Goal: Task Accomplishment & Management: Use online tool/utility

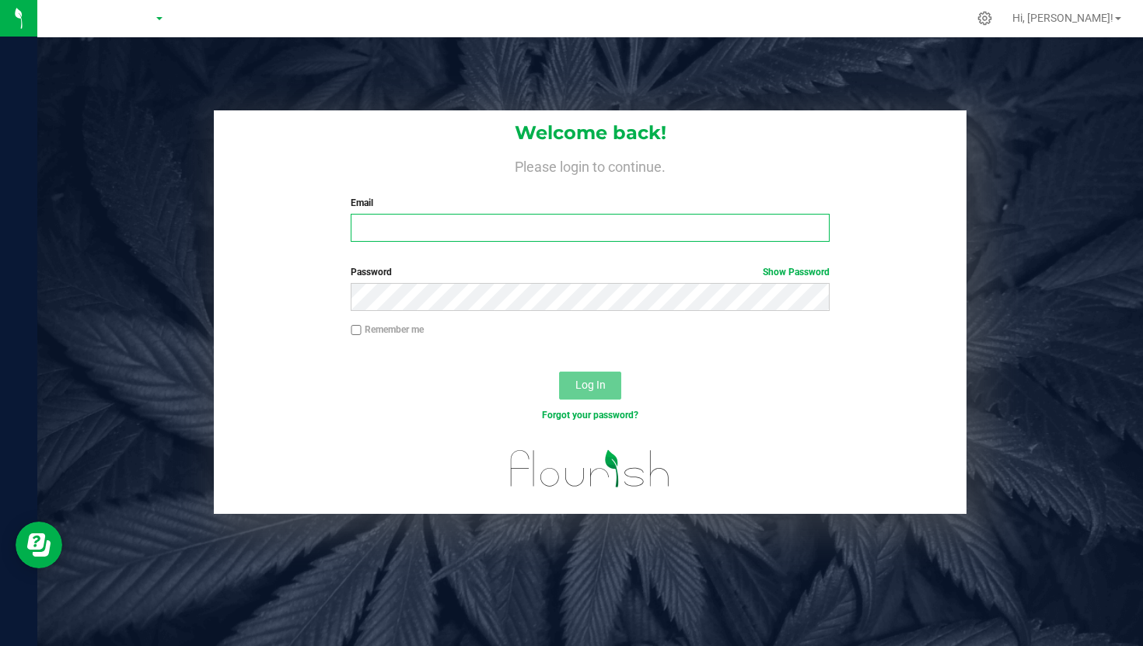
type input "[PERSON_NAME][EMAIL_ADDRESS][DOMAIN_NAME]"
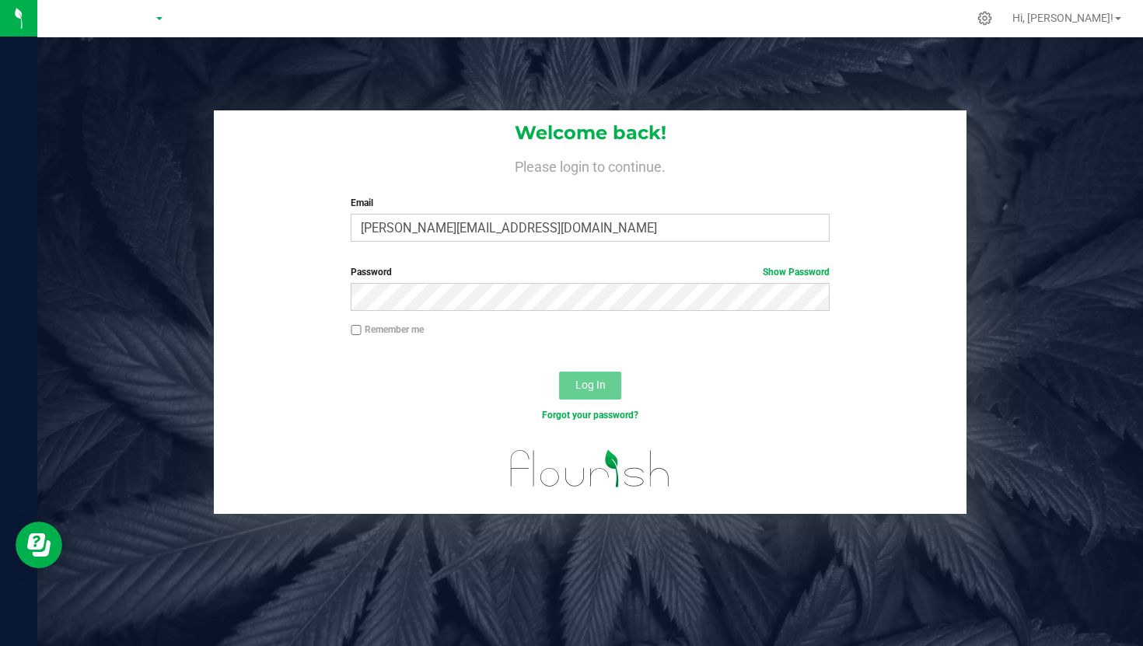
click at [592, 389] on span "Log In" at bounding box center [590, 385] width 30 height 12
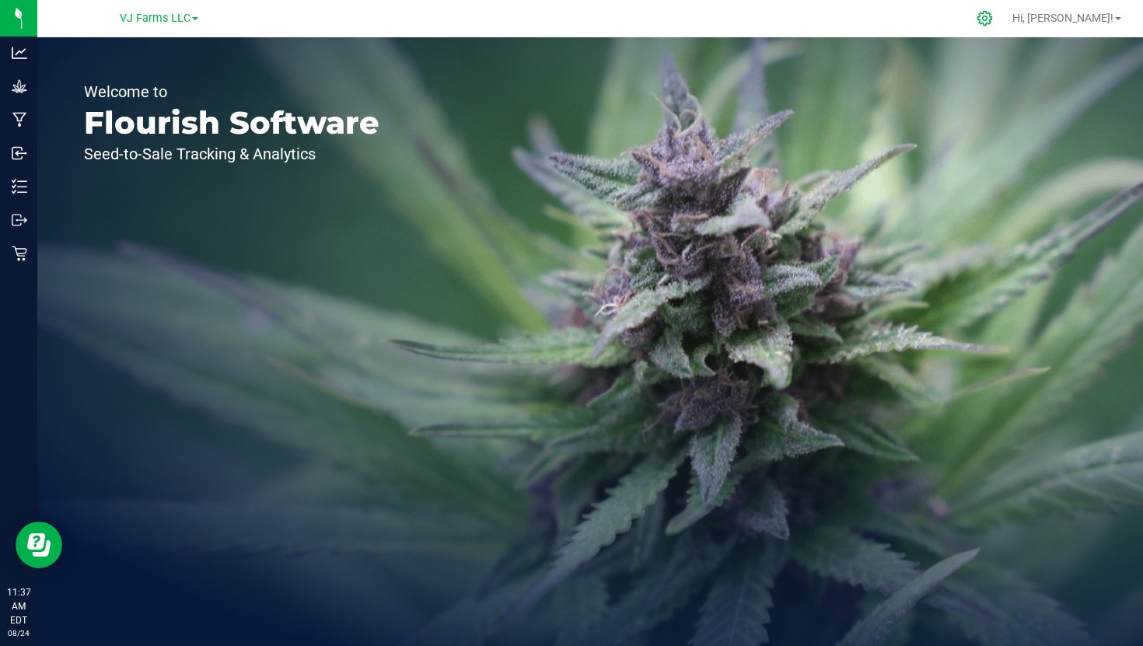
click at [993, 15] on icon at bounding box center [984, 18] width 16 height 16
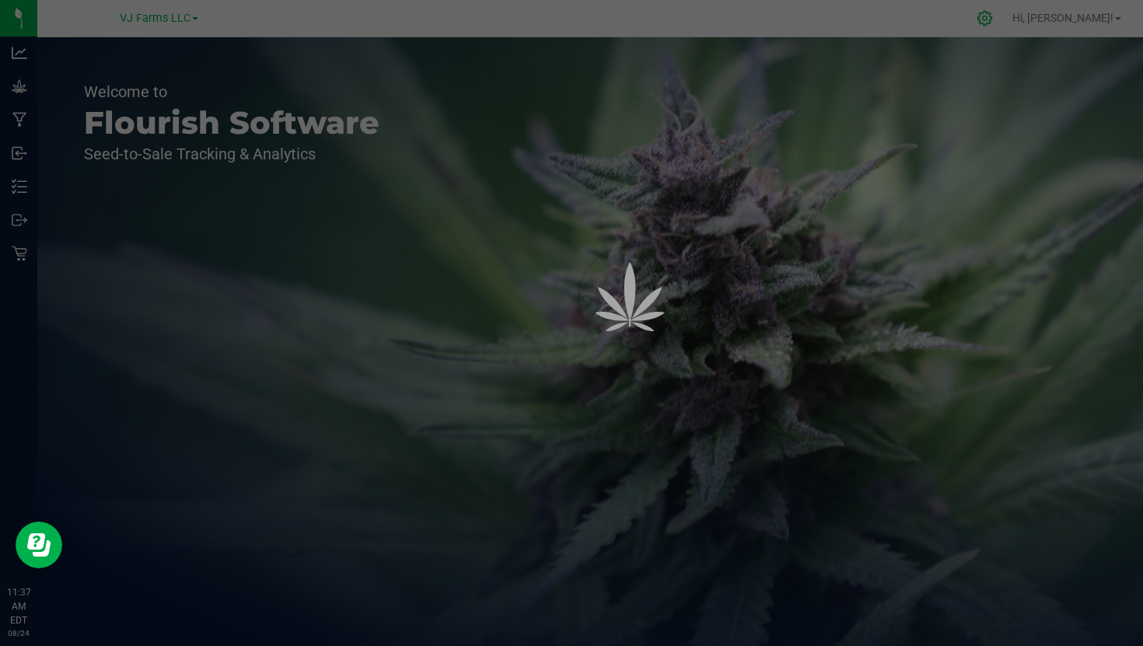
click at [1030, 15] on div "VJ Farms LLC Hi, [PERSON_NAME]! Welcome to Flourish Software Seed-to-Sale Track…" at bounding box center [589, 323] width 1105 height 646
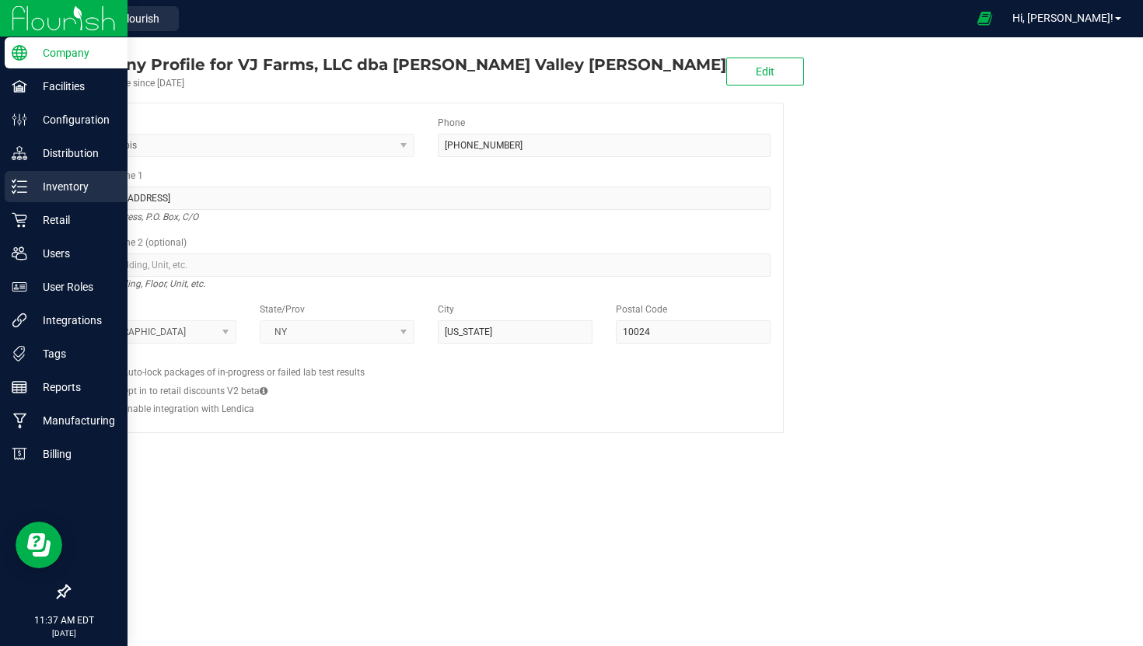
click at [47, 192] on p "Inventory" at bounding box center [73, 186] width 93 height 19
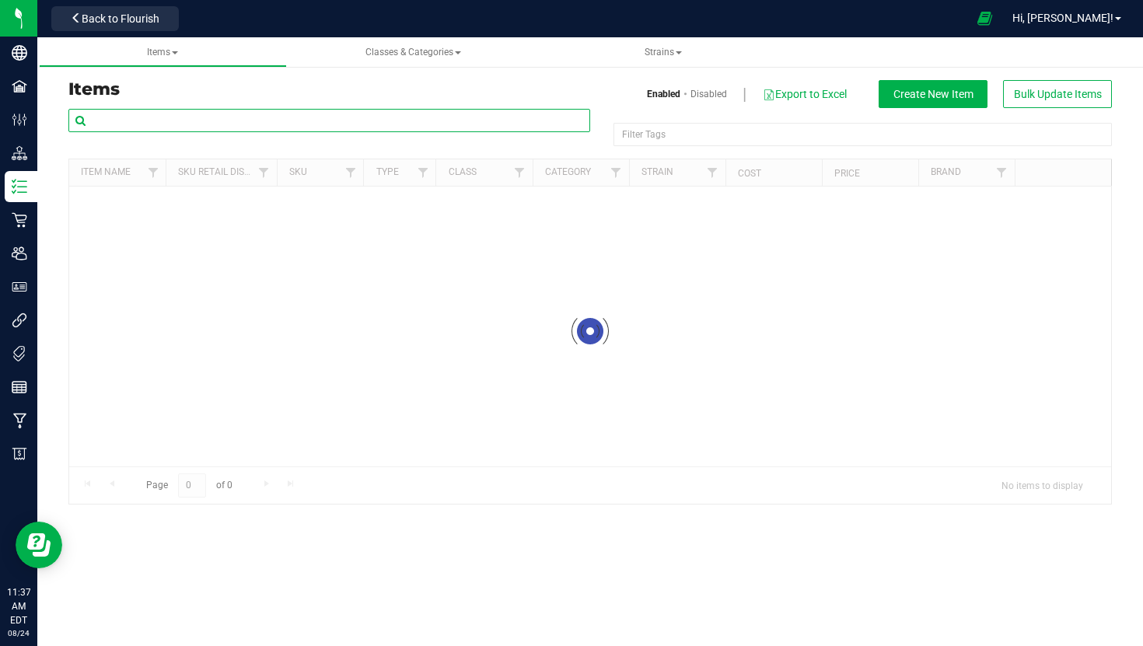
click at [185, 124] on input "text" at bounding box center [329, 120] width 522 height 23
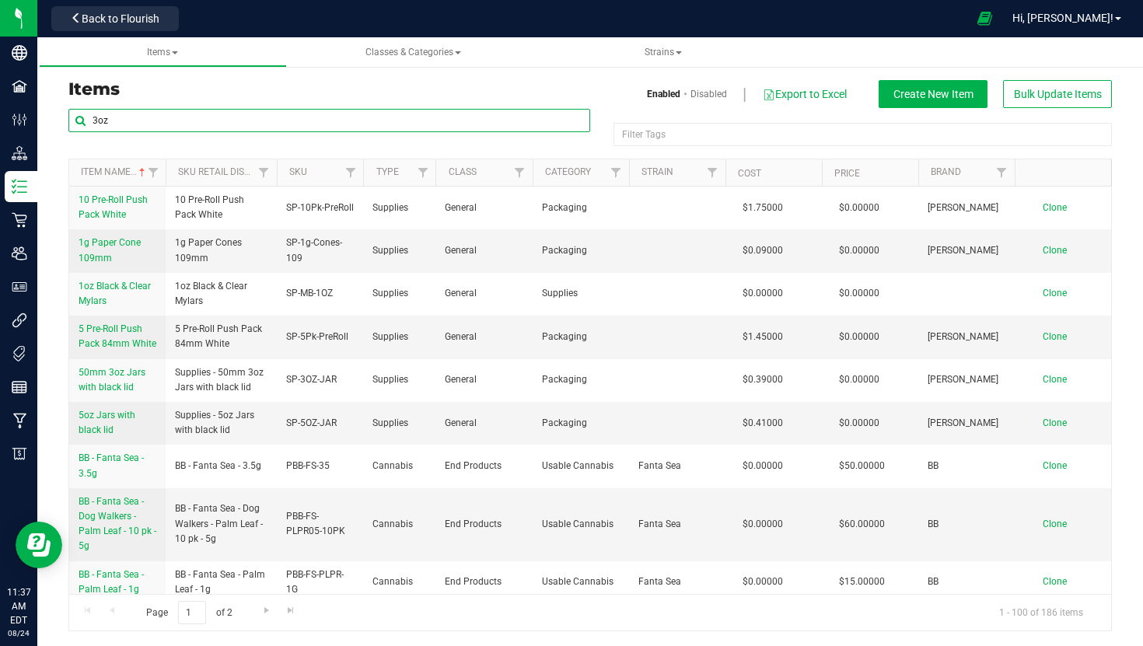
type input "3oz"
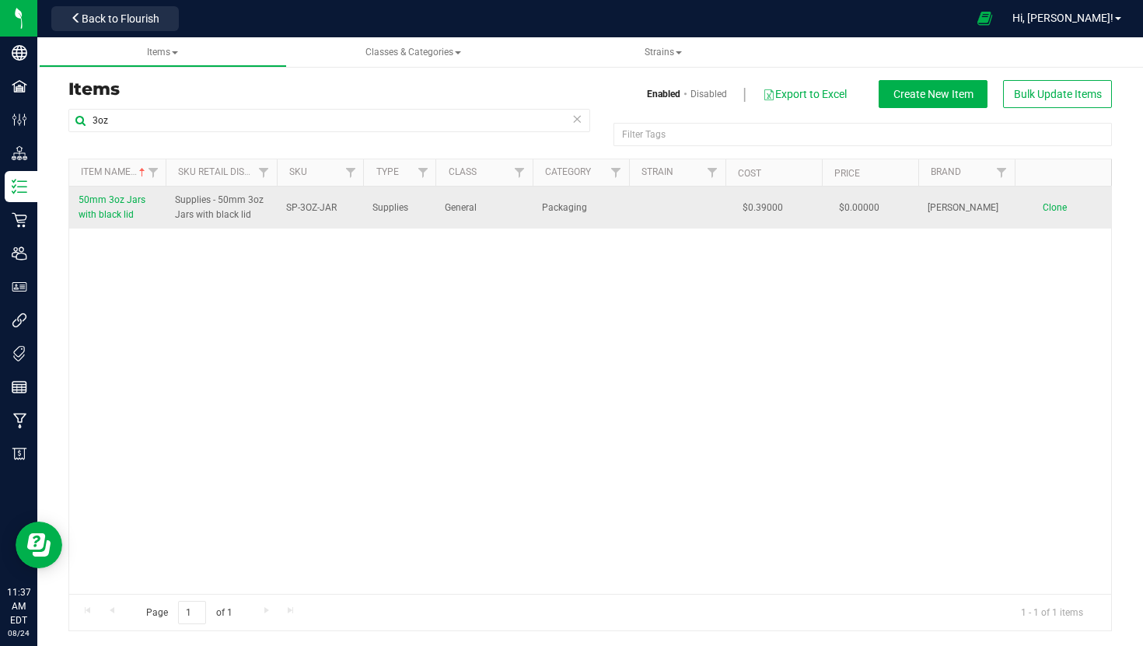
click at [100, 218] on span "50mm 3oz Jars with black lid" at bounding box center [112, 207] width 67 height 26
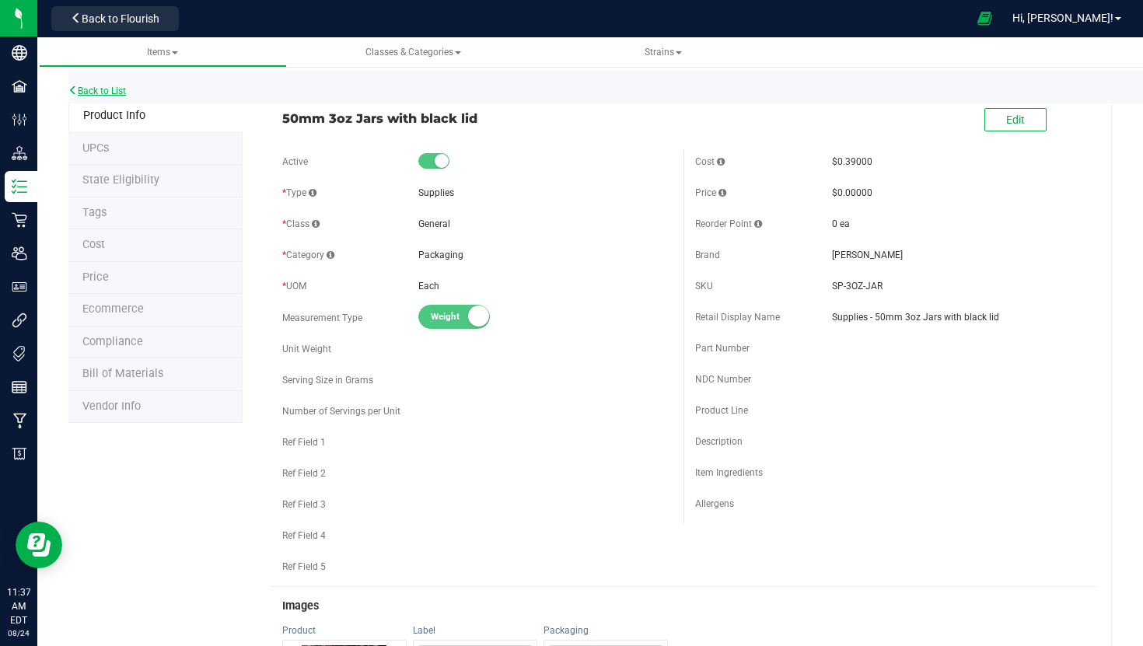
click at [82, 86] on link "Back to List" at bounding box center [97, 91] width 58 height 11
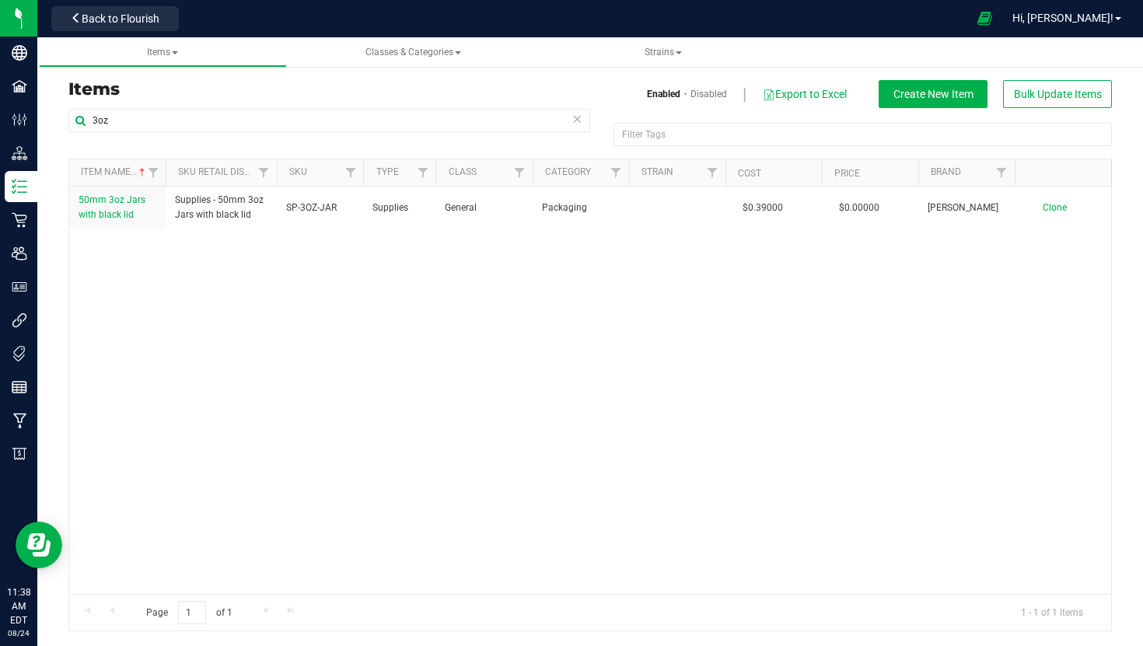
click at [571, 121] on icon at bounding box center [576, 118] width 11 height 19
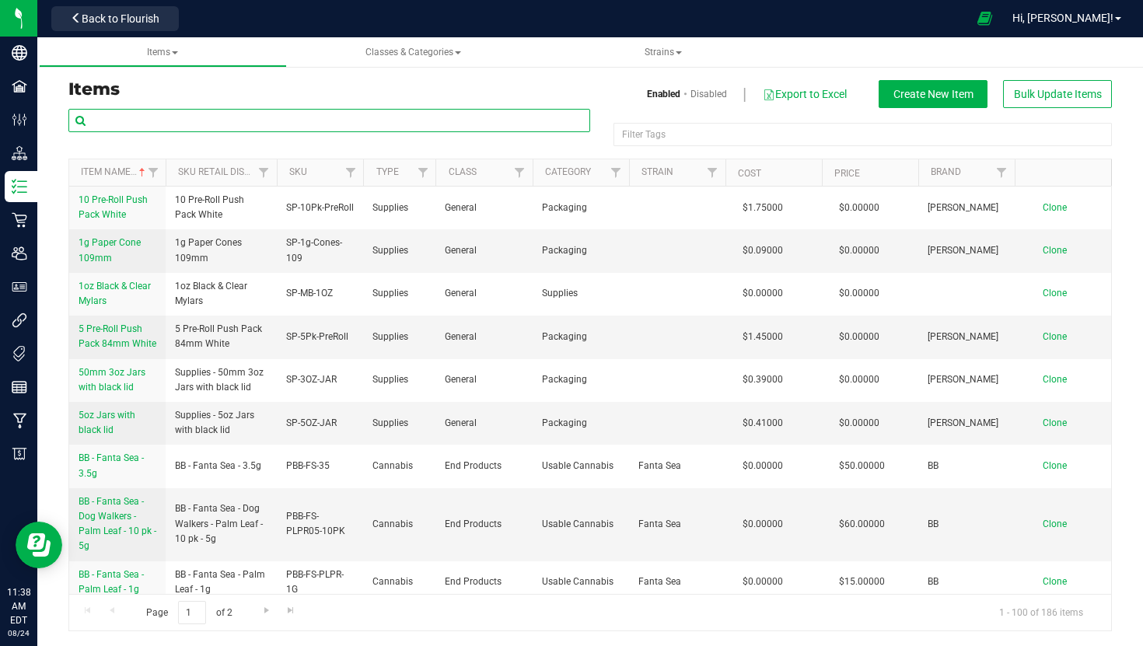
click at [448, 123] on input "text" at bounding box center [329, 120] width 522 height 23
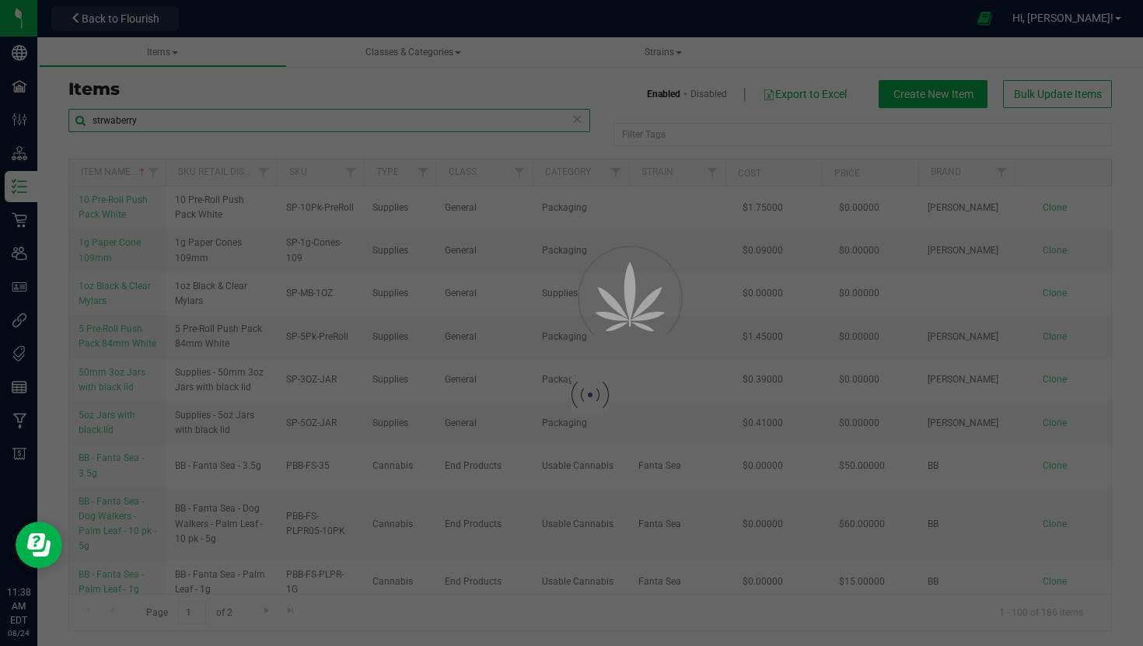
click at [113, 127] on input "strwaberry" at bounding box center [329, 120] width 522 height 23
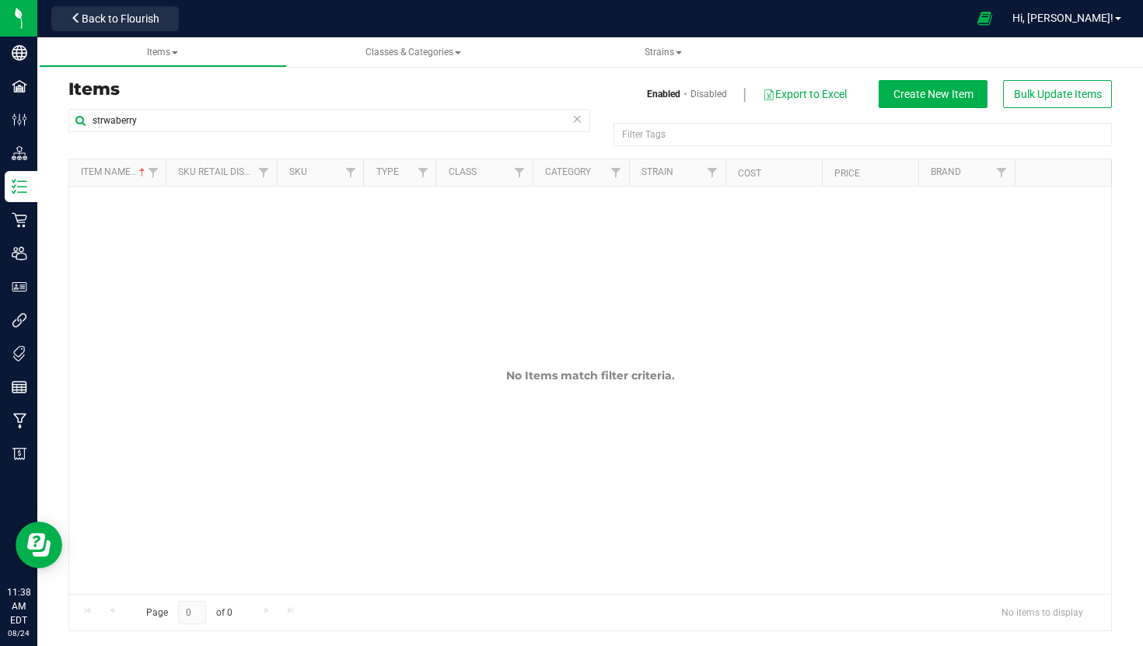
click at [101, 104] on div "Items Enabled Disabled Export to Excel Create New Item Bulk Update Items" at bounding box center [590, 94] width 1066 height 28
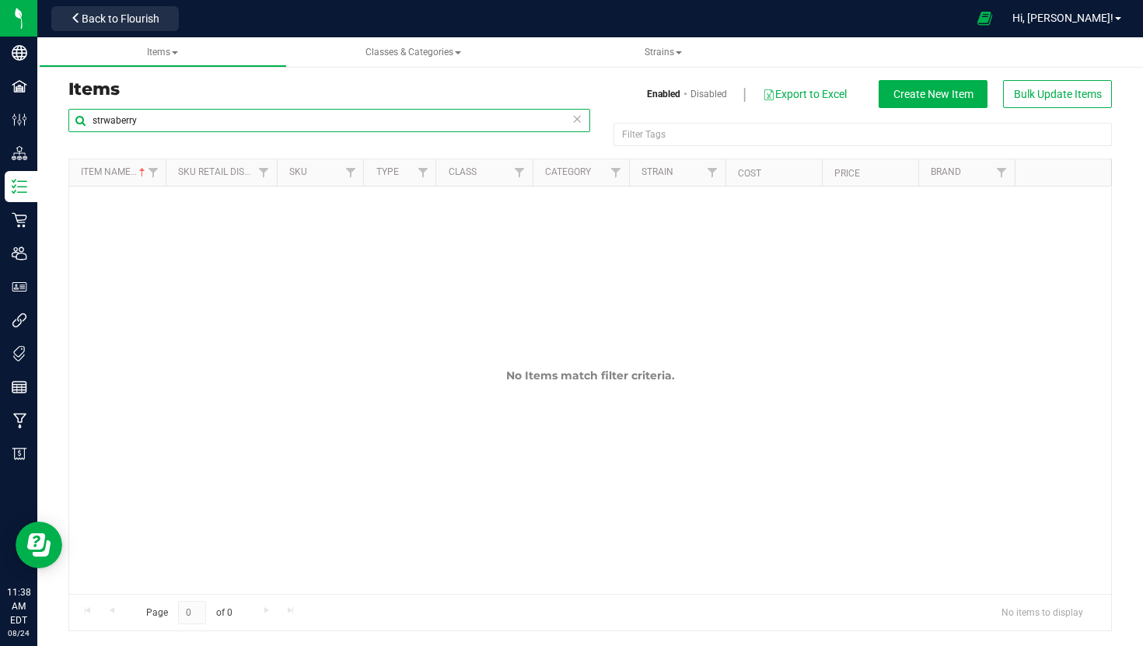
click at [114, 125] on input "strwaberry" at bounding box center [329, 120] width 522 height 23
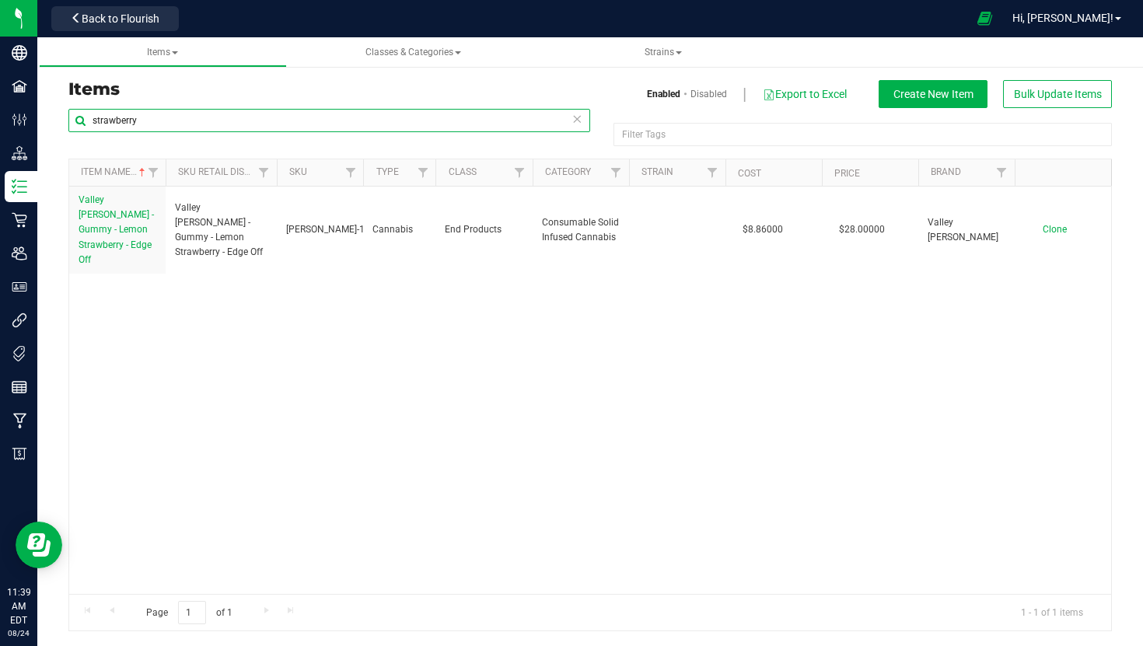
type input "strawberry"
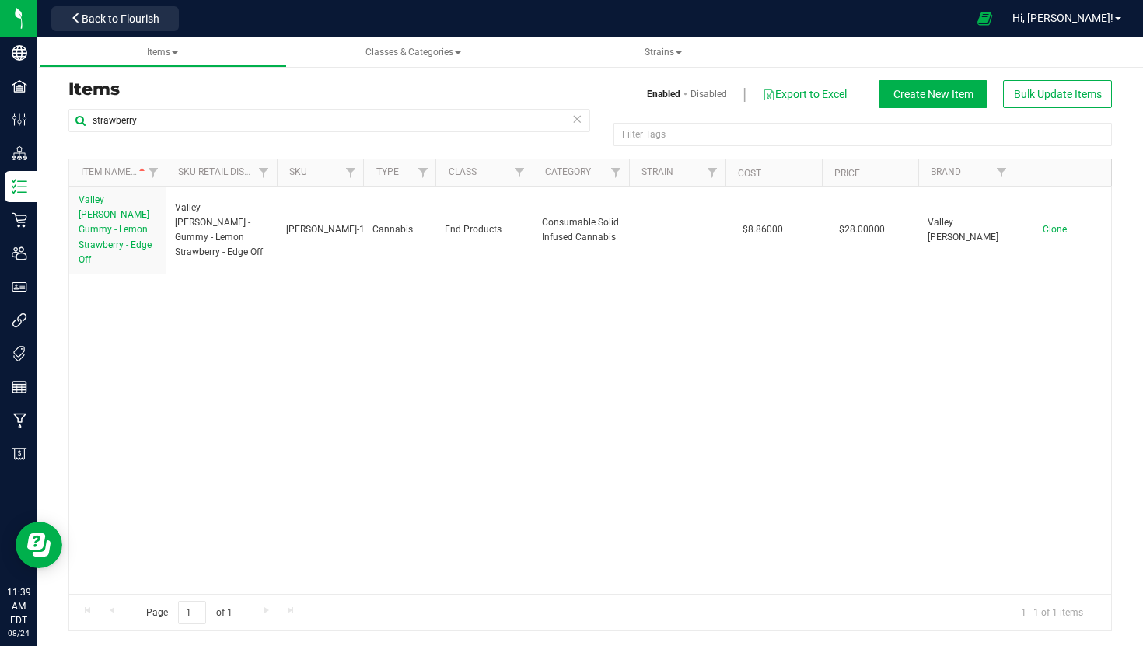
click at [577, 117] on icon at bounding box center [576, 118] width 11 height 19
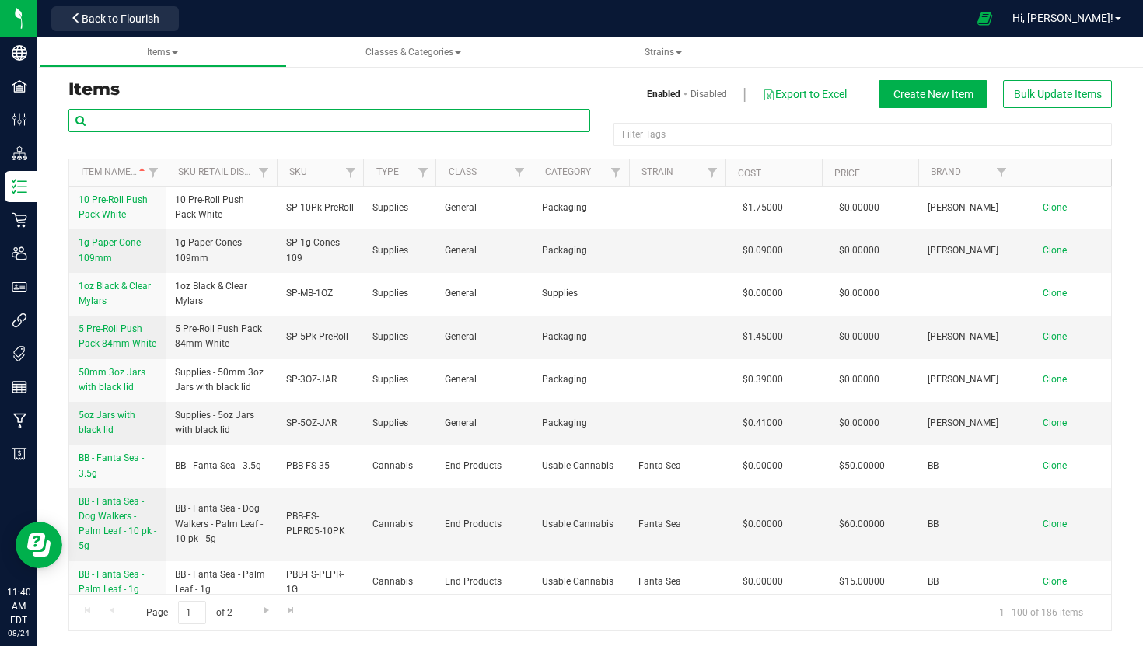
click at [510, 129] on input "text" at bounding box center [329, 120] width 522 height 23
type input "honey"
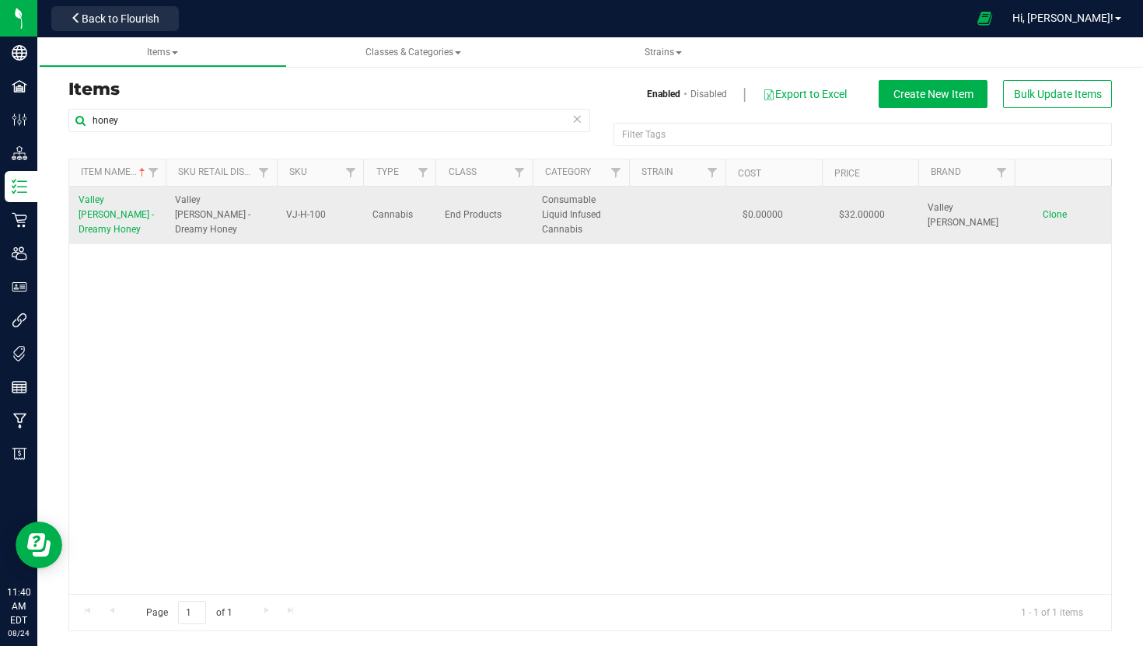
click at [122, 211] on span "Valley [PERSON_NAME] - Dreamy Honey" at bounding box center [116, 214] width 75 height 40
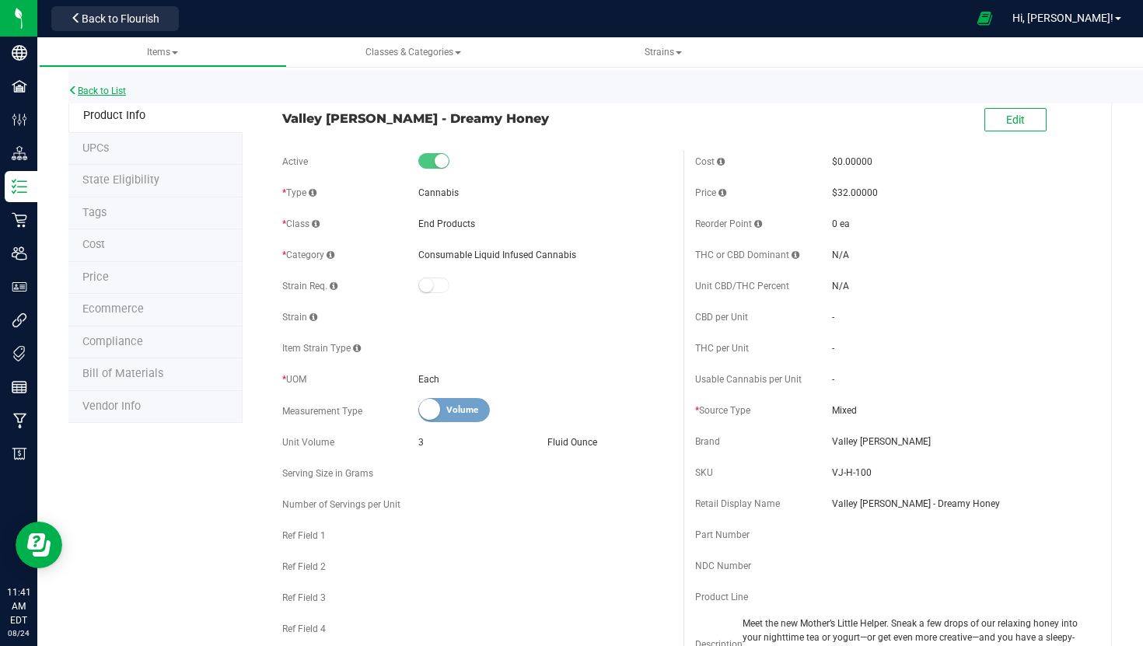
click at [87, 92] on link "Back to List" at bounding box center [97, 91] width 58 height 11
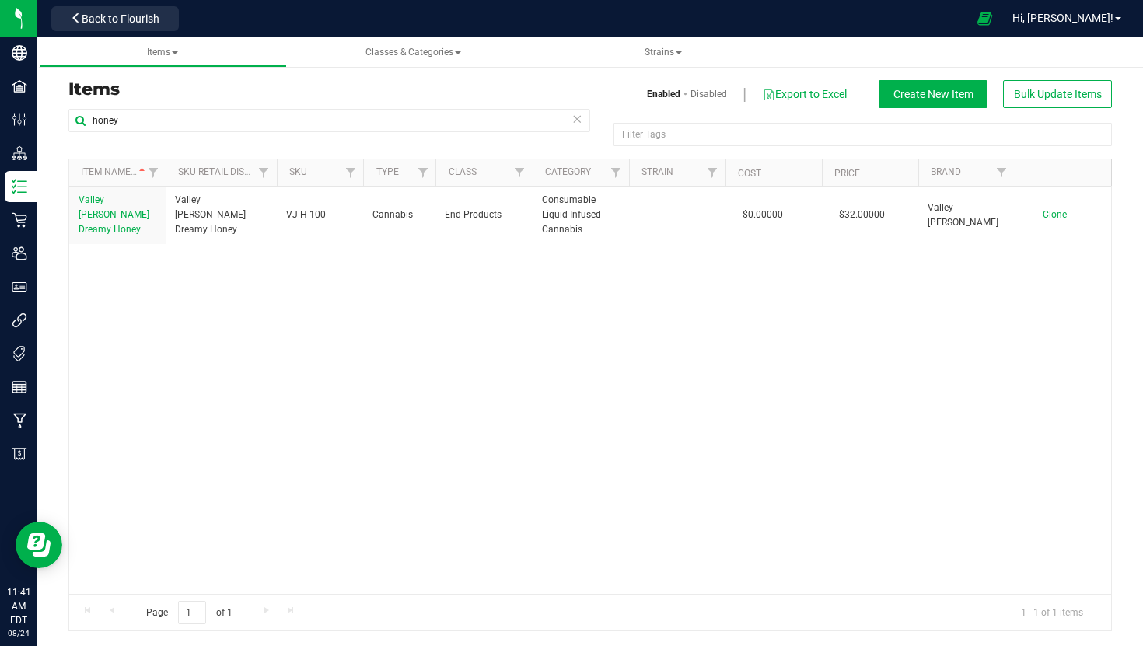
click at [574, 112] on icon at bounding box center [576, 118] width 11 height 19
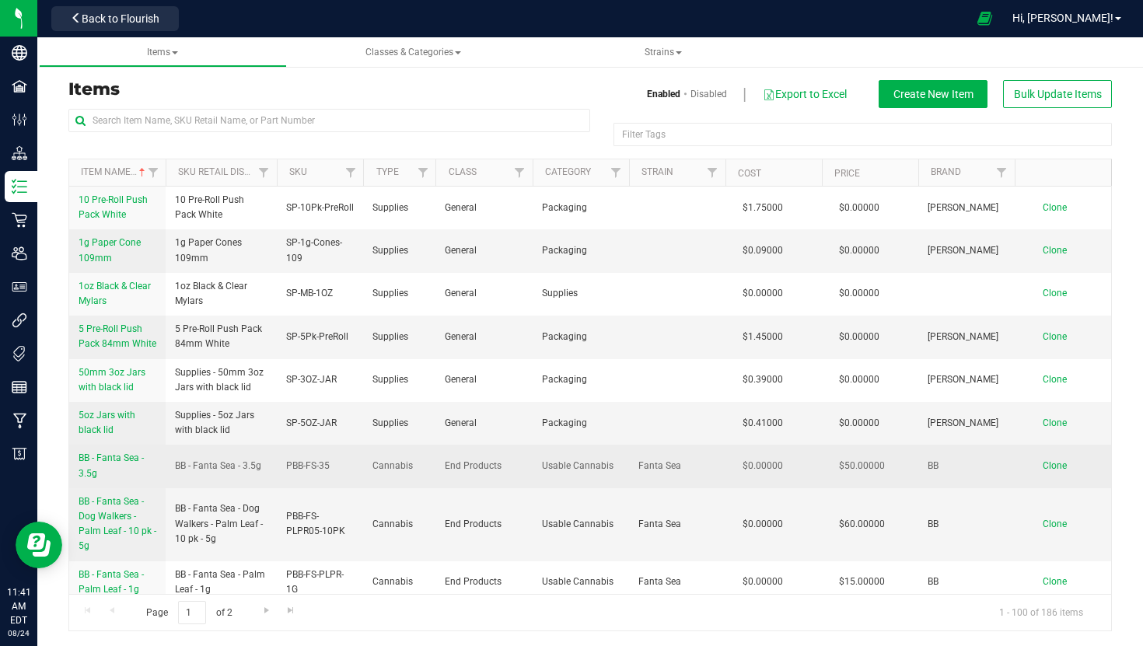
click at [110, 462] on span "BB - Fanta Sea - 3.5g" at bounding box center [111, 465] width 65 height 26
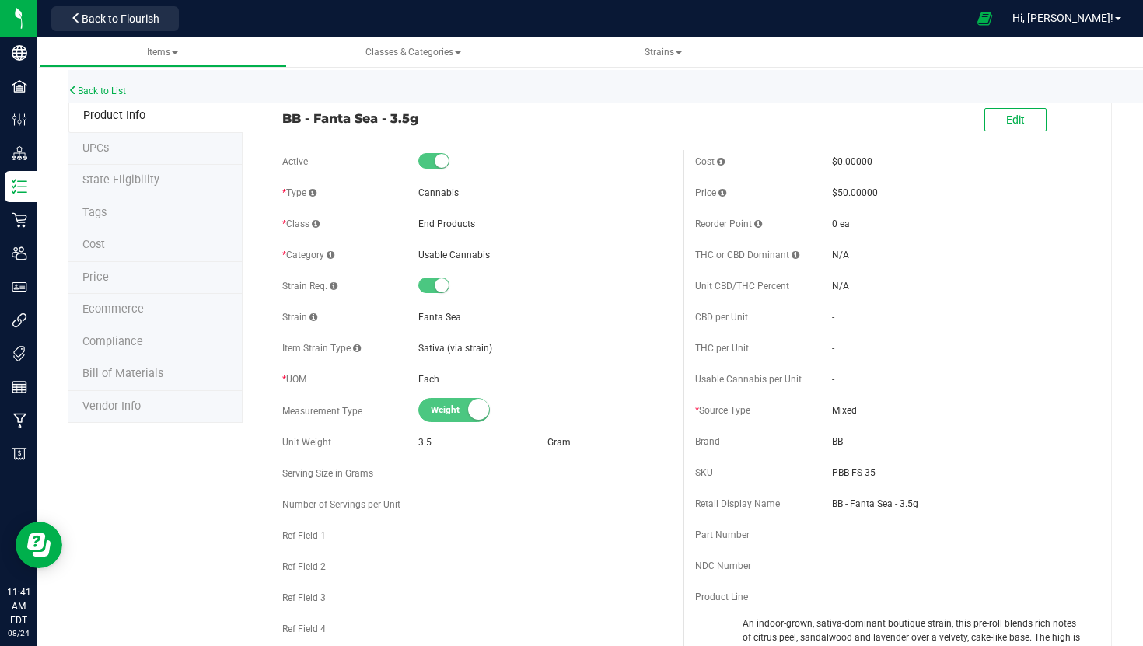
click at [88, 243] on span "Cost" at bounding box center [93, 244] width 23 height 13
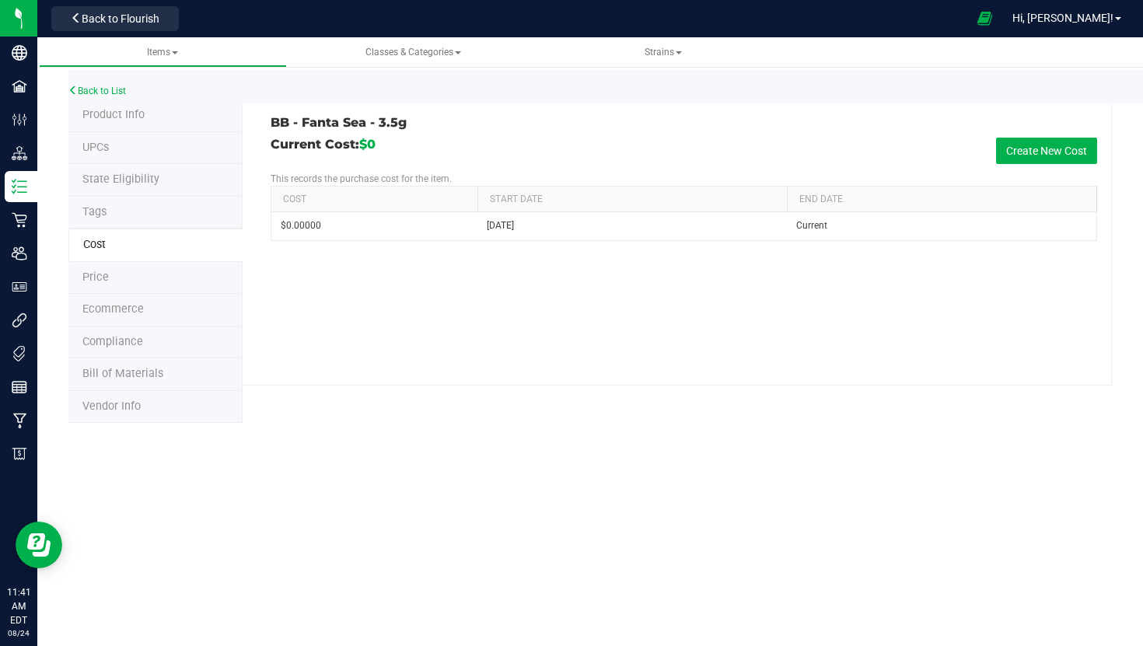
click at [119, 375] on span "Bill of Materials" at bounding box center [122, 373] width 81 height 13
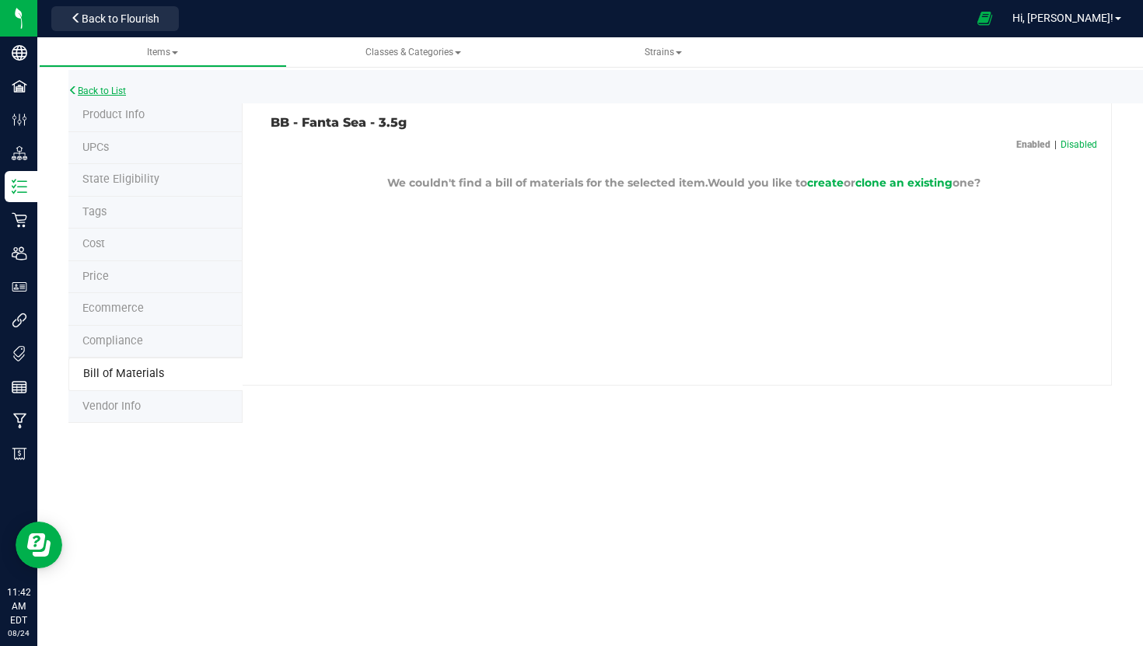
click at [110, 92] on link "Back to List" at bounding box center [97, 91] width 58 height 11
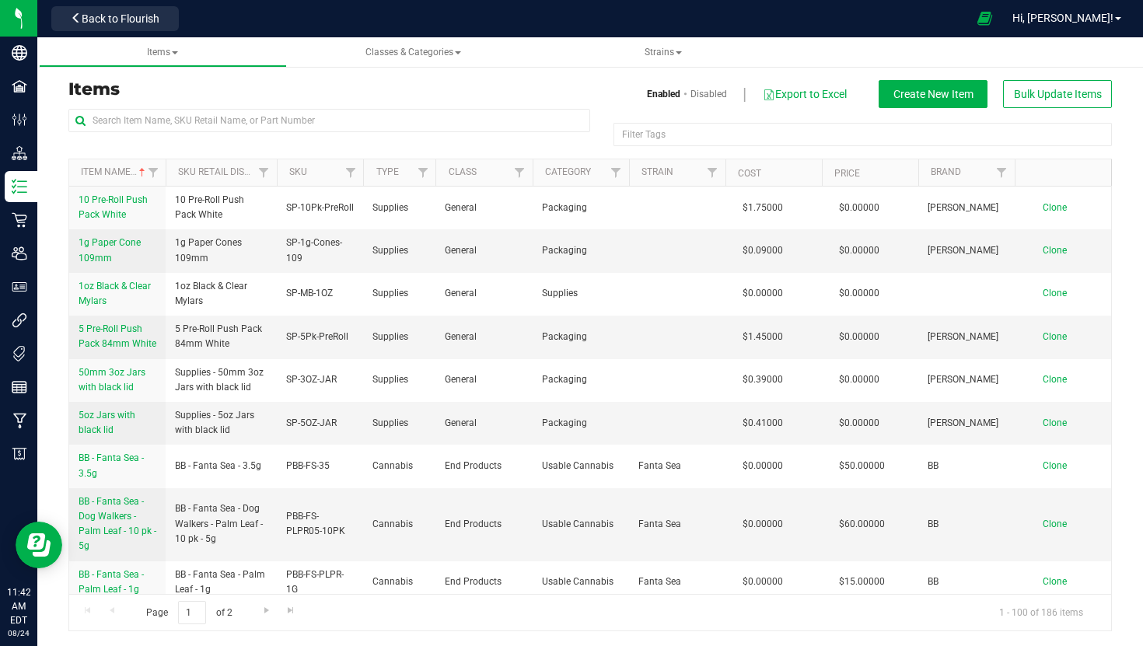
click at [543, 133] on div at bounding box center [329, 127] width 522 height 36
click at [539, 117] on input "text" at bounding box center [329, 120] width 522 height 23
type input "honey"
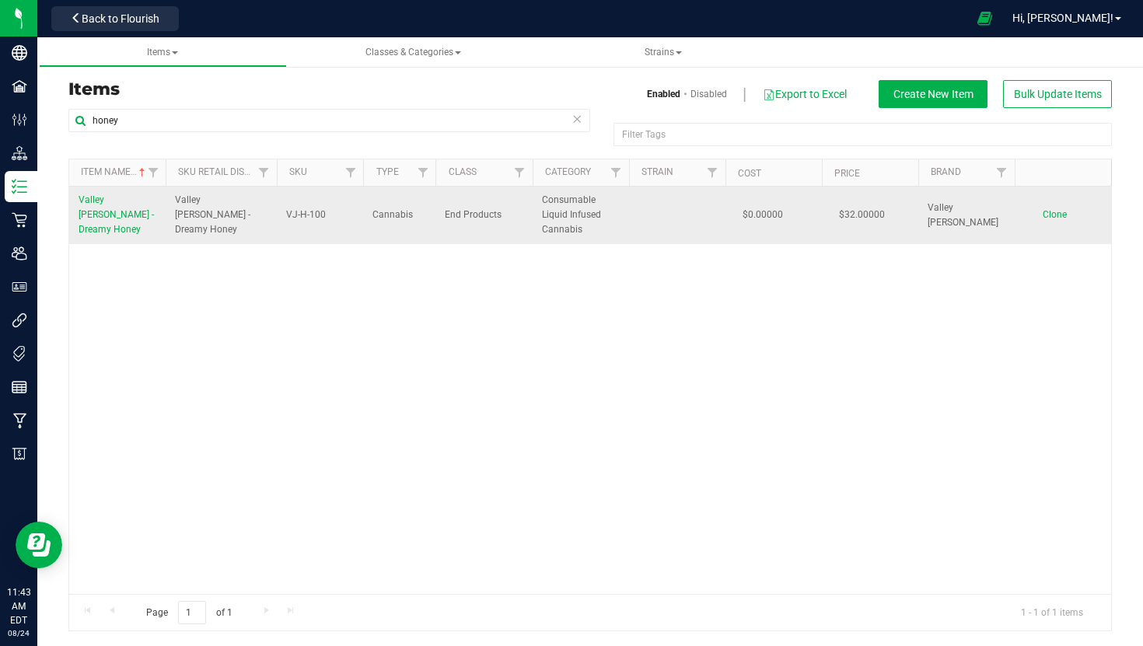
click at [118, 218] on span "Valley [PERSON_NAME] - Dreamy Honey" at bounding box center [116, 214] width 75 height 40
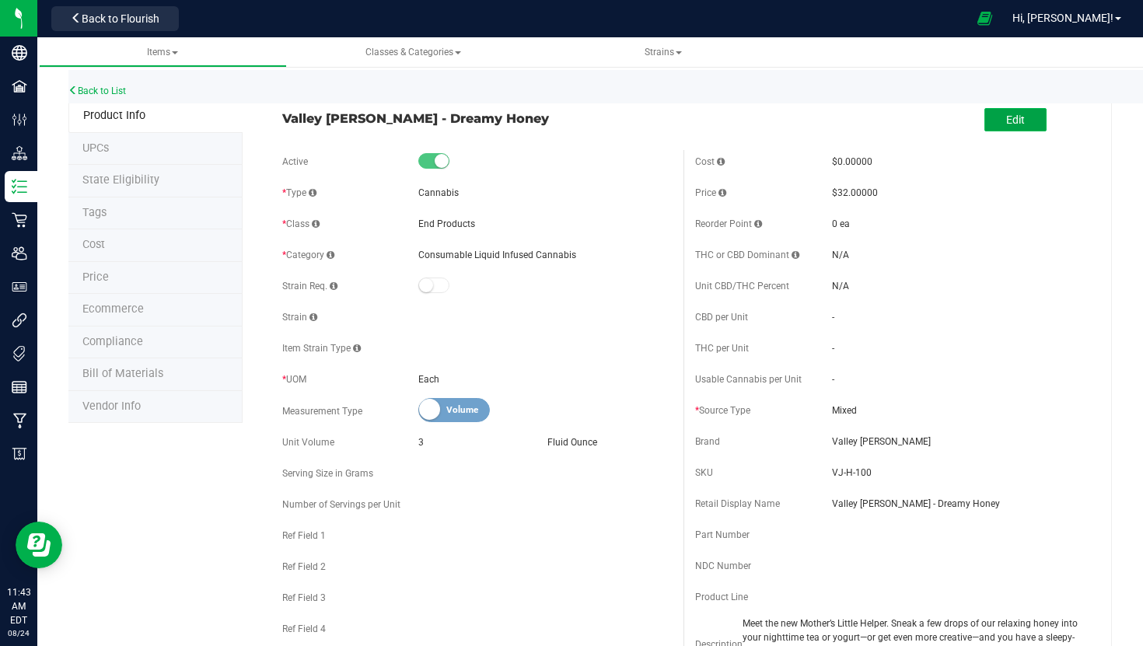
click at [1022, 125] on span "Edit" at bounding box center [1015, 119] width 19 height 12
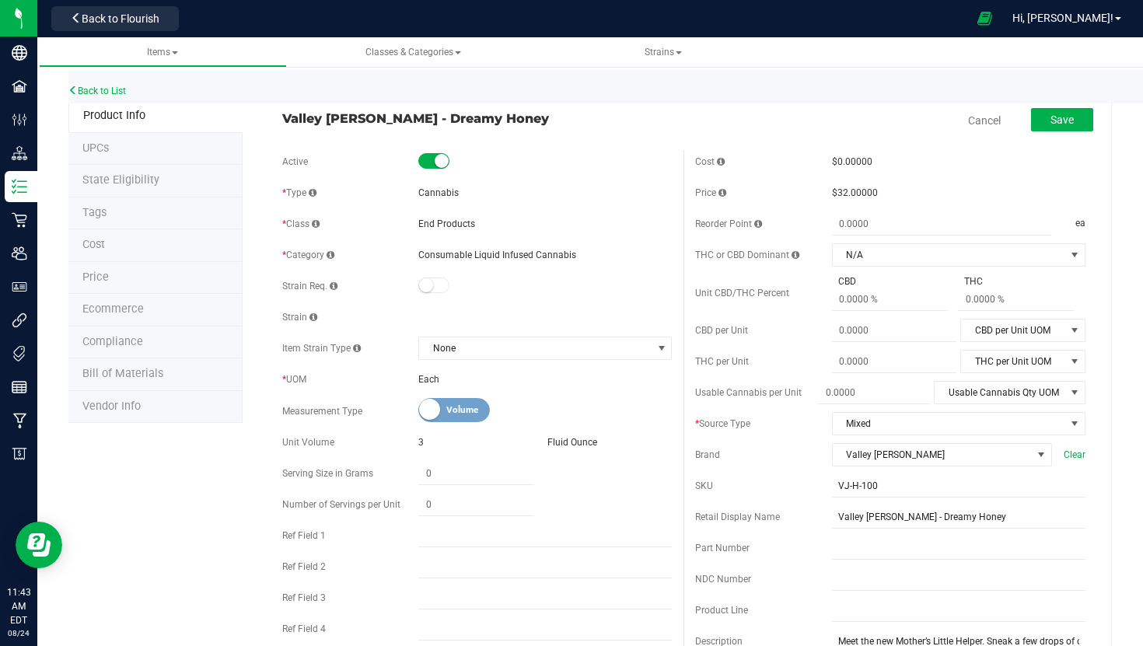
click at [111, 242] on li "Cost" at bounding box center [155, 245] width 174 height 33
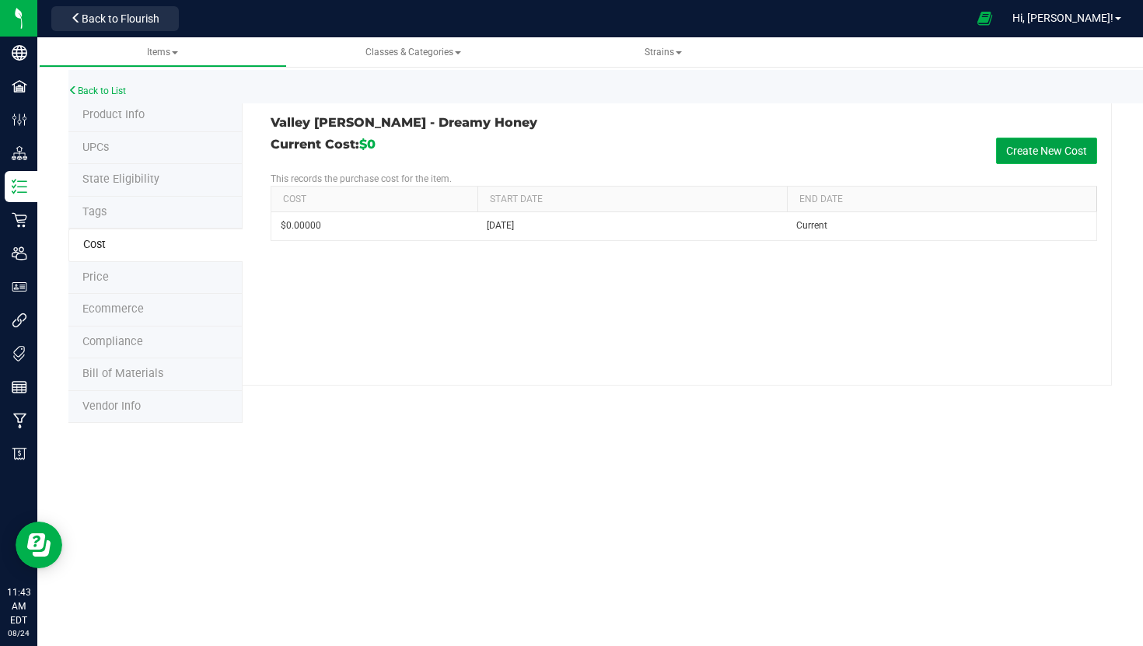
click at [1049, 153] on button "Create New Cost" at bounding box center [1046, 151] width 101 height 26
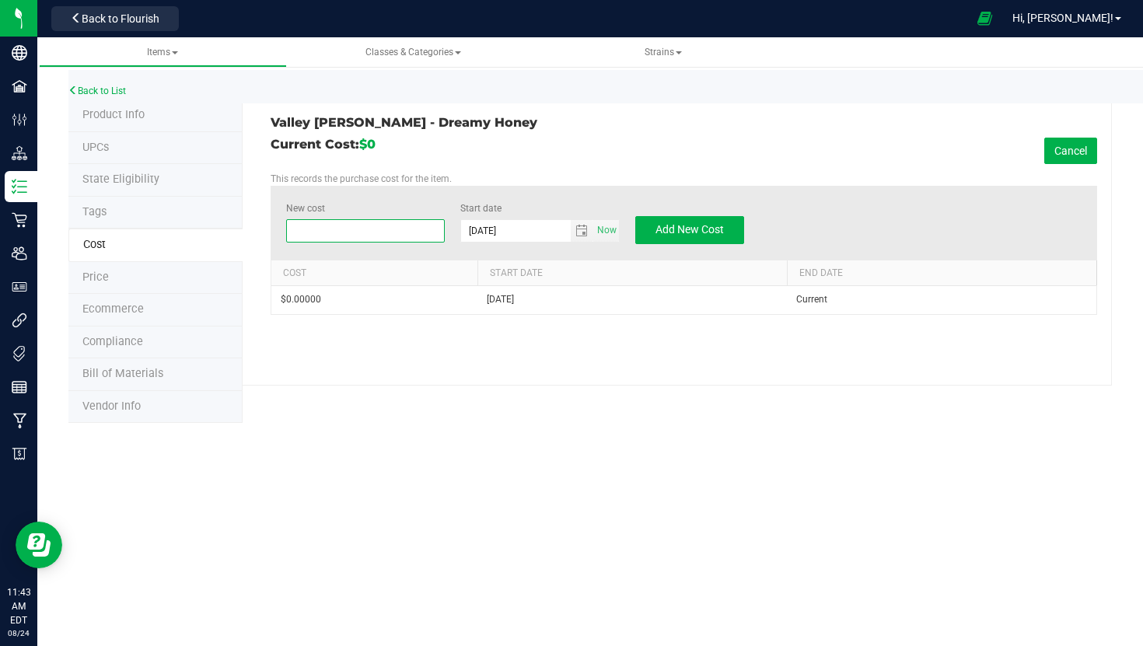
click at [377, 225] on span at bounding box center [365, 230] width 159 height 23
type input "10.89"
click at [393, 397] on div "Product Info UPCs State Eligibility Tags Cost Price Ecommerce Compliance Bill o…" at bounding box center [589, 260] width 1043 height 323
click at [709, 229] on span "Add New Cost" at bounding box center [689, 229] width 68 height 12
type input "$0.00000"
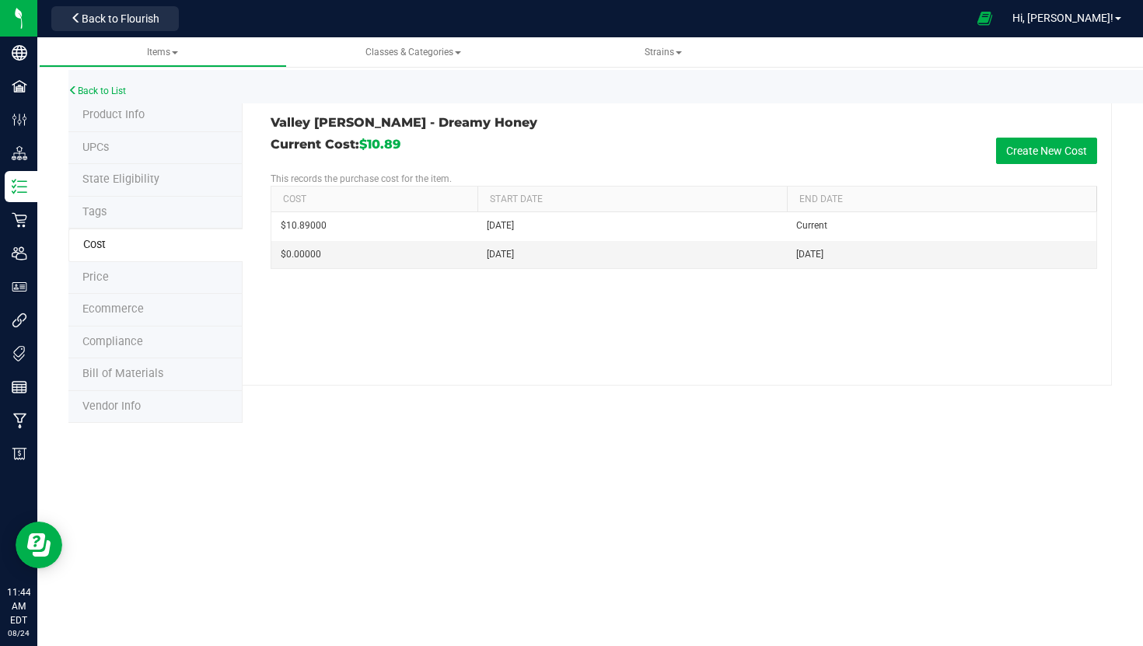
click at [143, 367] on span "Bill of Materials" at bounding box center [122, 373] width 81 height 13
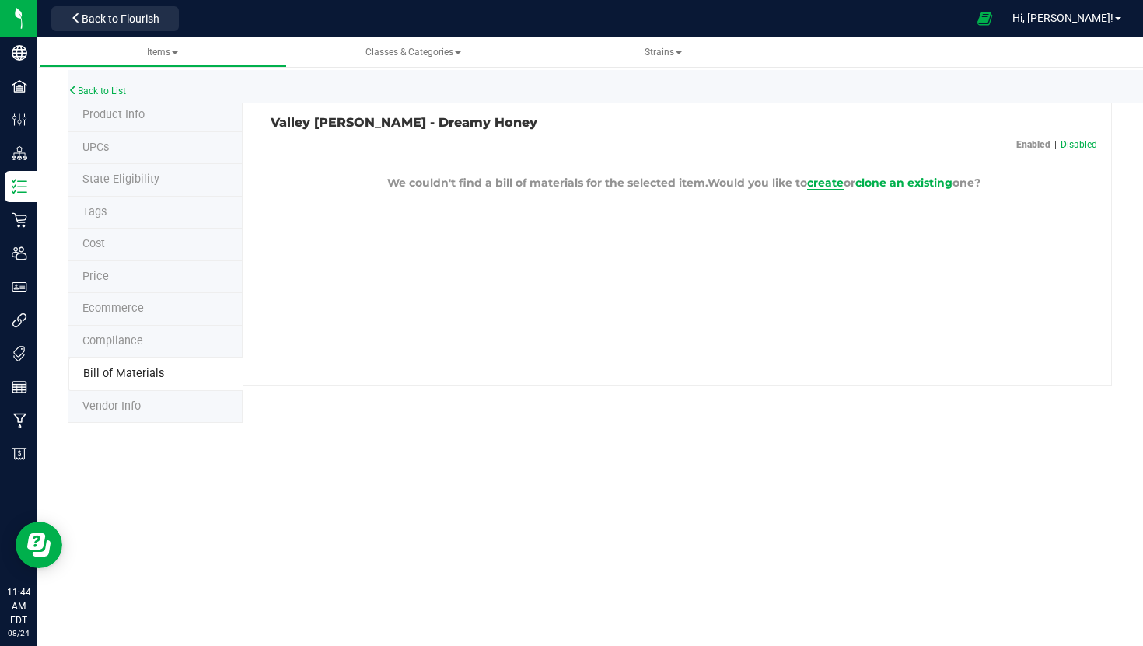
click at [827, 178] on span "create" at bounding box center [825, 183] width 37 height 14
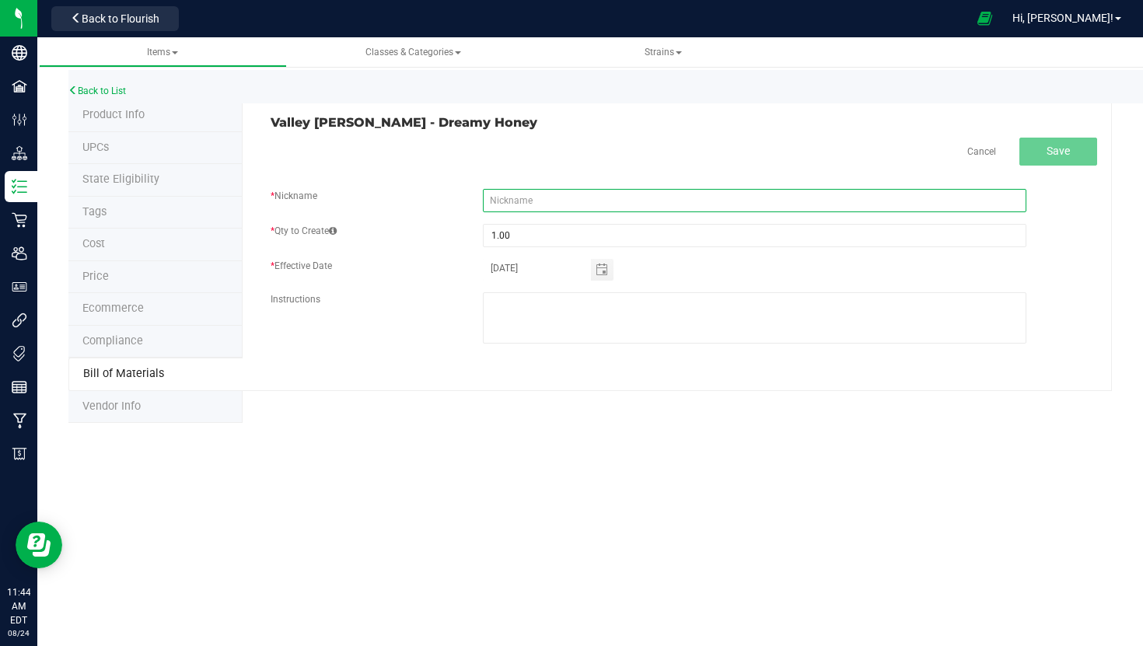
click at [525, 201] on input "text" at bounding box center [754, 200] width 543 height 23
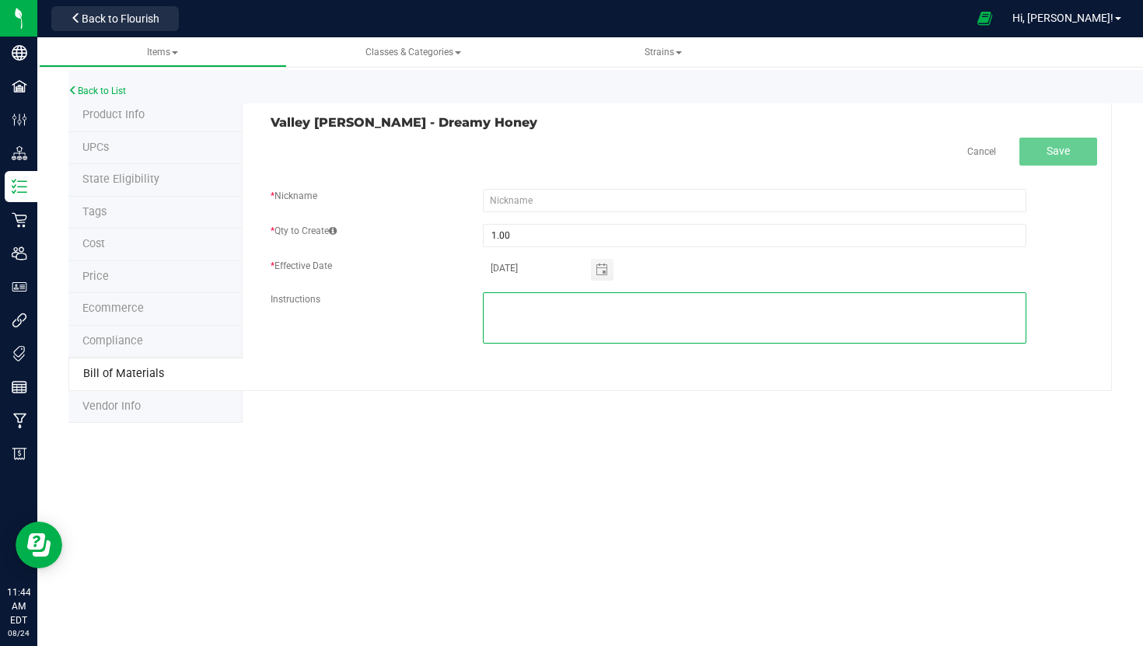
click at [508, 314] on textarea at bounding box center [754, 317] width 543 height 51
click at [550, 307] on textarea at bounding box center [754, 317] width 543 height 51
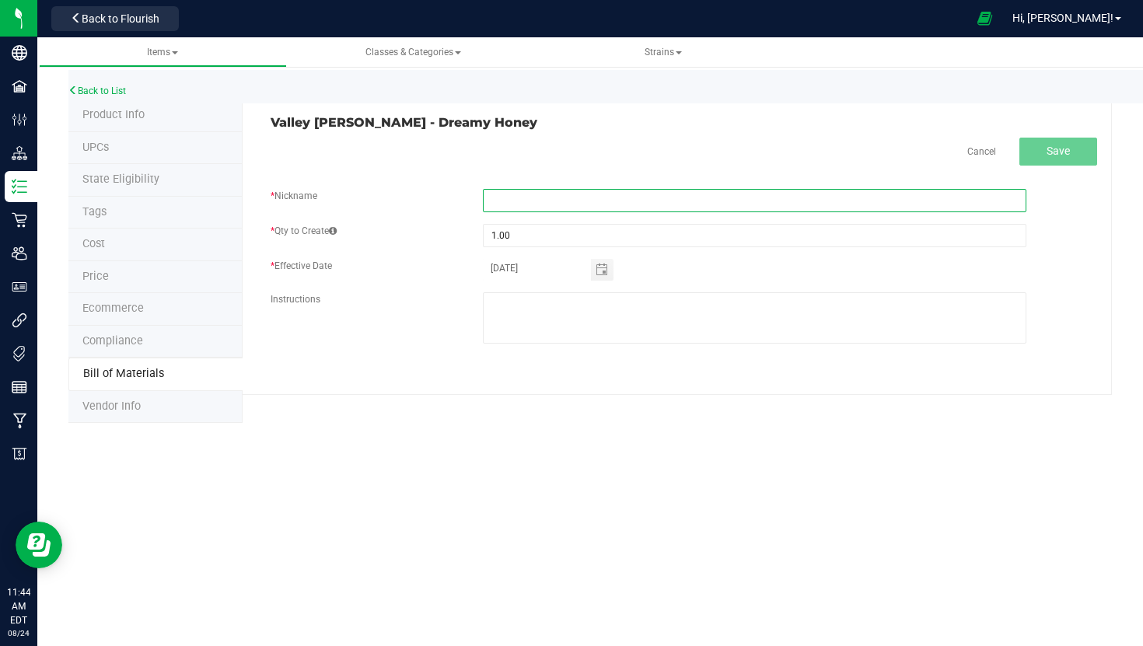
click at [533, 209] on input "text" at bounding box center [754, 200] width 543 height 23
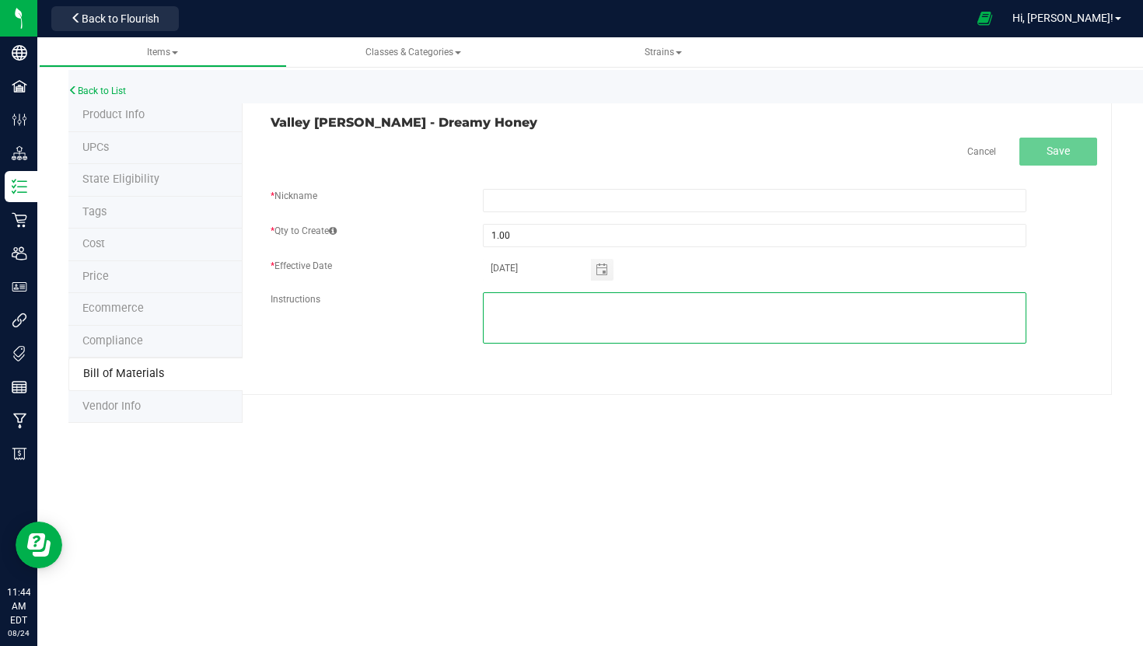
click at [526, 303] on textarea at bounding box center [754, 317] width 543 height 51
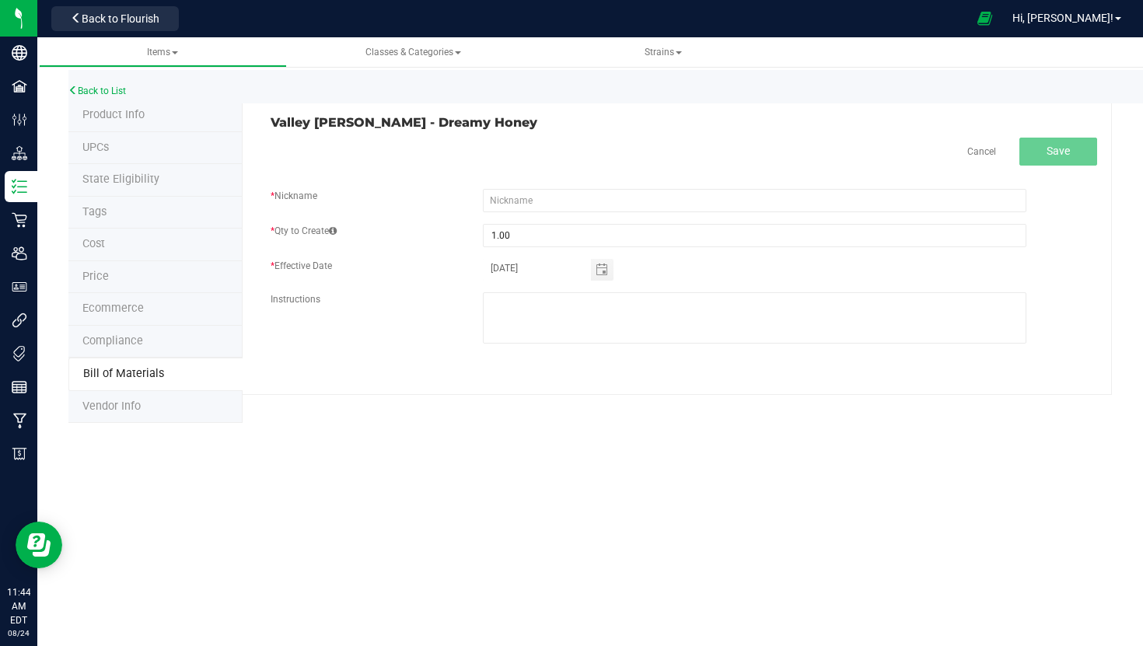
click at [133, 407] on span "Vendor Info" at bounding box center [111, 406] width 58 height 13
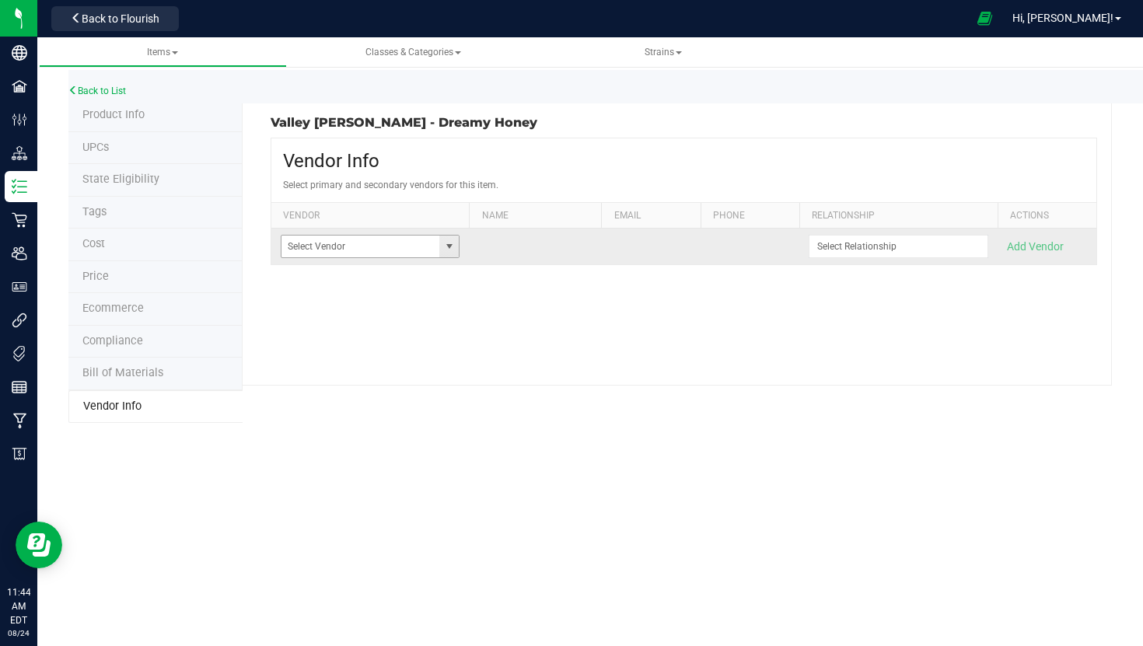
click at [451, 242] on span at bounding box center [449, 246] width 12 height 12
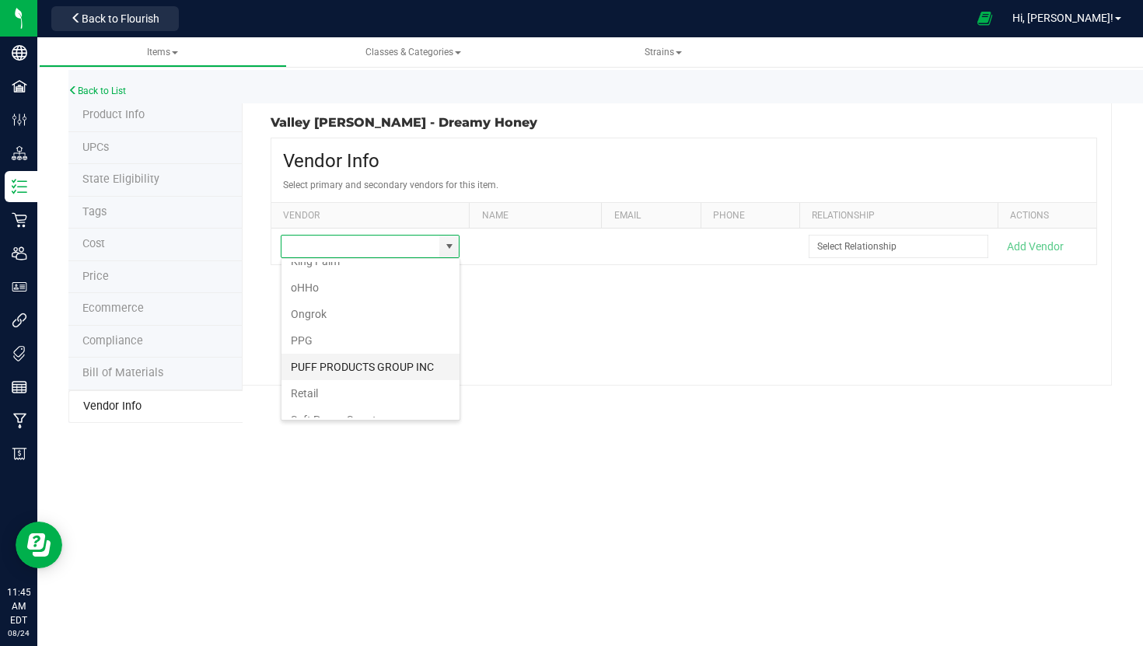
scroll to position [294, 0]
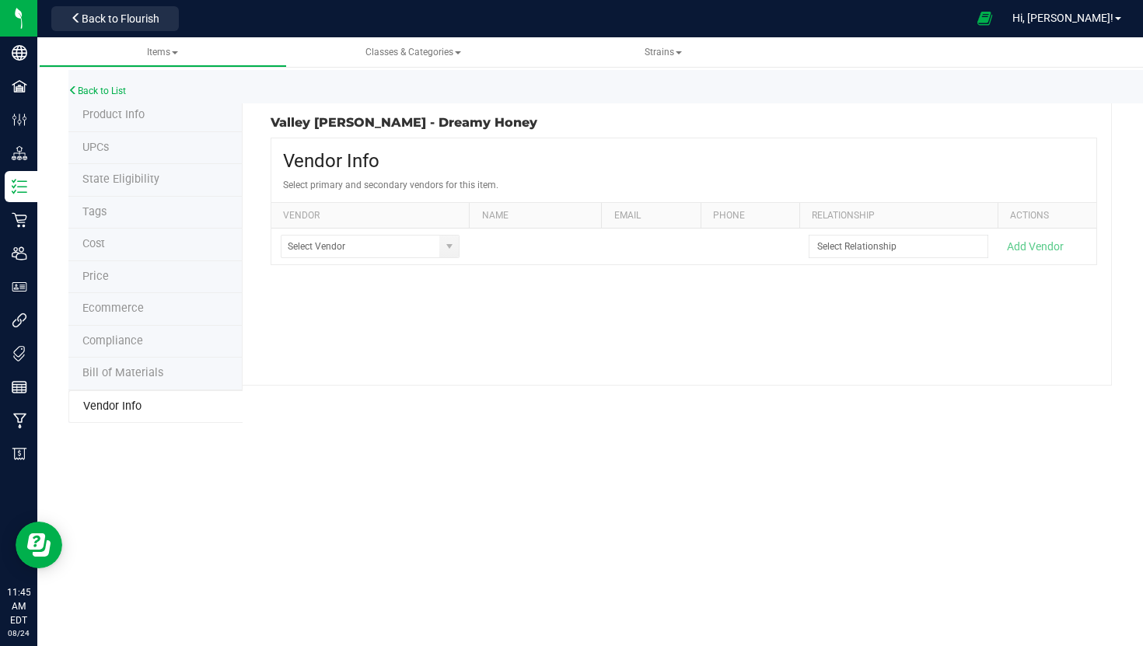
click at [529, 387] on div "Product Info UPCs State Eligibility Tags Cost Price Ecommerce Compliance Bill o…" at bounding box center [589, 260] width 1043 height 323
click at [124, 360] on li "Bill of Materials" at bounding box center [155, 374] width 174 height 33
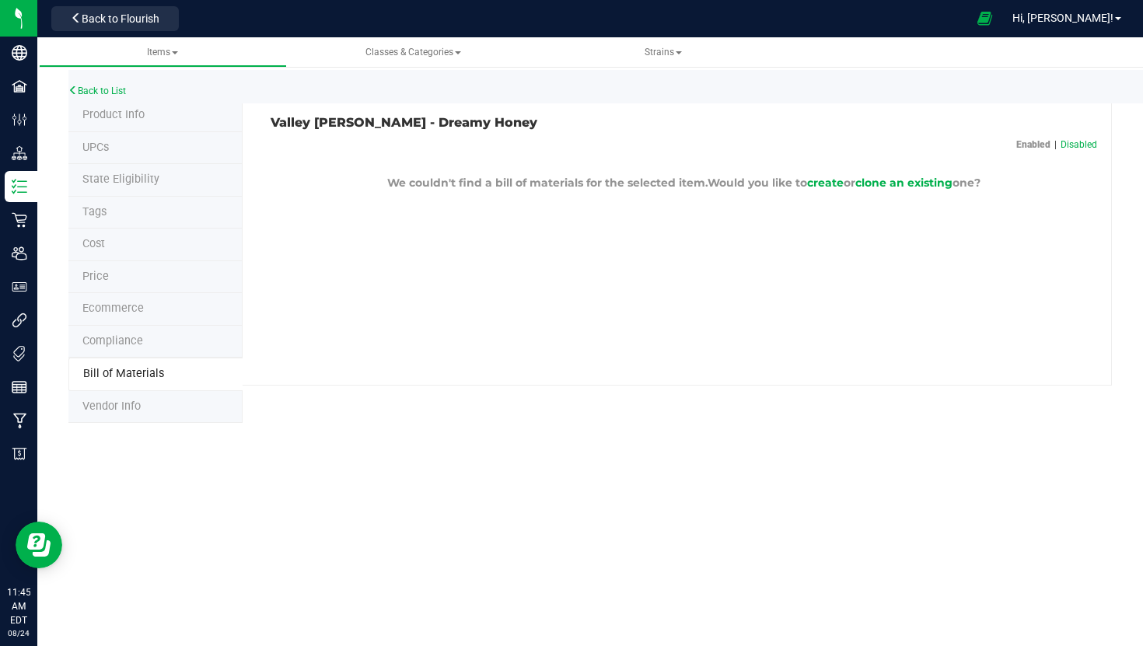
click at [134, 334] on span "Compliance" at bounding box center [112, 340] width 61 height 13
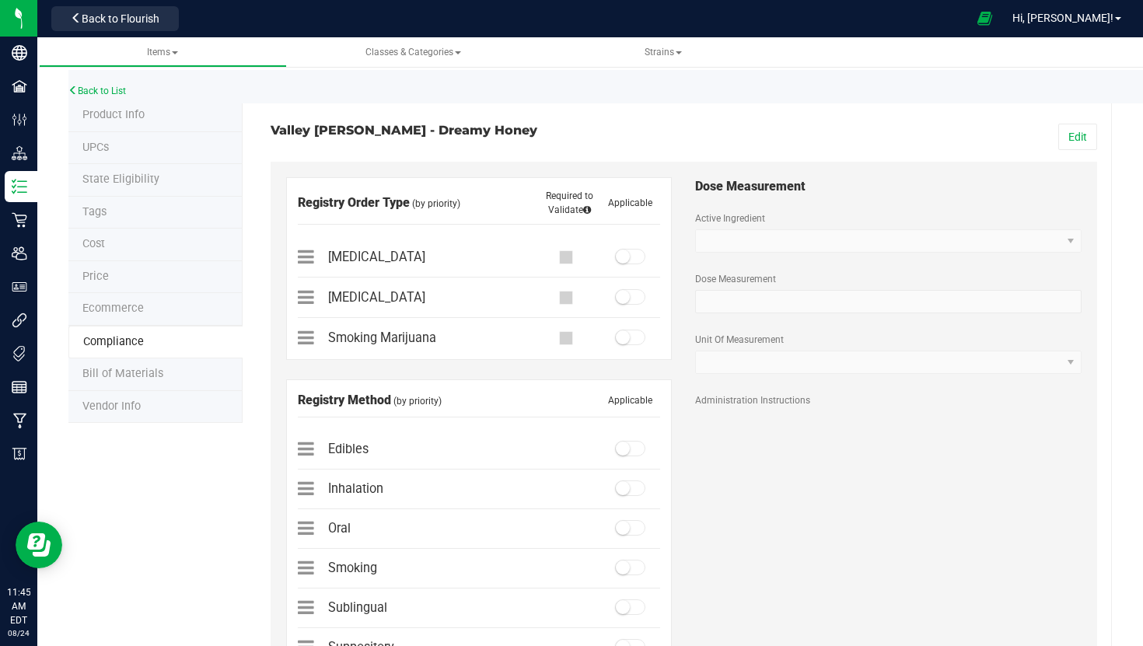
click at [145, 302] on li "Ecommerce" at bounding box center [155, 309] width 174 height 33
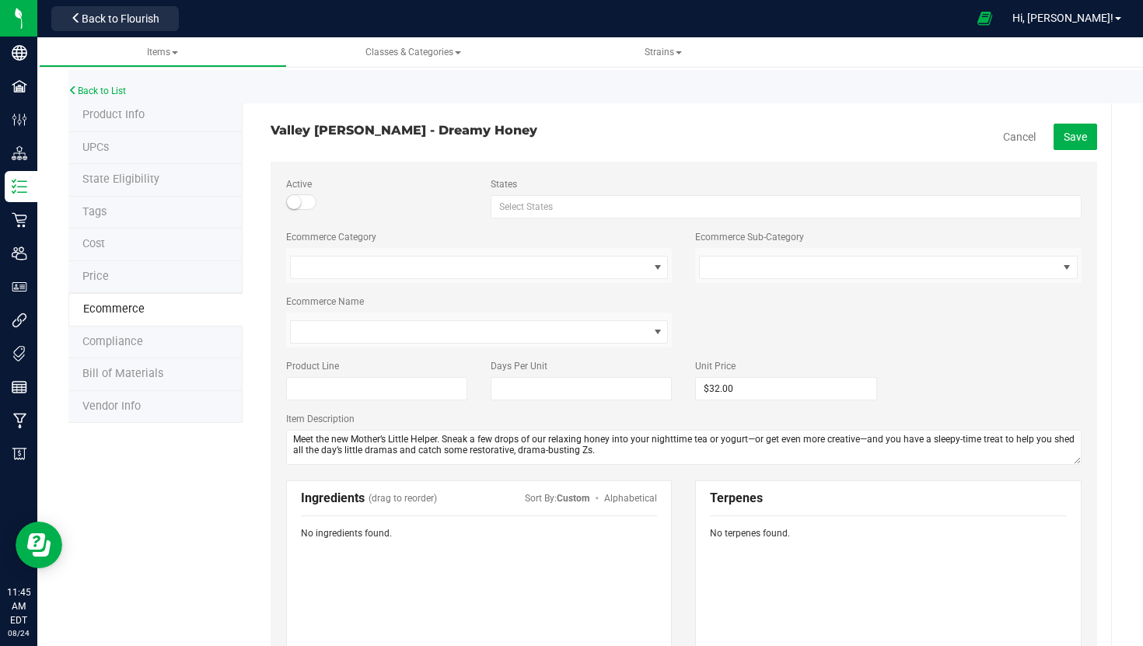
click at [141, 241] on li "Cost" at bounding box center [155, 245] width 174 height 33
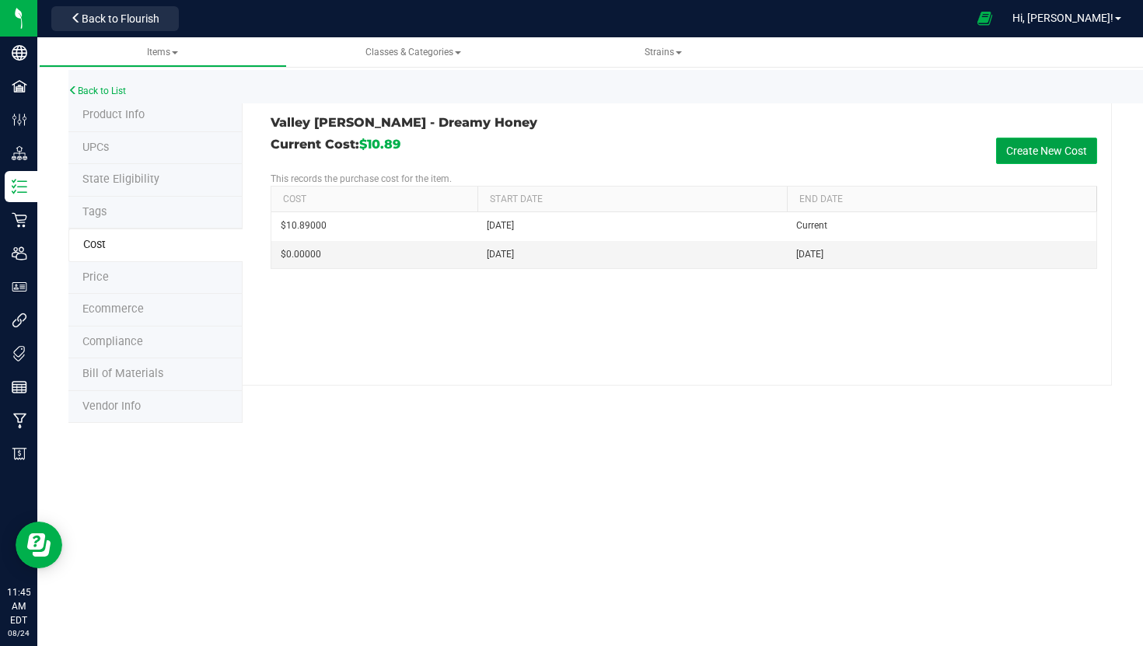
click at [1042, 156] on button "Create New Cost" at bounding box center [1046, 151] width 101 height 26
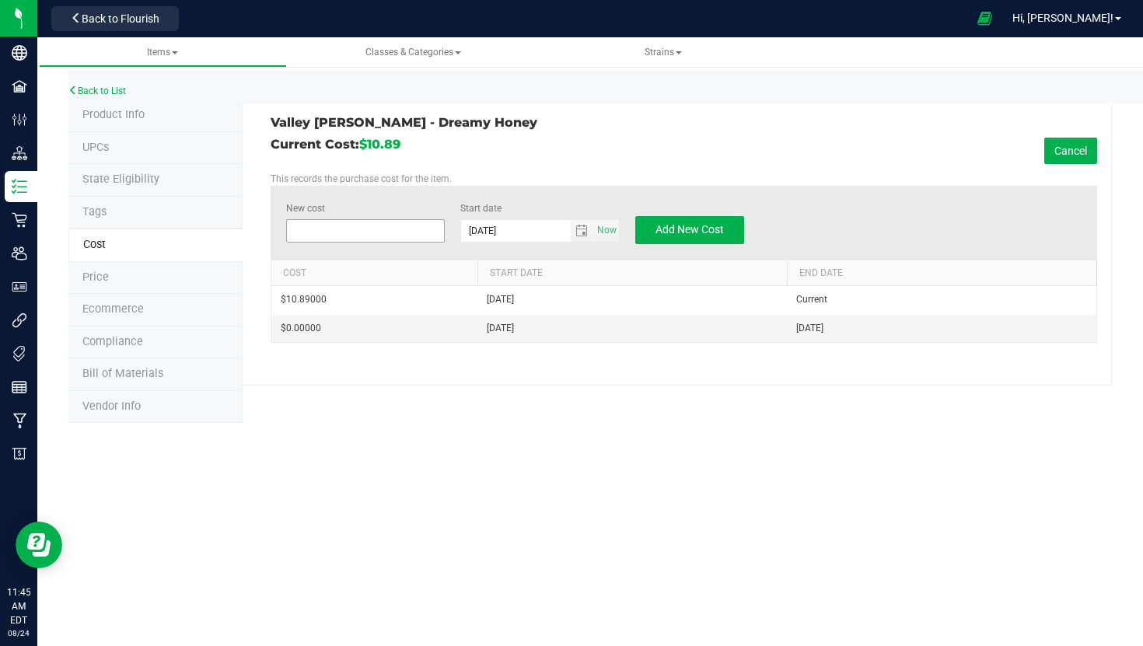
click at [350, 222] on span at bounding box center [365, 230] width 159 height 23
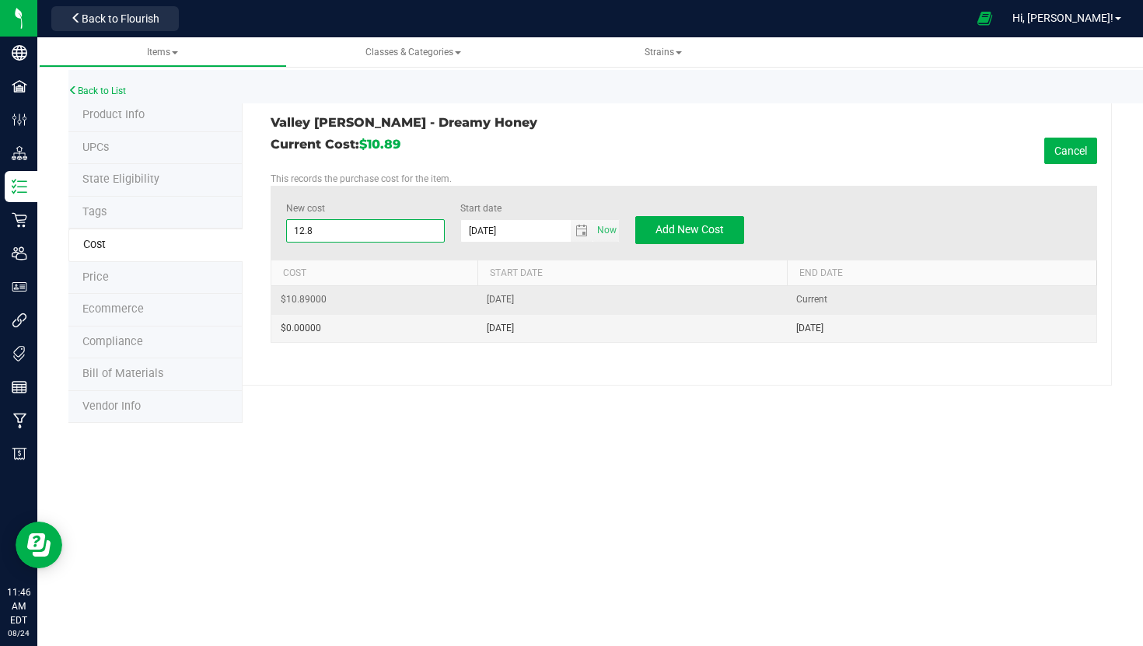
type input "12.89"
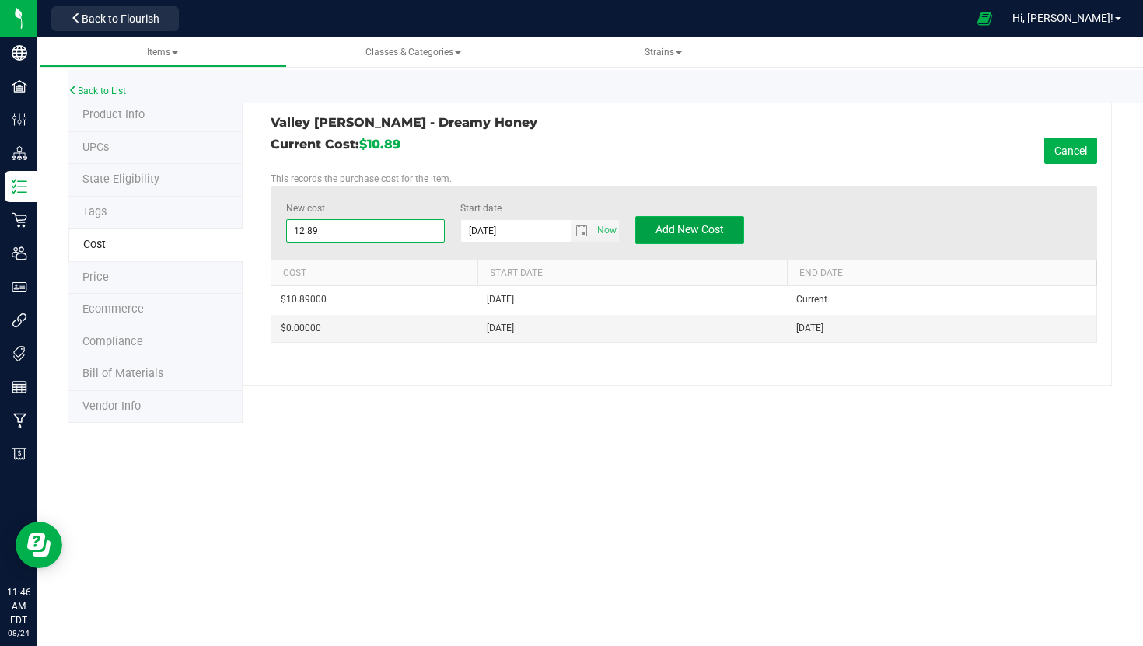
click at [701, 225] on span "Add New Cost" at bounding box center [689, 229] width 68 height 12
type input "$0.00000"
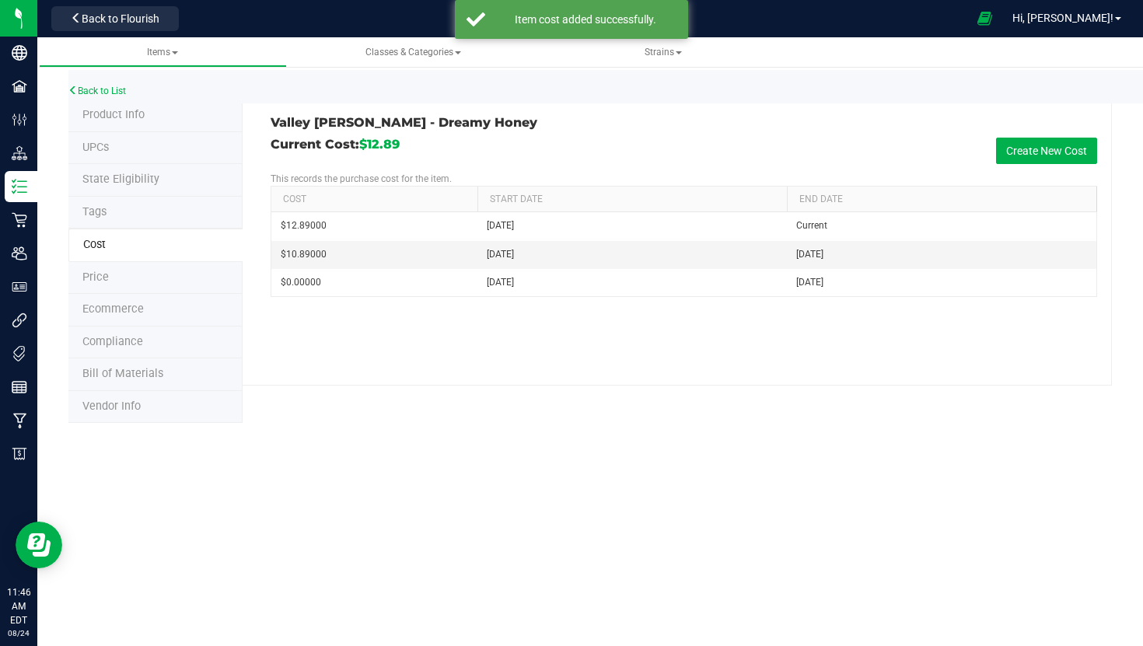
click at [114, 122] on li "Product Info" at bounding box center [155, 115] width 174 height 33
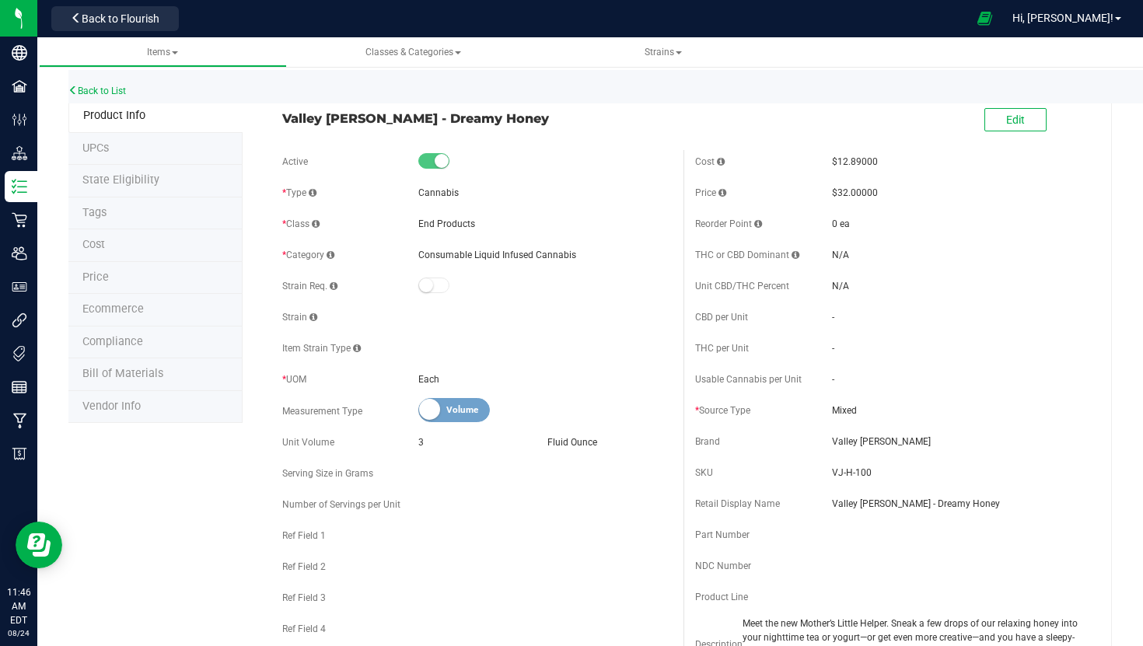
drag, startPoint x: 872, startPoint y: 159, endPoint x: 816, endPoint y: 155, distance: 56.1
click at [816, 155] on div "Cost $12.89000" at bounding box center [890, 161] width 390 height 23
drag, startPoint x: 890, startPoint y: 198, endPoint x: 823, endPoint y: 190, distance: 67.4
click at [823, 190] on div "Price $32.00000" at bounding box center [890, 192] width 390 height 23
click at [912, 254] on div "N/A" at bounding box center [958, 255] width 253 height 14
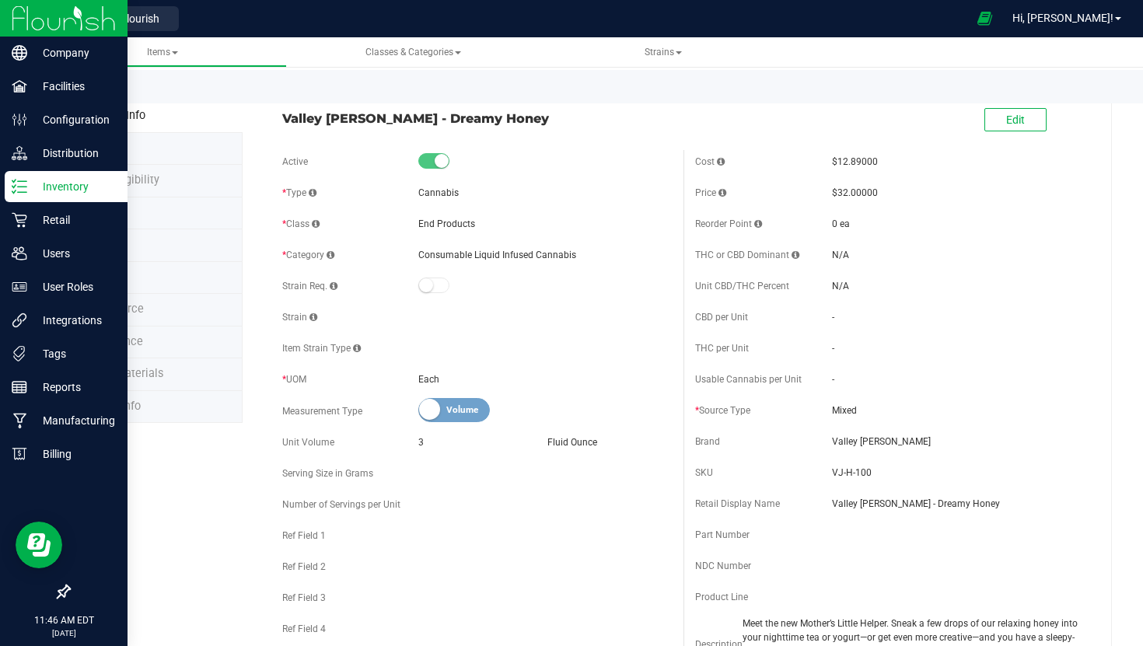
click at [69, 16] on img at bounding box center [64, 18] width 104 height 37
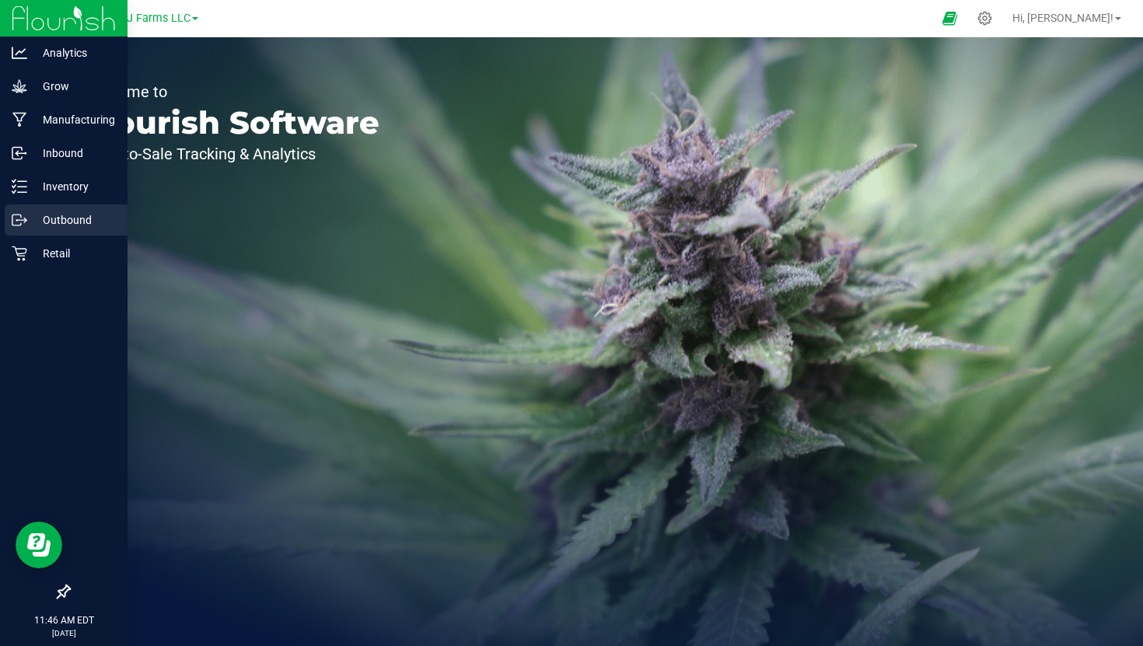
click at [97, 216] on p "Outbound" at bounding box center [73, 220] width 93 height 19
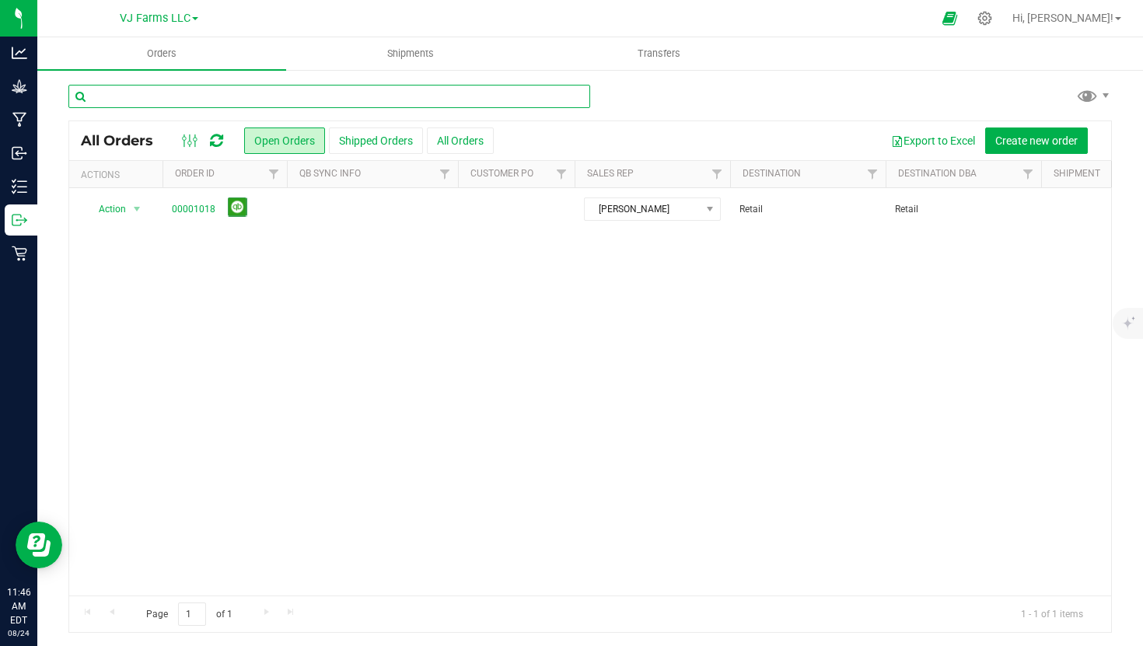
click at [313, 89] on input "text" at bounding box center [329, 96] width 522 height 23
type input "superfly"
click at [449, 145] on button "All Orders" at bounding box center [460, 140] width 67 height 26
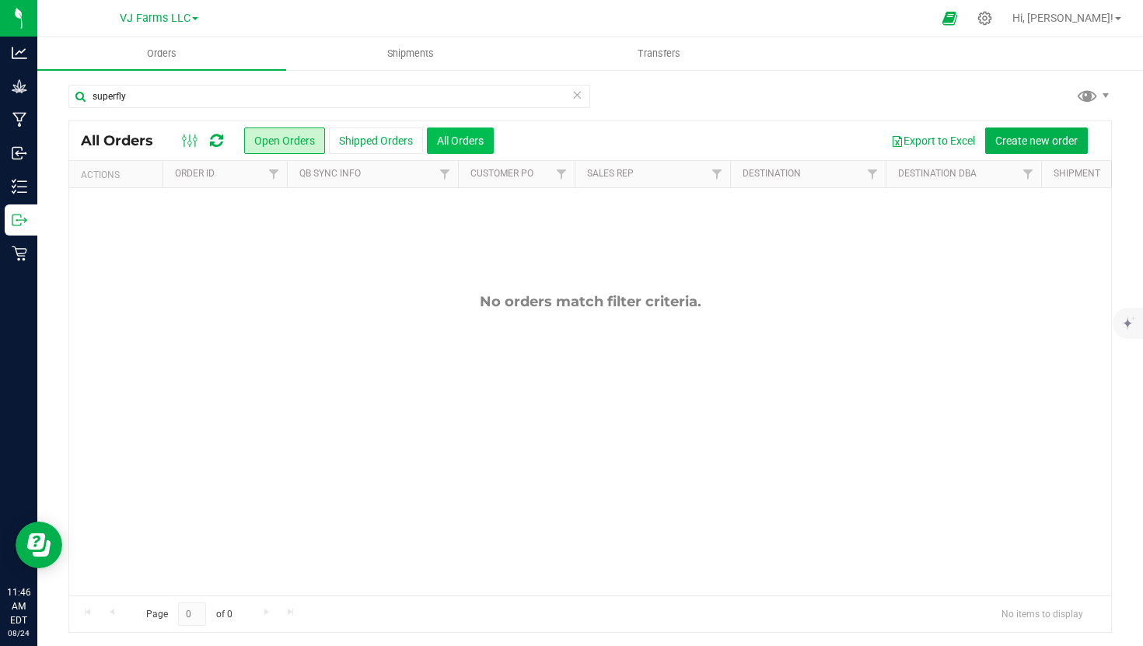
click at [466, 145] on button "All Orders" at bounding box center [460, 140] width 67 height 26
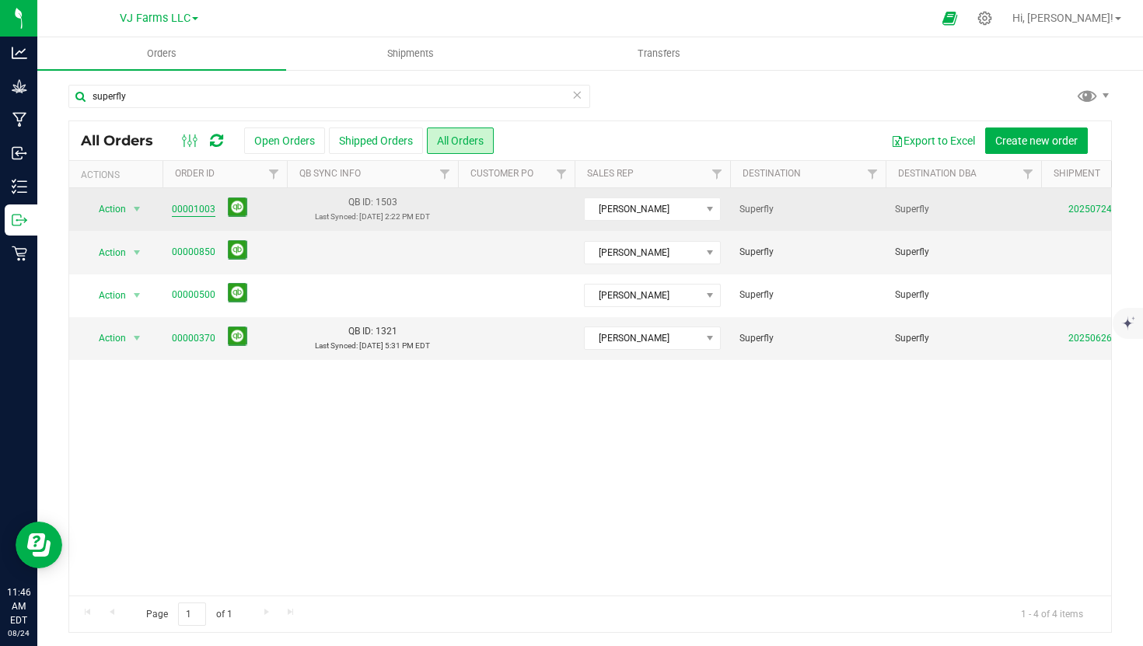
click at [211, 207] on link "00001003" at bounding box center [194, 209] width 44 height 15
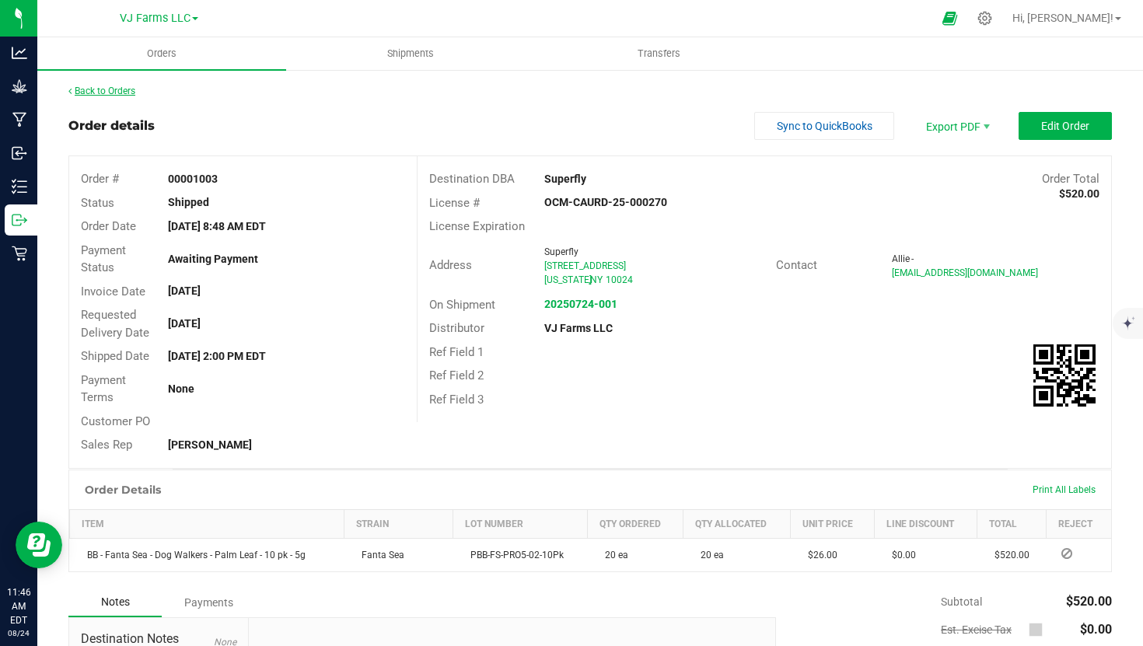
click at [110, 89] on link "Back to Orders" at bounding box center [101, 91] width 67 height 11
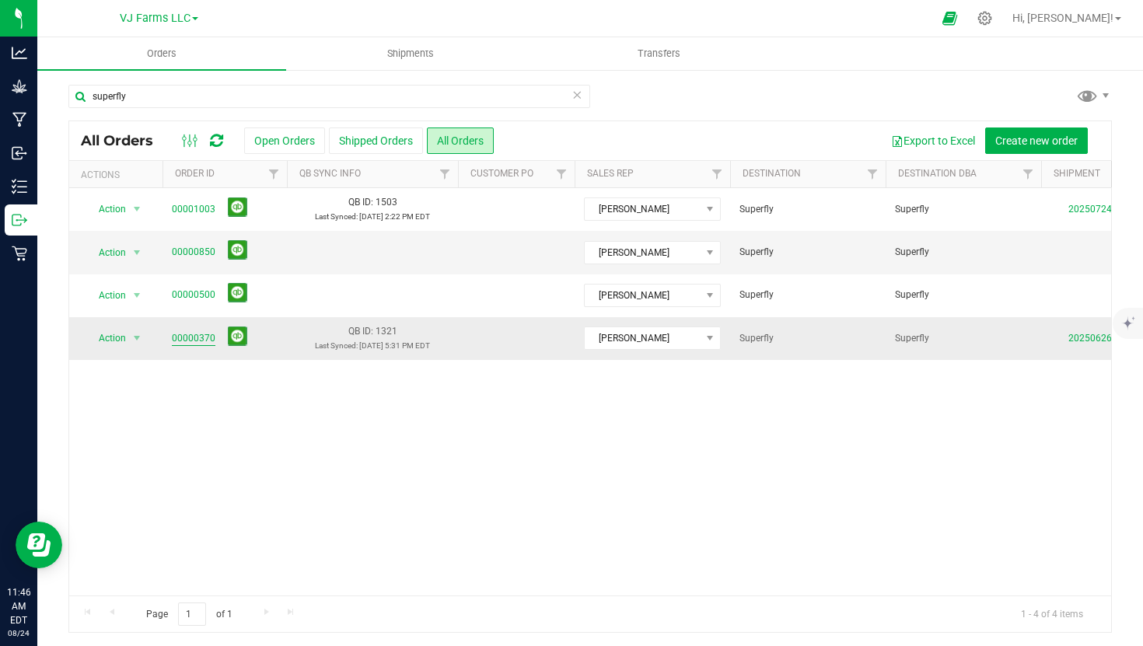
click at [199, 339] on link "00000370" at bounding box center [194, 338] width 44 height 15
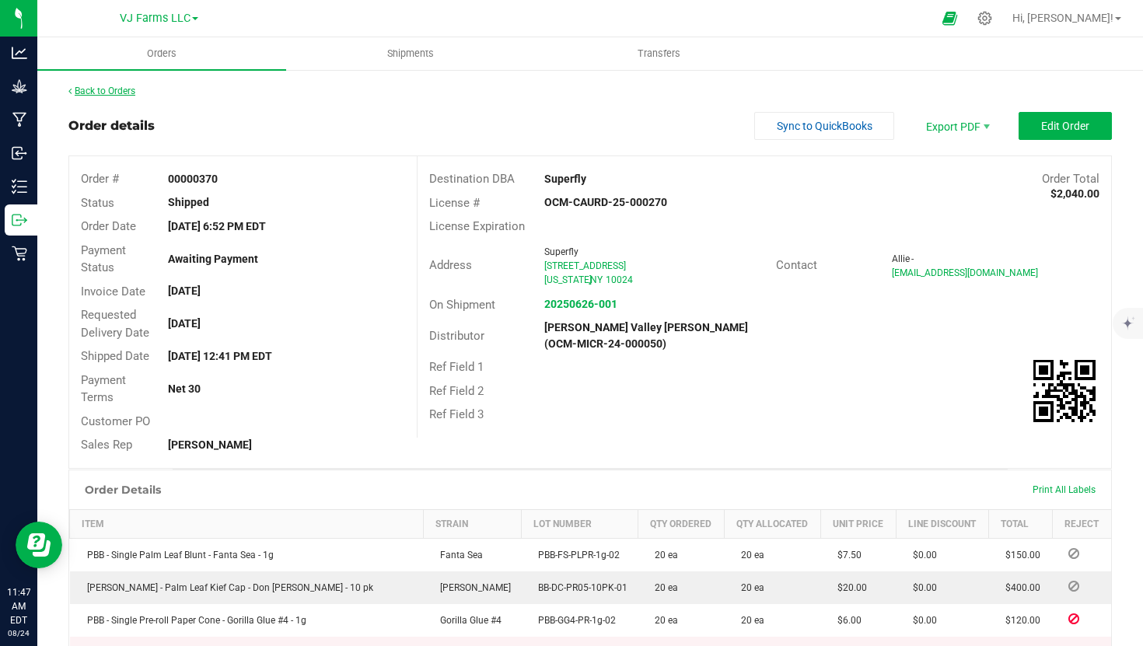
click at [96, 89] on link "Back to Orders" at bounding box center [101, 91] width 67 height 11
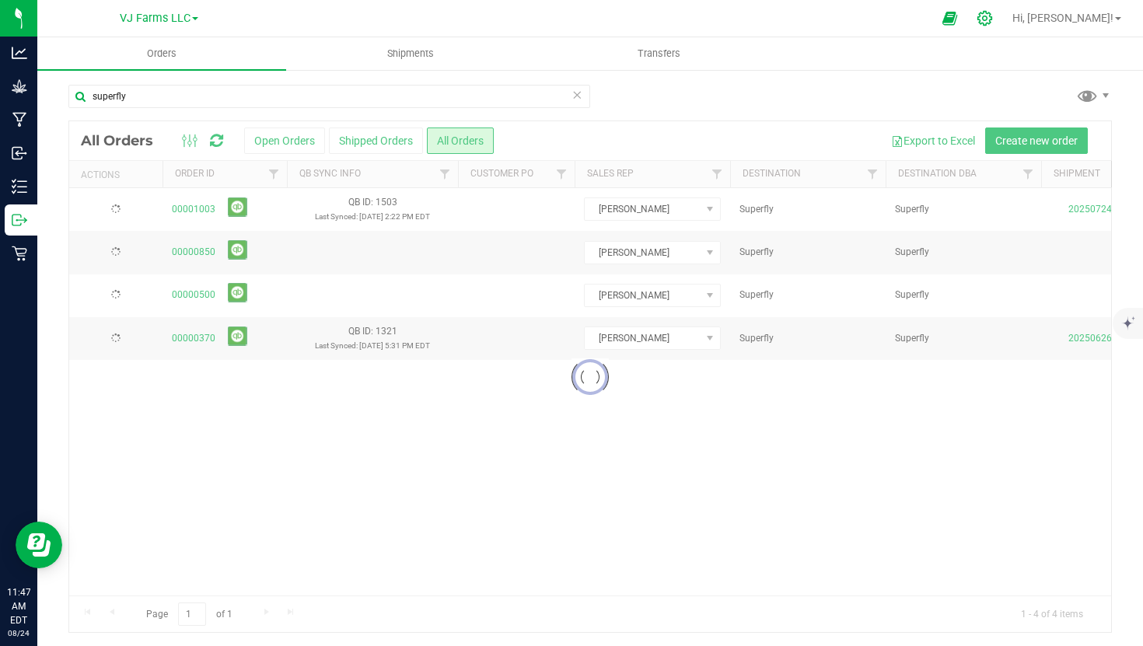
click at [996, 12] on div at bounding box center [985, 18] width 22 height 16
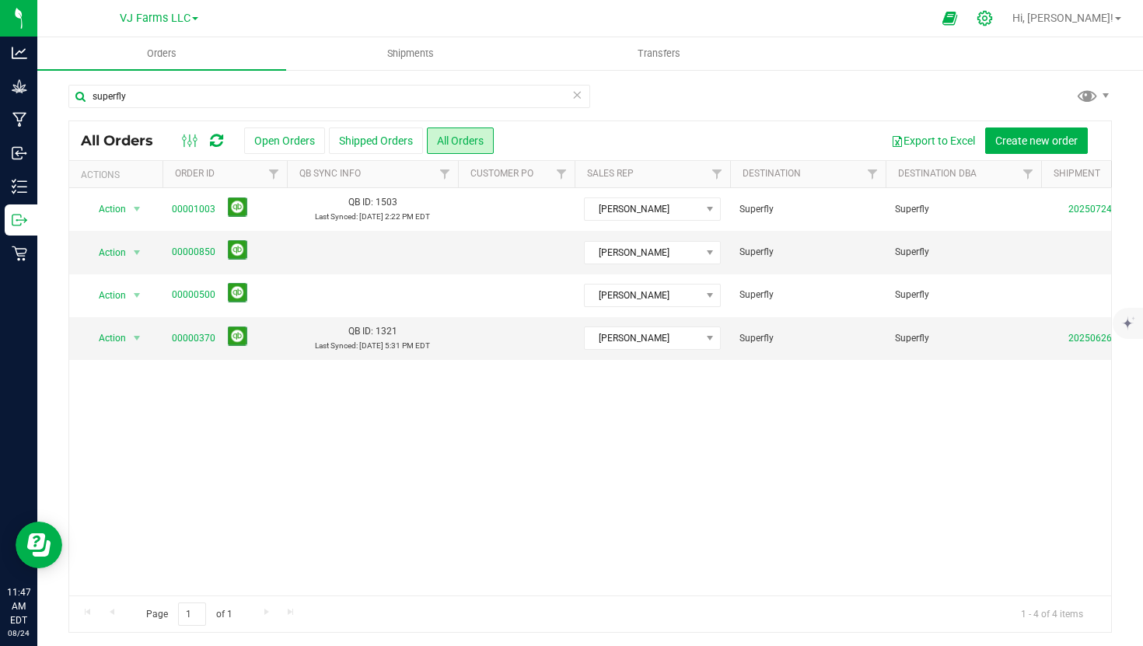
click at [1004, 29] on div at bounding box center [984, 18] width 39 height 33
click at [1004, 25] on div at bounding box center [984, 18] width 39 height 33
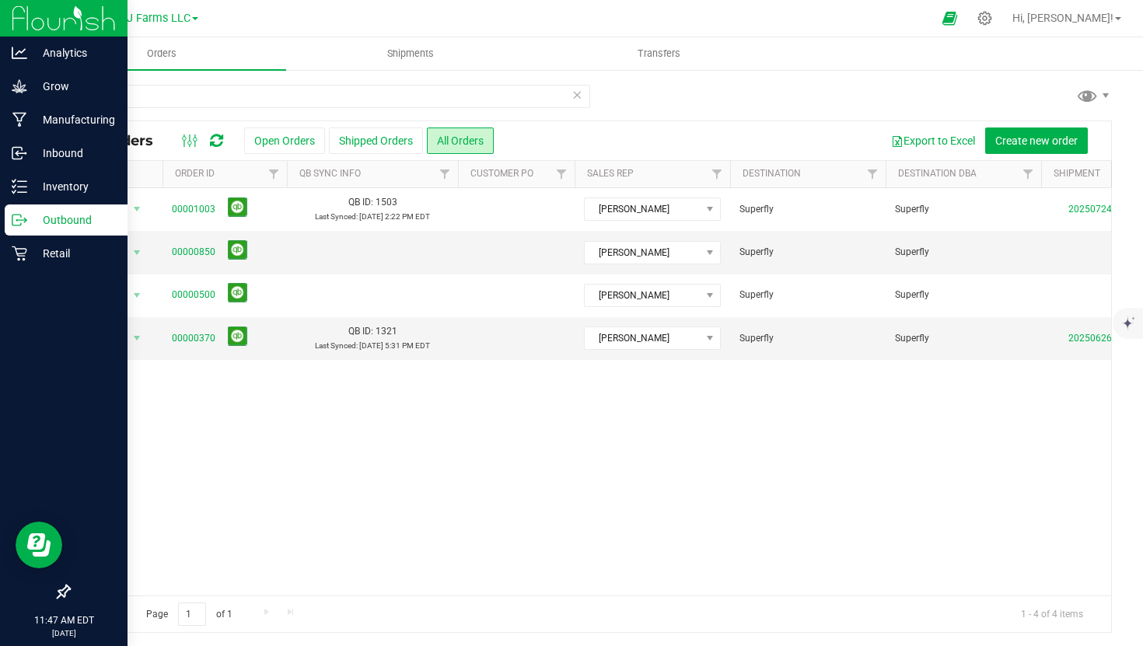
click at [0, 17] on div at bounding box center [63, 18] width 127 height 37
click at [32, 18] on img at bounding box center [64, 18] width 104 height 37
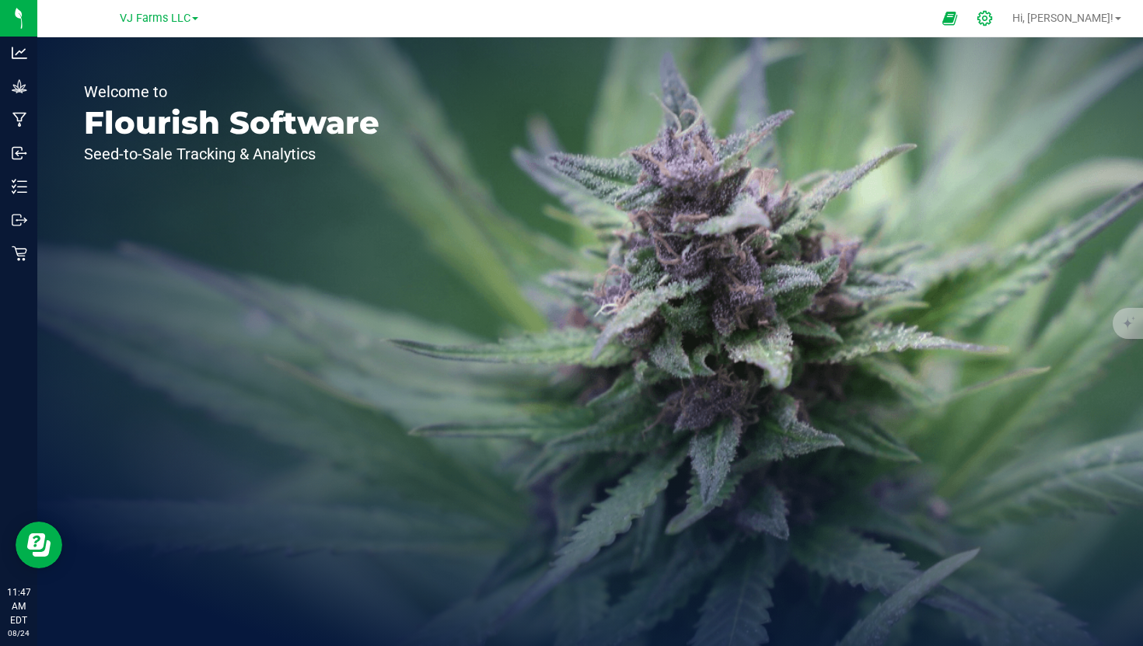
click at [993, 12] on icon at bounding box center [984, 18] width 16 height 16
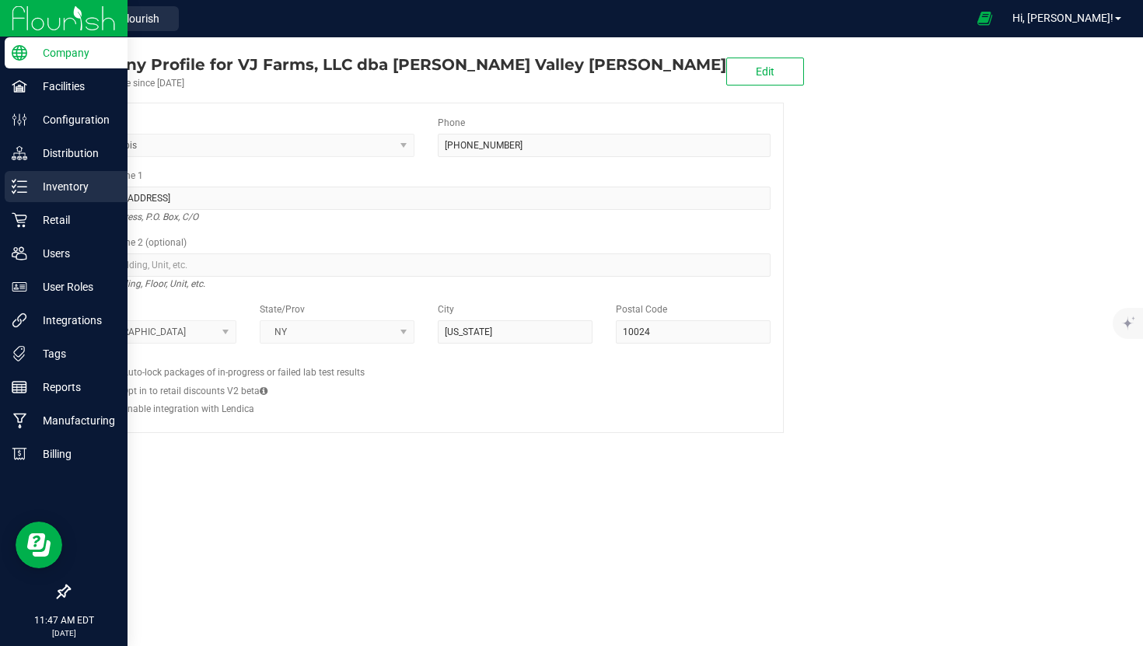
click at [62, 176] on div "Inventory" at bounding box center [66, 186] width 123 height 31
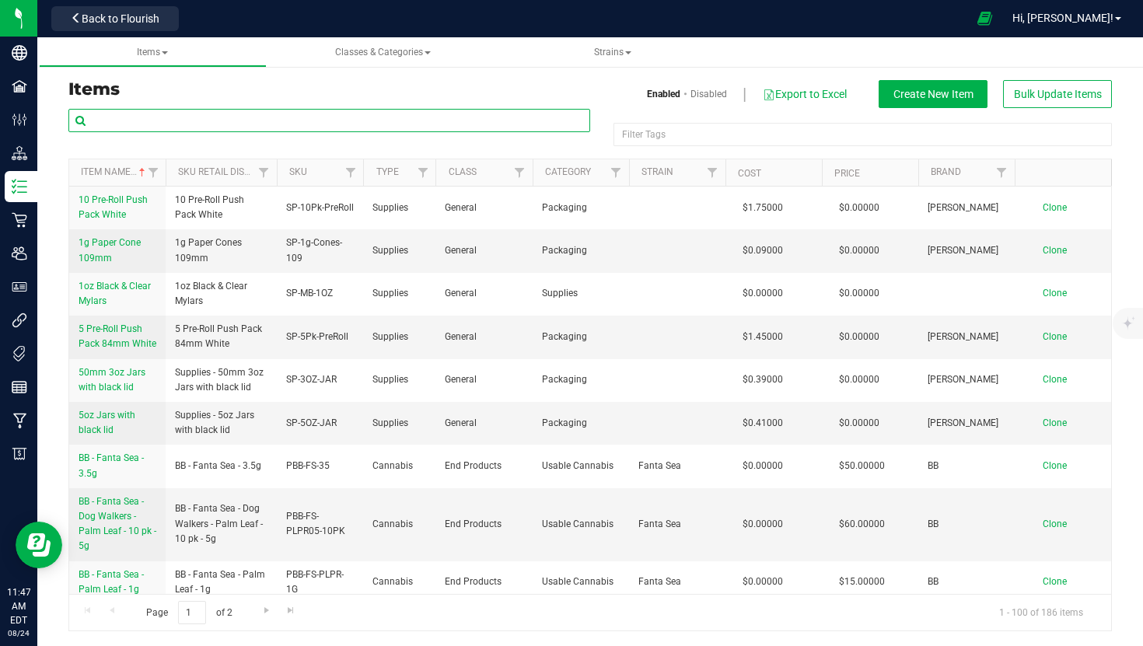
click at [257, 115] on input "text" at bounding box center [329, 120] width 522 height 23
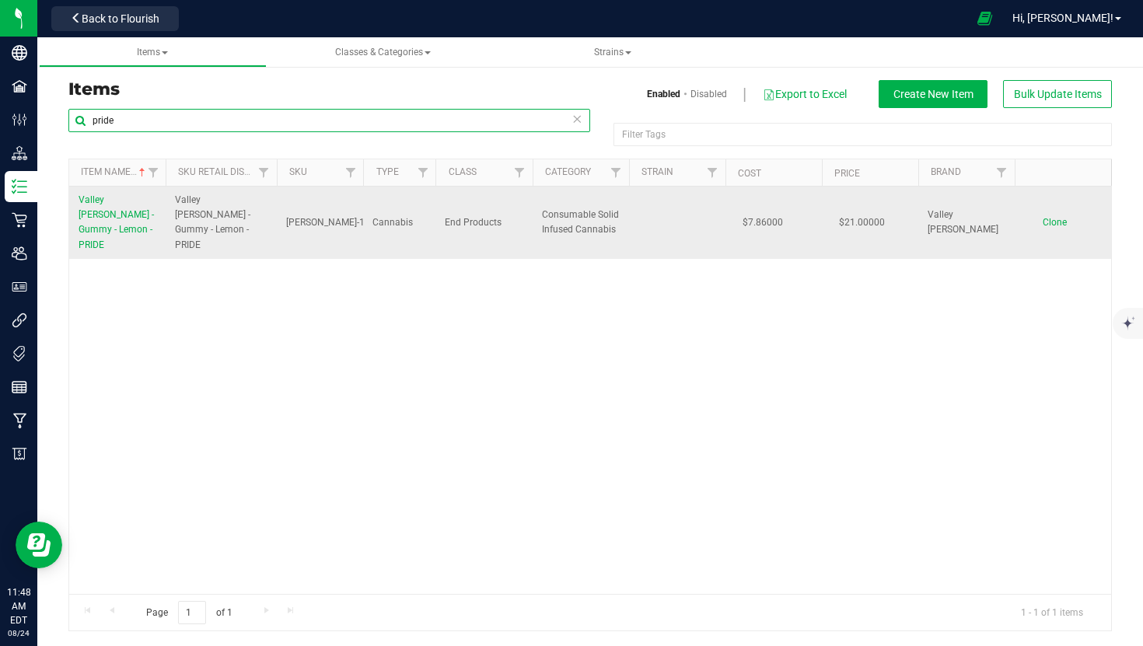
type input "pride"
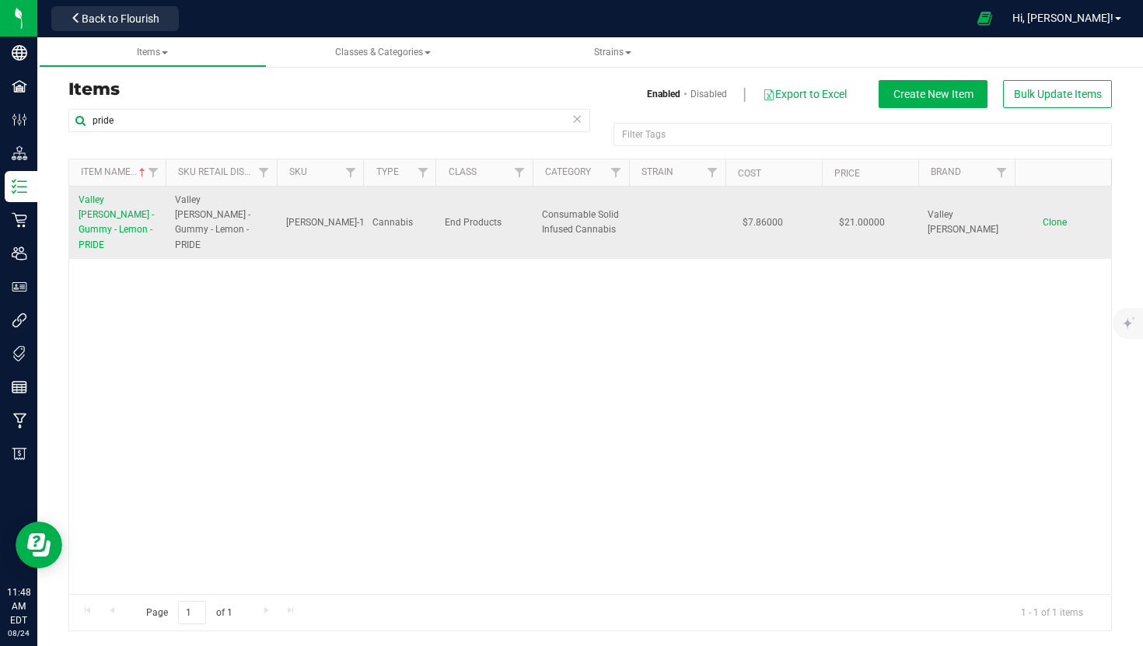
click at [114, 218] on span "Valley [PERSON_NAME] - Gummy - Lemon - PRIDE" at bounding box center [116, 222] width 75 height 56
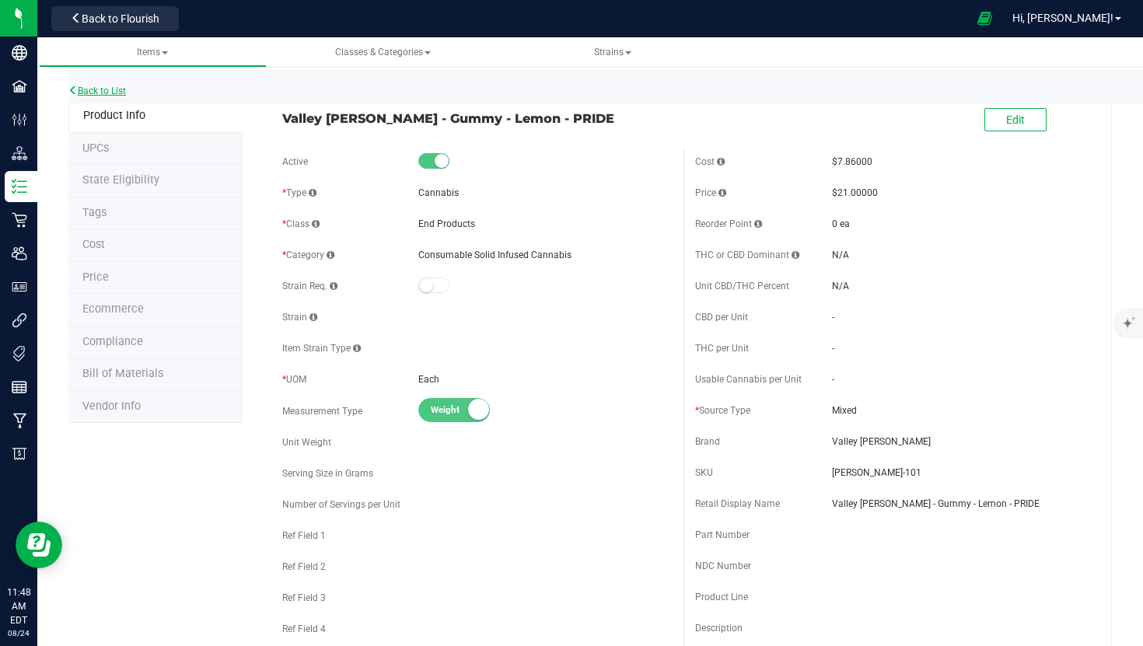
click at [116, 91] on link "Back to List" at bounding box center [97, 91] width 58 height 11
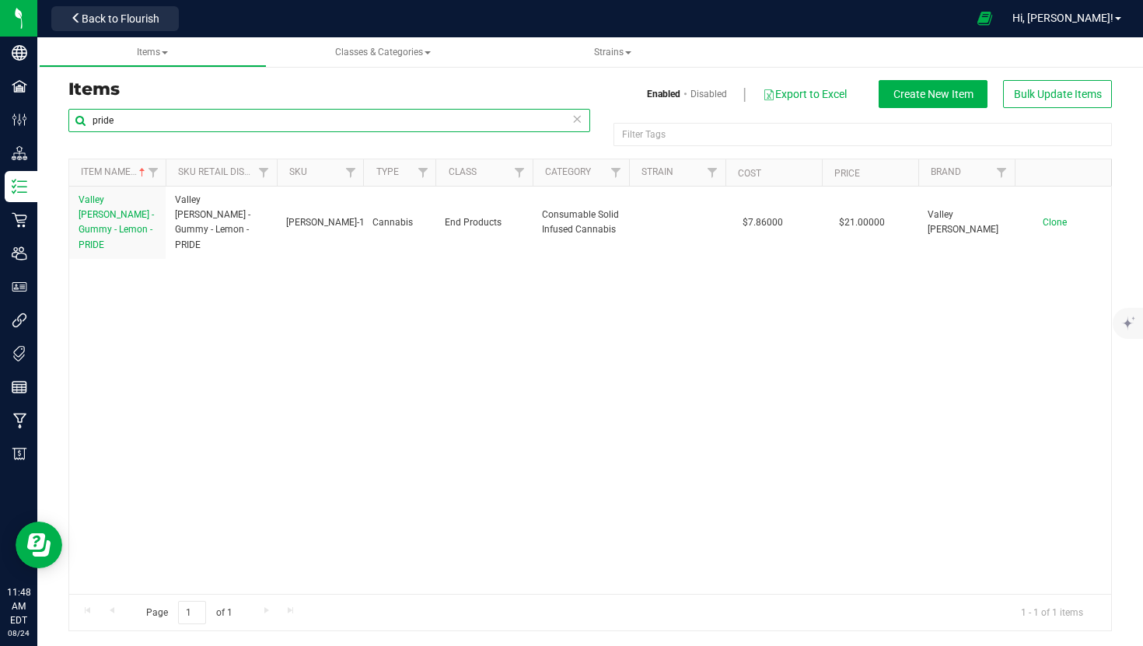
click at [323, 109] on input "pride" at bounding box center [329, 120] width 522 height 23
drag, startPoint x: 323, startPoint y: 108, endPoint x: 137, endPoint y: 117, distance: 186.0
click at [141, 117] on div "pride Filter Tags Filter Tags Item Name Sku Retail Display Name SKU Type Class …" at bounding box center [589, 369] width 1043 height 523
click at [93, 130] on input "pride" at bounding box center [329, 120] width 522 height 23
click at [103, 124] on input "pride" at bounding box center [329, 120] width 522 height 23
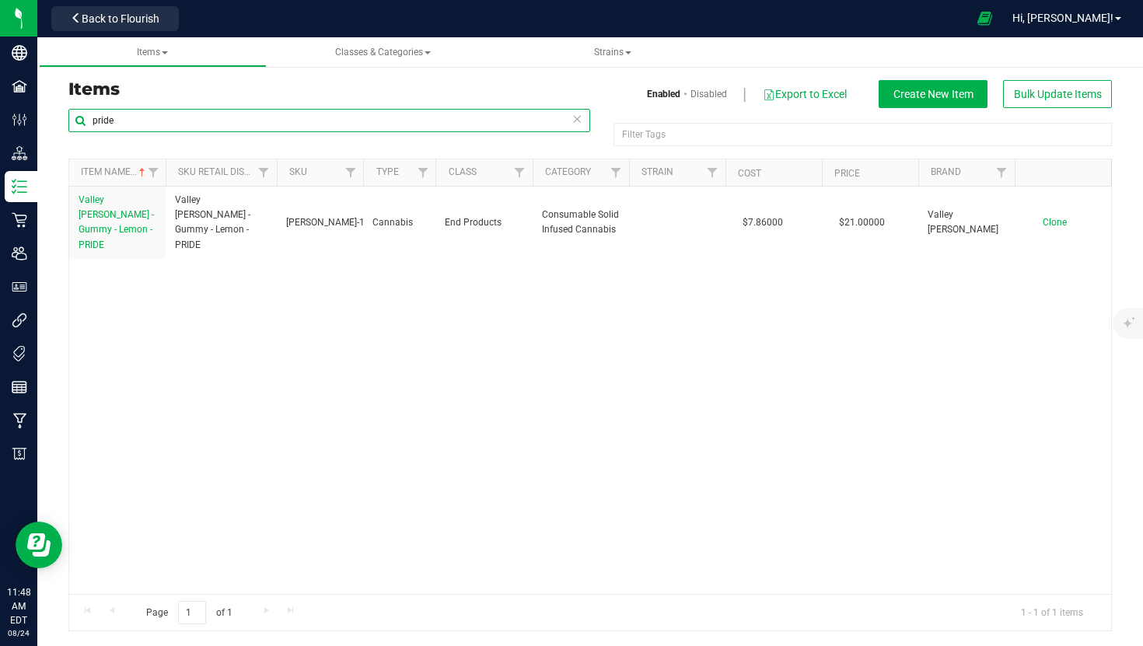
click at [103, 124] on input "pride" at bounding box center [329, 120] width 522 height 23
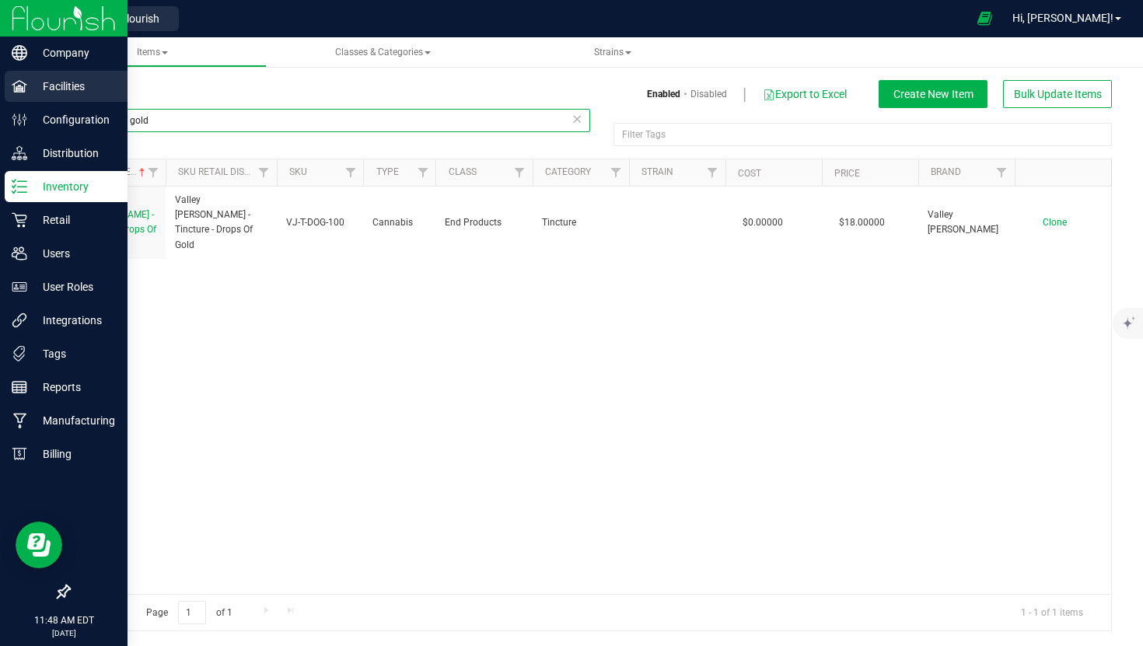
drag, startPoint x: 175, startPoint y: 117, endPoint x: 13, endPoint y: 89, distance: 164.2
click at [14, 101] on div "Company Facilities Configuration Distribution Inventory Retail Users User Roles…" at bounding box center [571, 323] width 1143 height 646
type input "tart cherry"
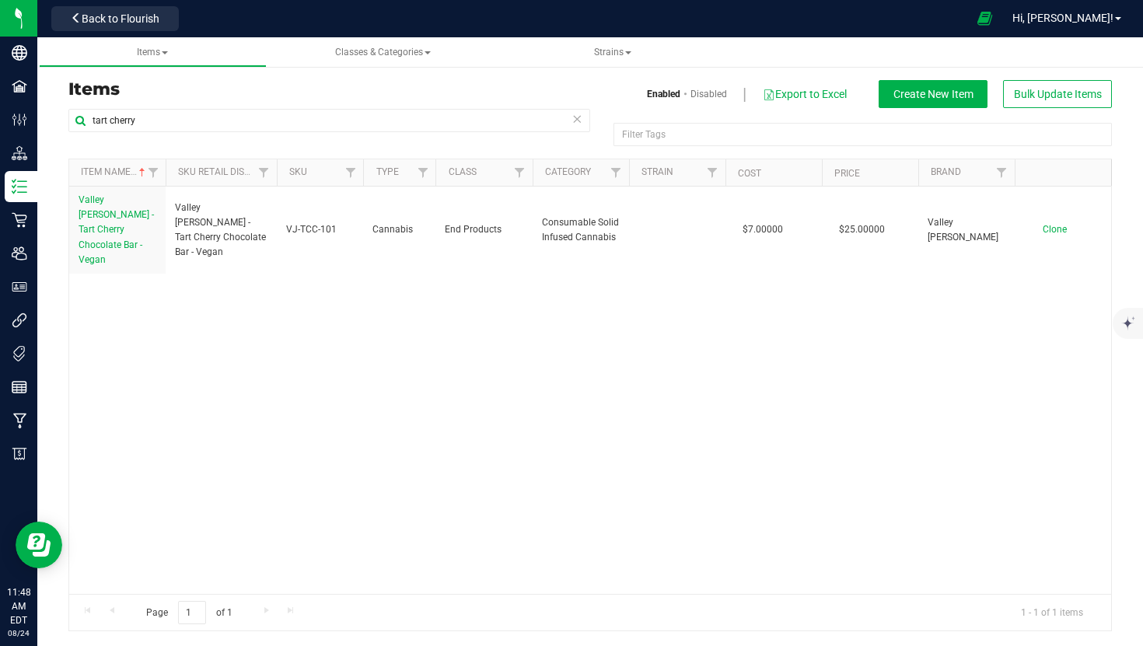
click at [578, 120] on icon at bounding box center [576, 118] width 11 height 19
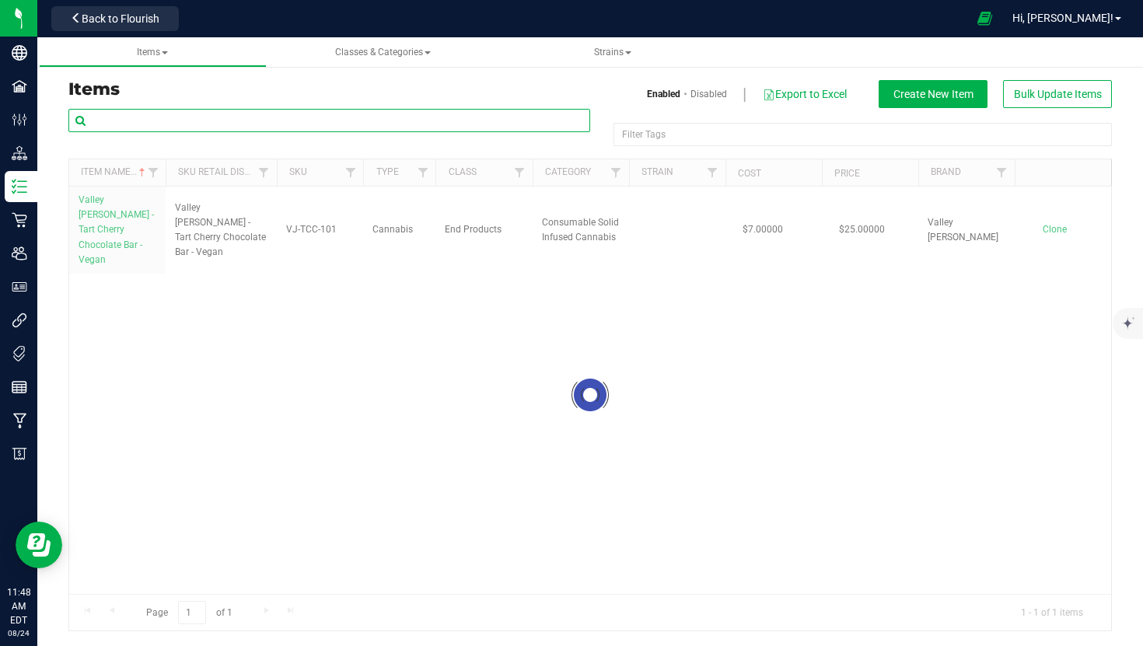
click at [396, 126] on input "text" at bounding box center [329, 120] width 522 height 23
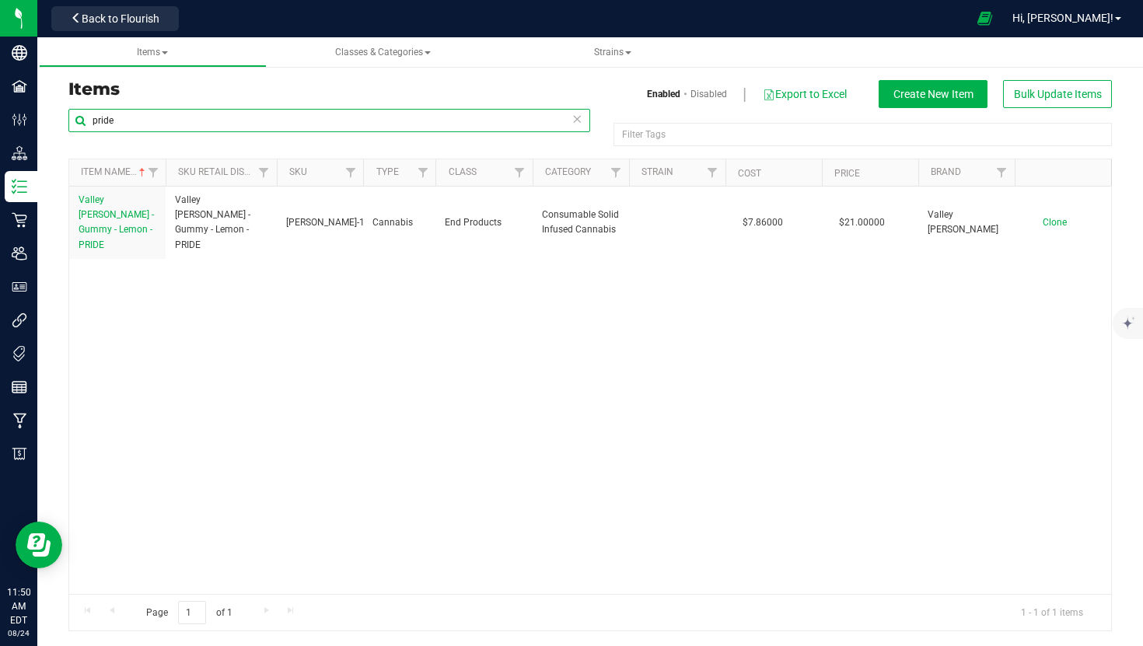
click at [107, 123] on input "pride" at bounding box center [329, 120] width 522 height 23
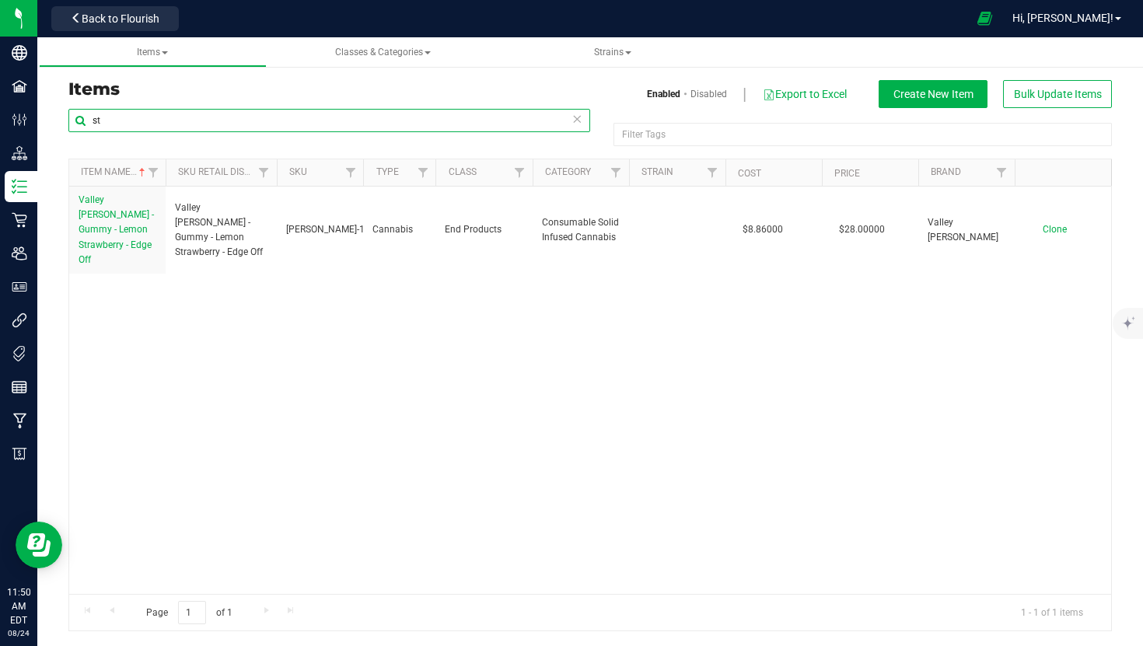
type input "s"
type input "b"
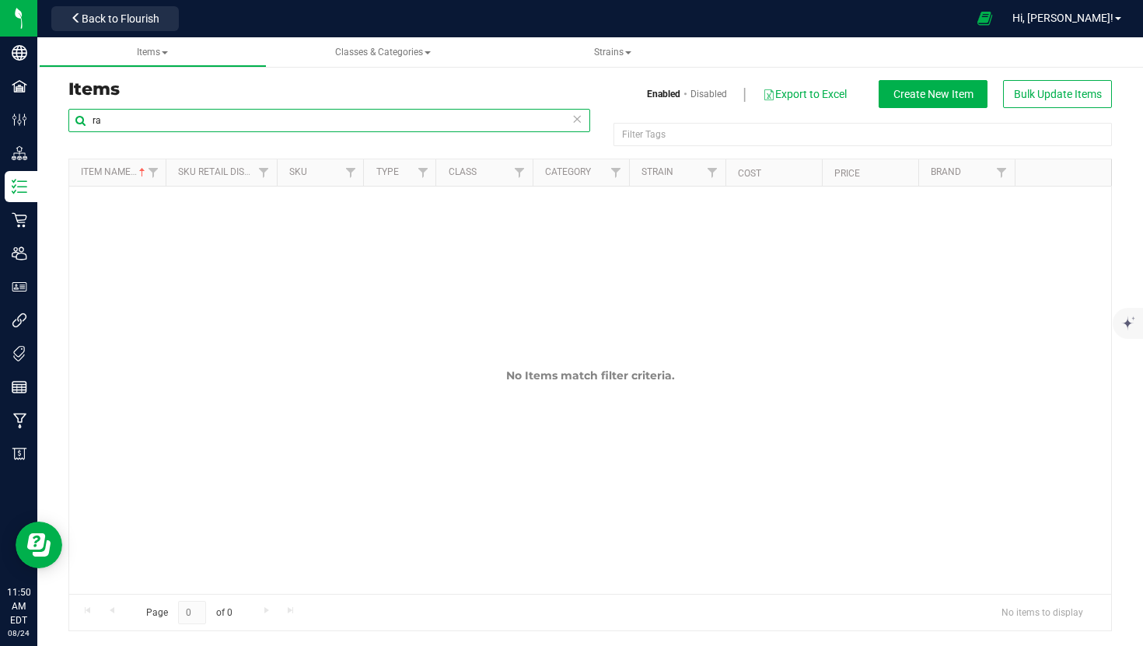
type input "r"
type input "pride"
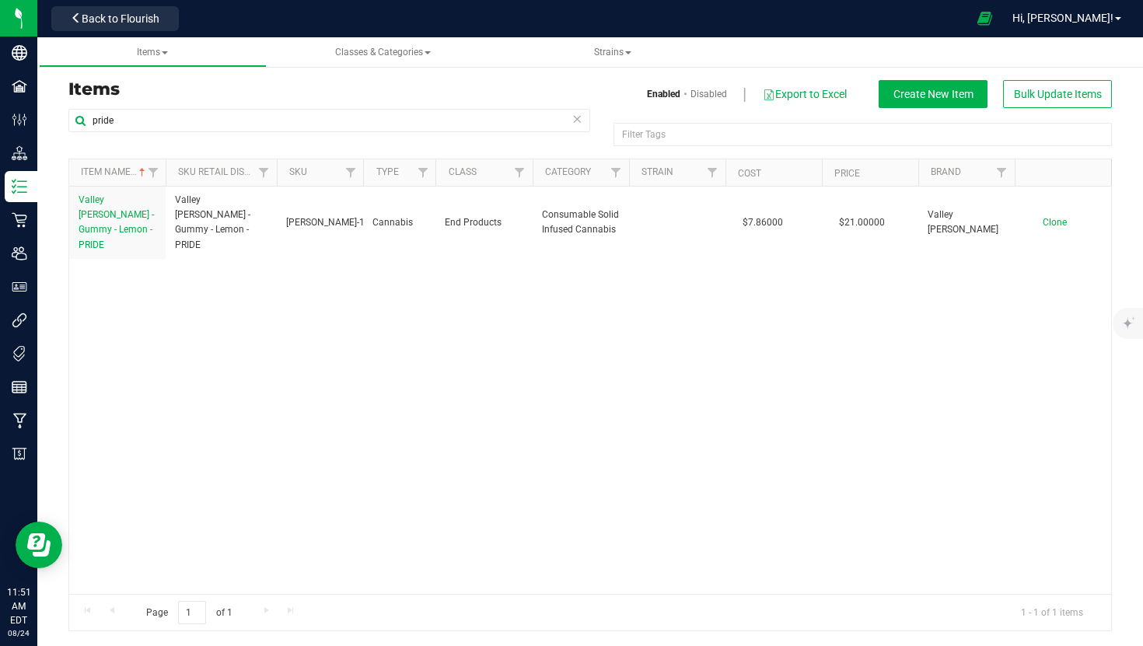
click at [466, 399] on div "Valley [PERSON_NAME] - Gummy - Lemon - PRIDE Valley [PERSON_NAME] - Gummy - Lem…" at bounding box center [590, 390] width 1042 height 407
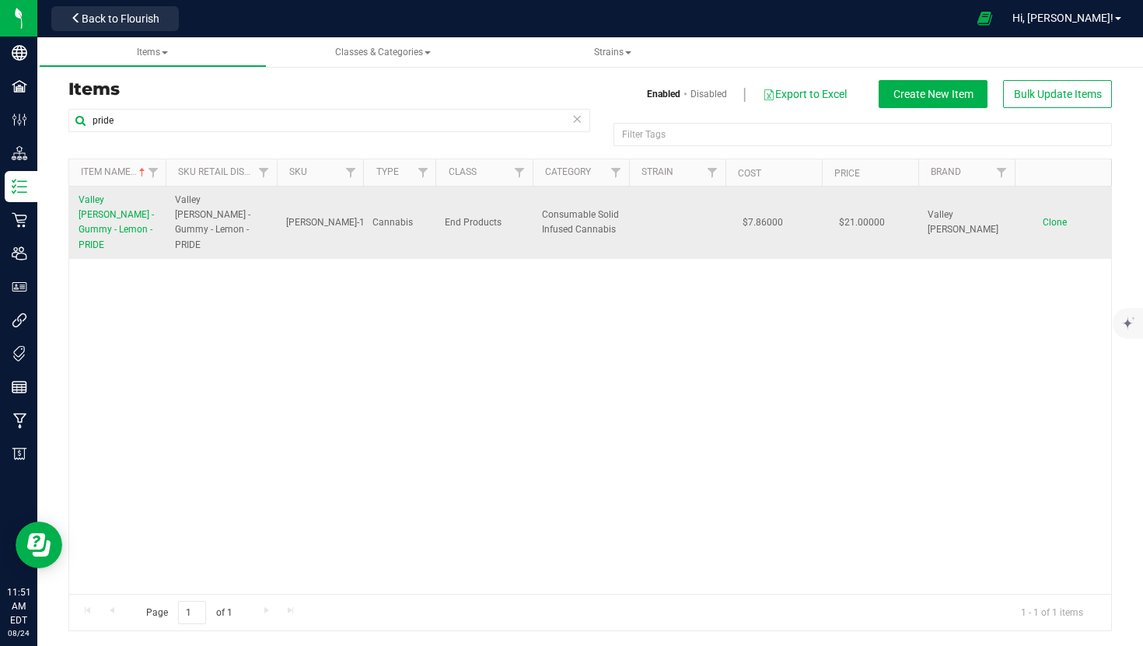
click at [122, 219] on span "Valley [PERSON_NAME] - Gummy - Lemon - PRIDE" at bounding box center [116, 222] width 75 height 56
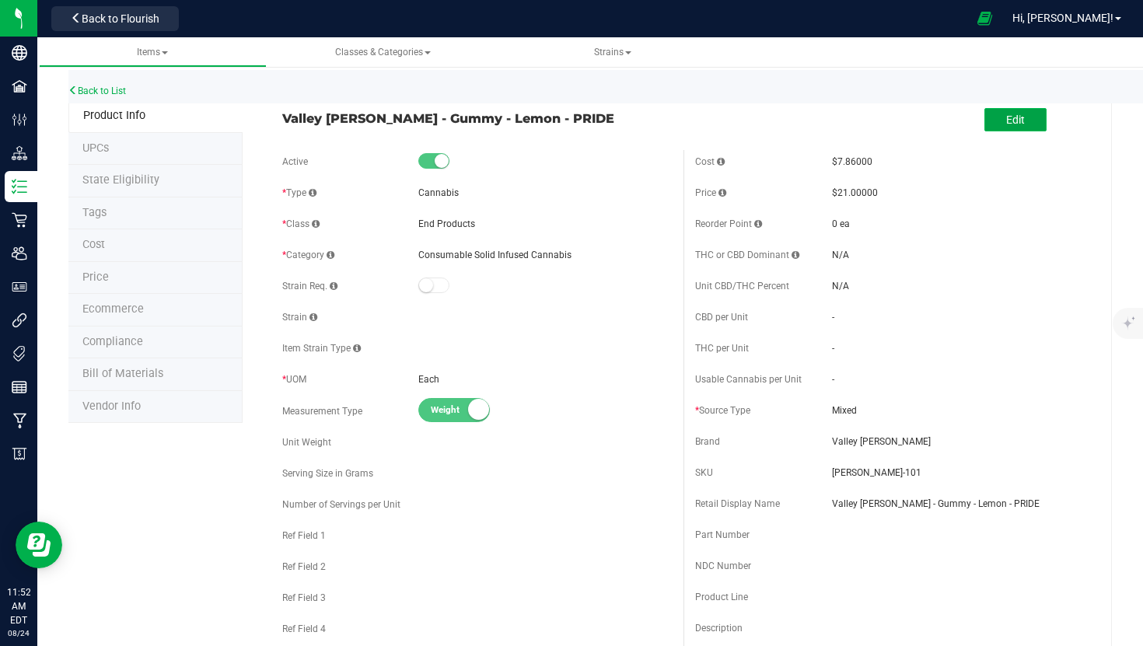
click at [1031, 117] on button "Edit" at bounding box center [1015, 119] width 62 height 23
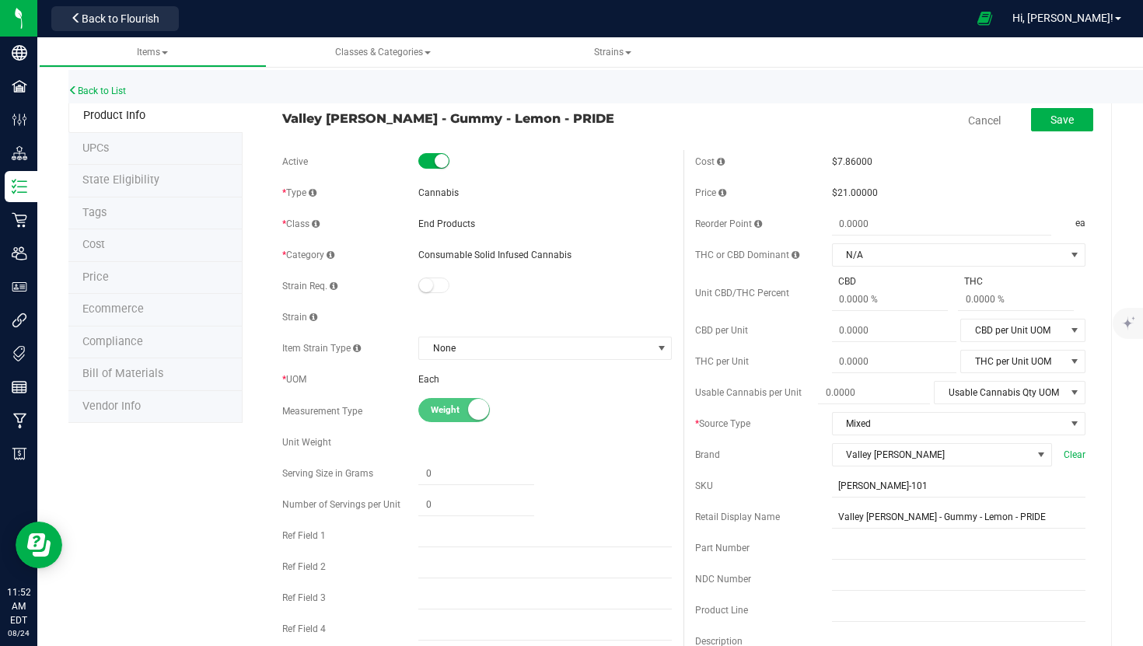
click at [151, 229] on li "Cost" at bounding box center [155, 245] width 174 height 33
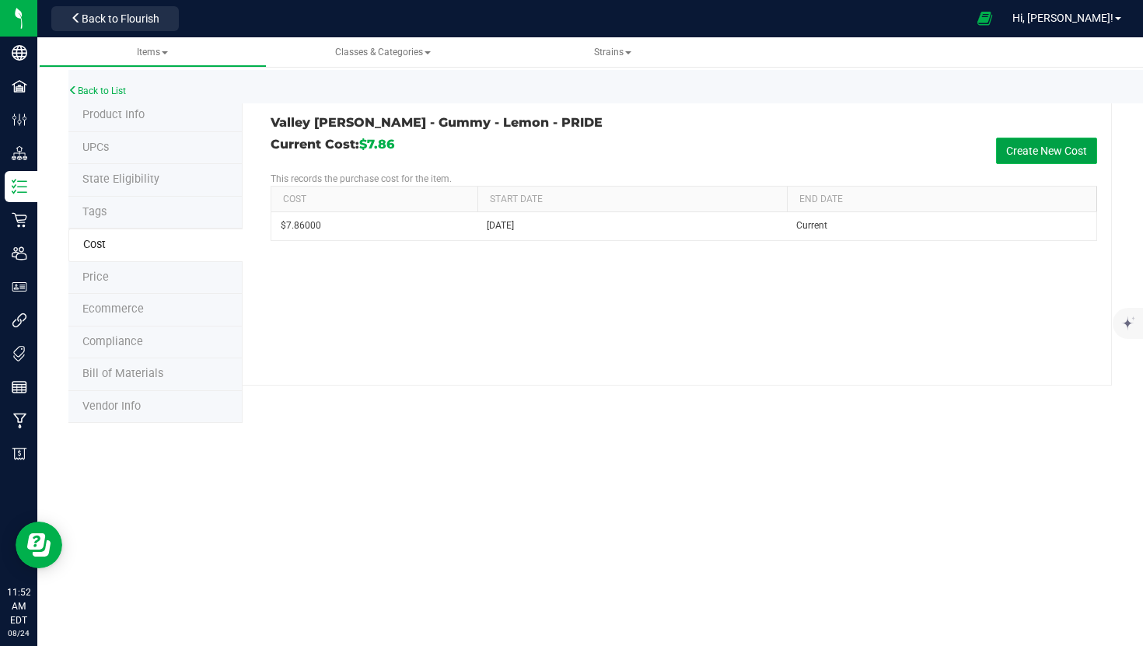
click at [1054, 148] on button "Create New Cost" at bounding box center [1046, 151] width 101 height 26
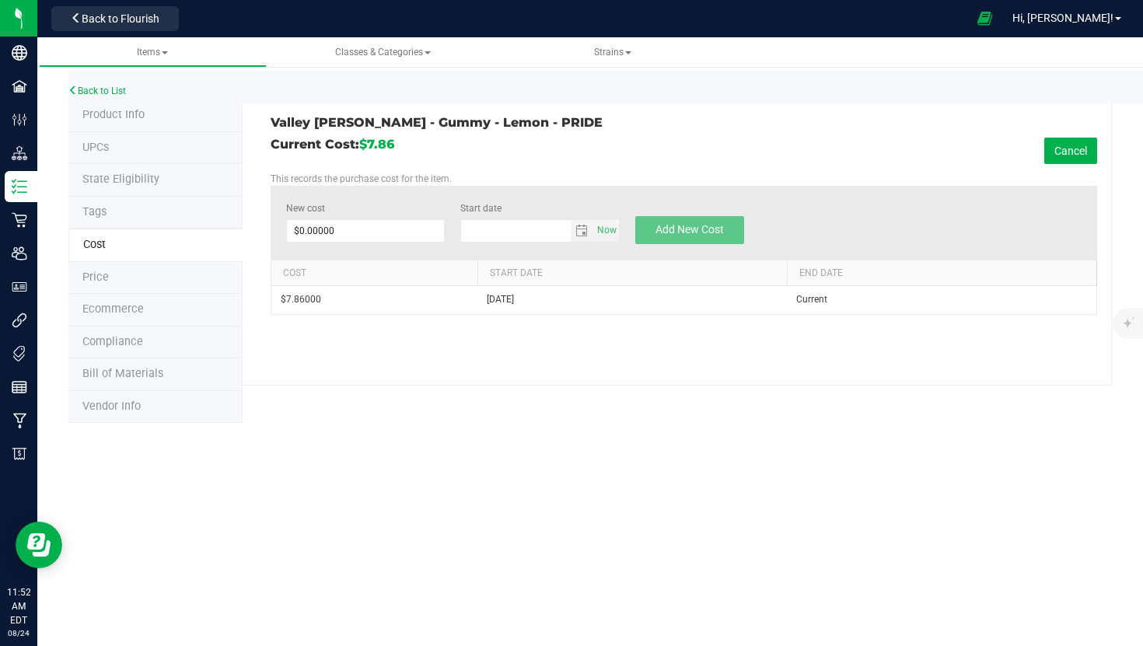
type input "[DATE]"
click at [412, 236] on span at bounding box center [365, 230] width 159 height 23
type input "11.36"
type input "$11.36000"
click at [466, 403] on div "Product Info UPCs State Eligibility Tags Cost Price Ecommerce Compliance Bill o…" at bounding box center [589, 260] width 1043 height 323
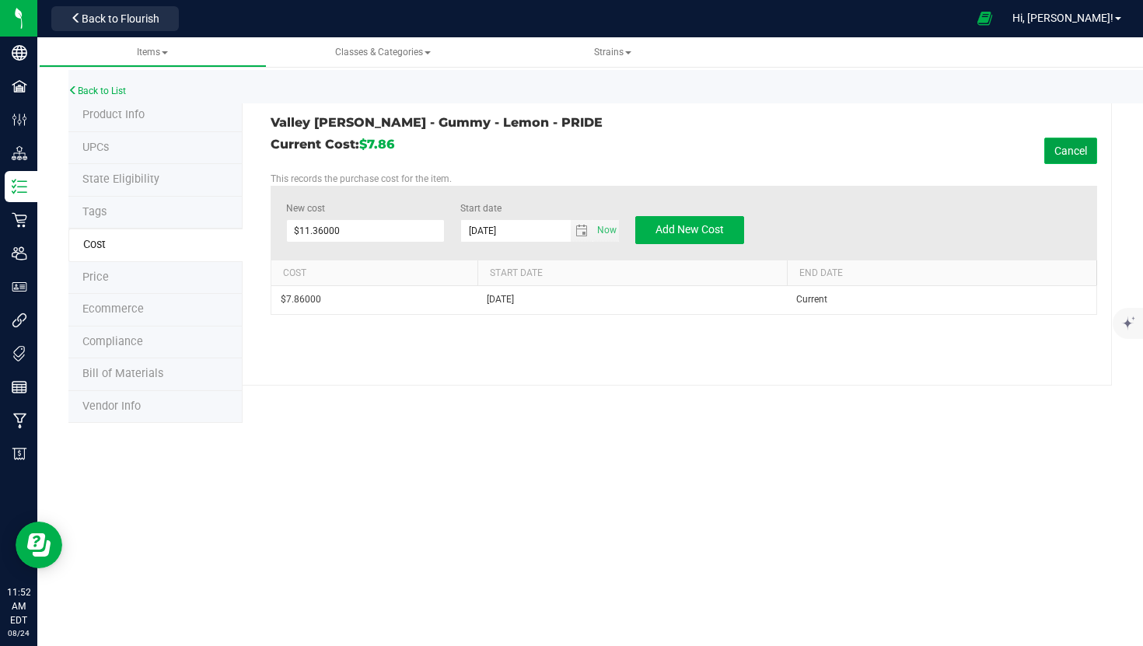
click at [1078, 148] on button "Cancel" at bounding box center [1070, 151] width 53 height 26
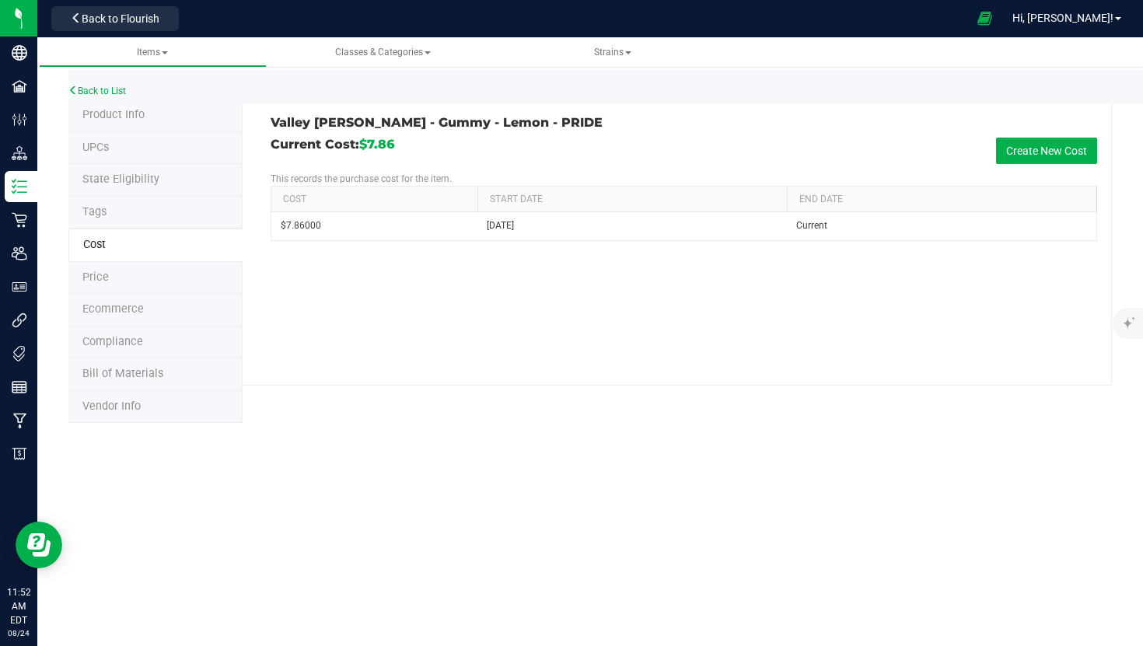
click at [508, 301] on div "Valley [PERSON_NAME] - Gummy - Lemon - PRIDE Current Cost: $7.86 Create New Cos…" at bounding box center [677, 242] width 869 height 286
click at [89, 90] on link "Back to List" at bounding box center [97, 91] width 58 height 11
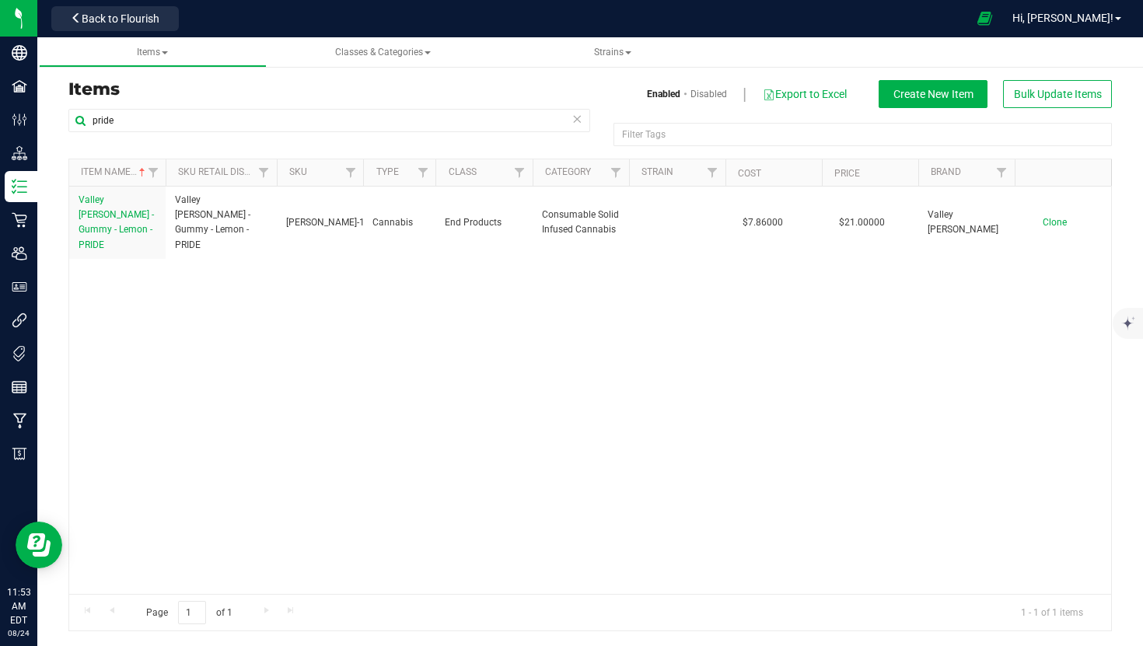
click at [571, 141] on div "pride" at bounding box center [329, 127] width 522 height 36
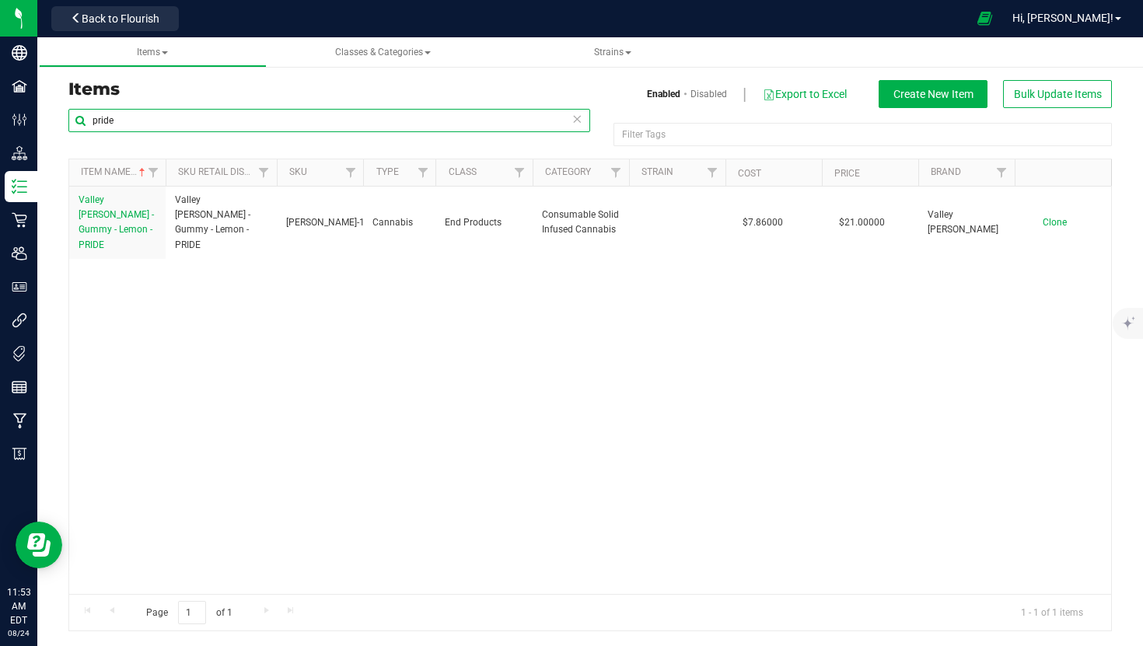
click at [571, 127] on input "pride" at bounding box center [329, 120] width 522 height 23
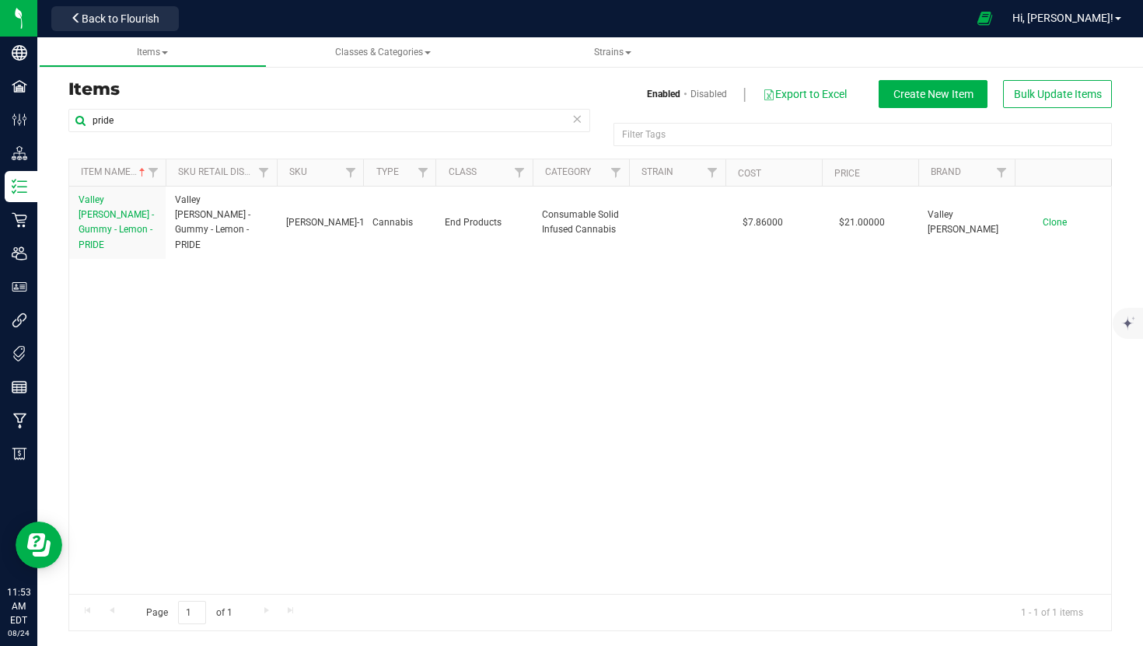
click at [581, 125] on icon at bounding box center [576, 118] width 11 height 19
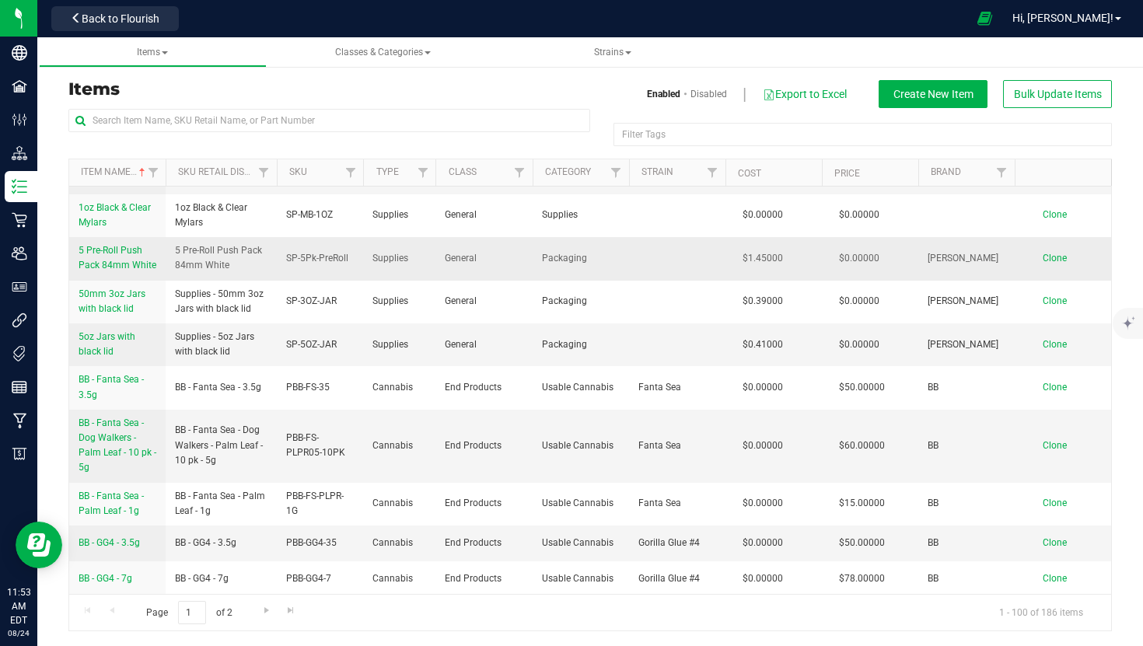
scroll to position [92, 0]
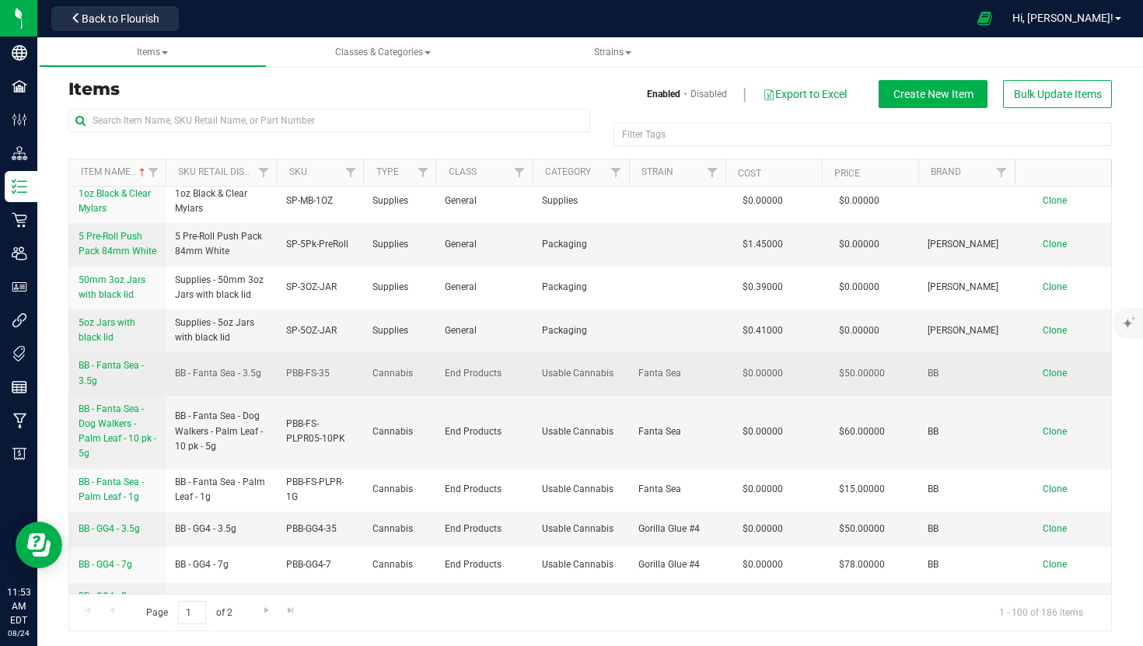
drag, startPoint x: 800, startPoint y: 370, endPoint x: 714, endPoint y: 371, distance: 85.5
click at [717, 368] on tr "BB - Fanta Sea - 3.5g BB - Fanta Sea - 3.5g PBB-FS-35 Cannabis End Products Usa…" at bounding box center [590, 373] width 1042 height 43
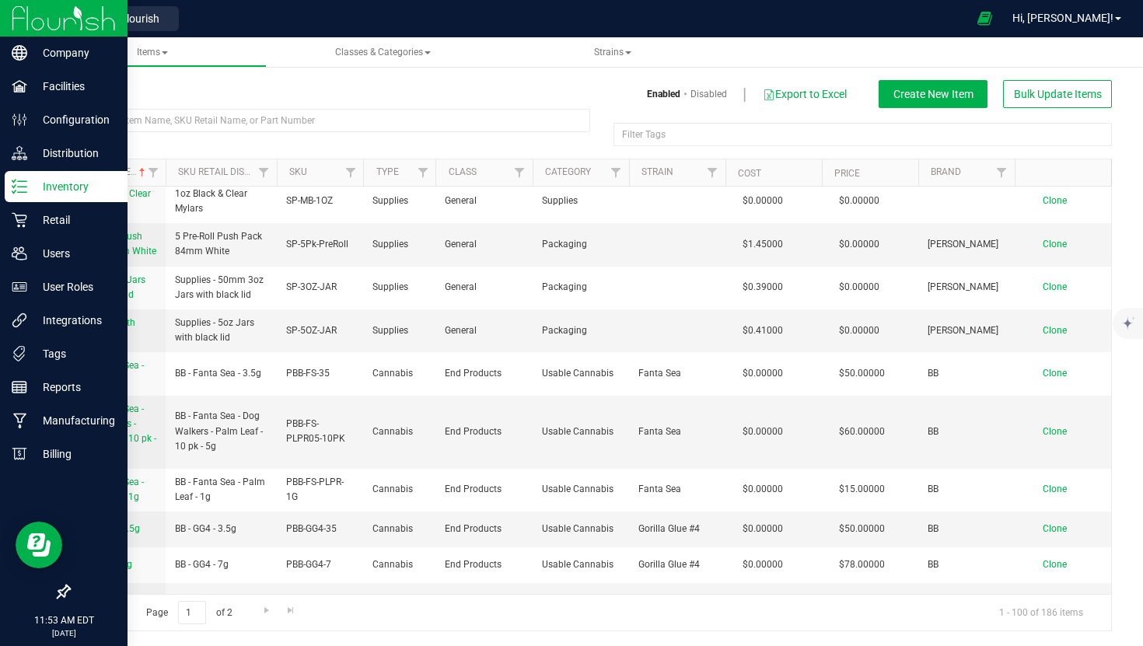
click at [14, 20] on img at bounding box center [64, 18] width 104 height 37
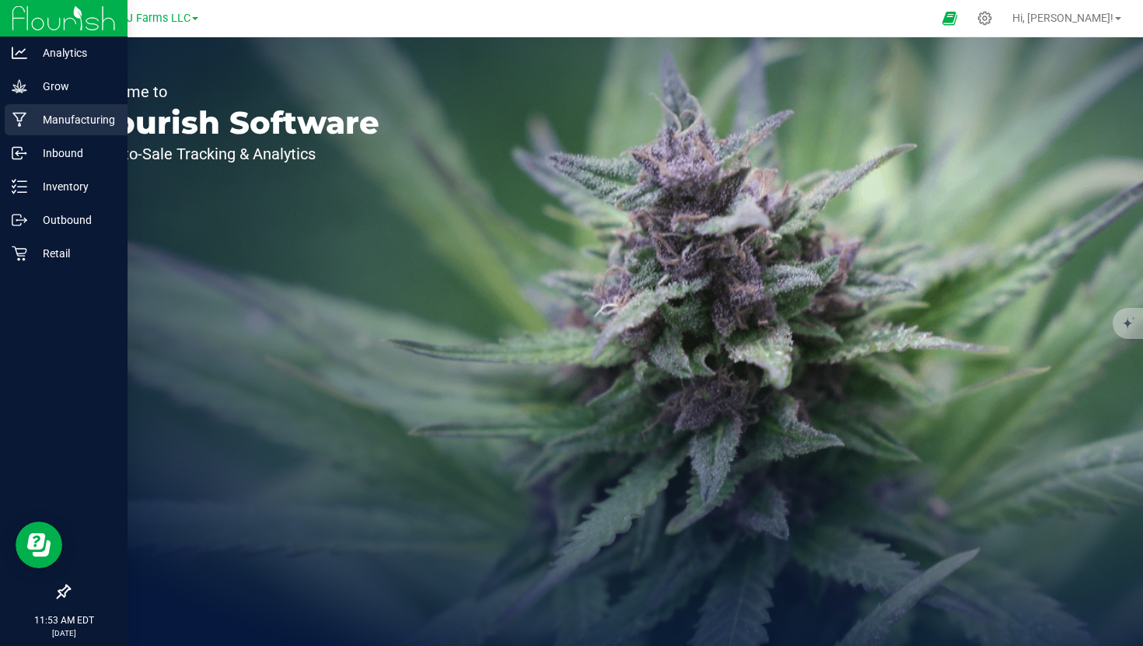
click at [86, 117] on p "Manufacturing" at bounding box center [73, 119] width 93 height 19
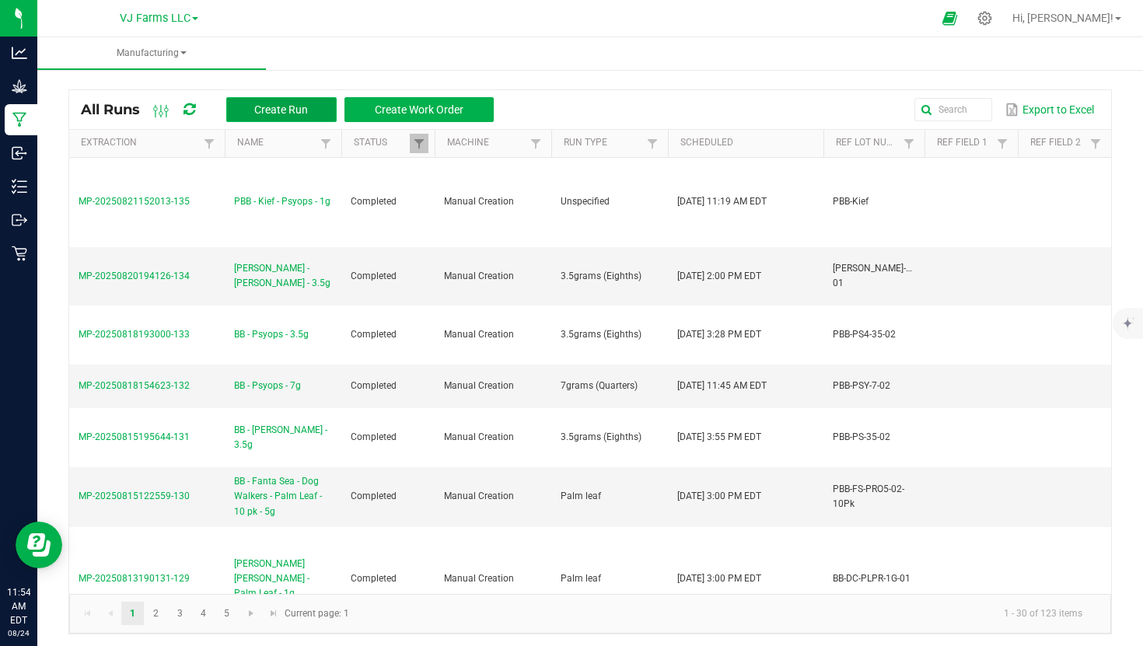
click at [279, 111] on span "Create Run" at bounding box center [281, 109] width 54 height 12
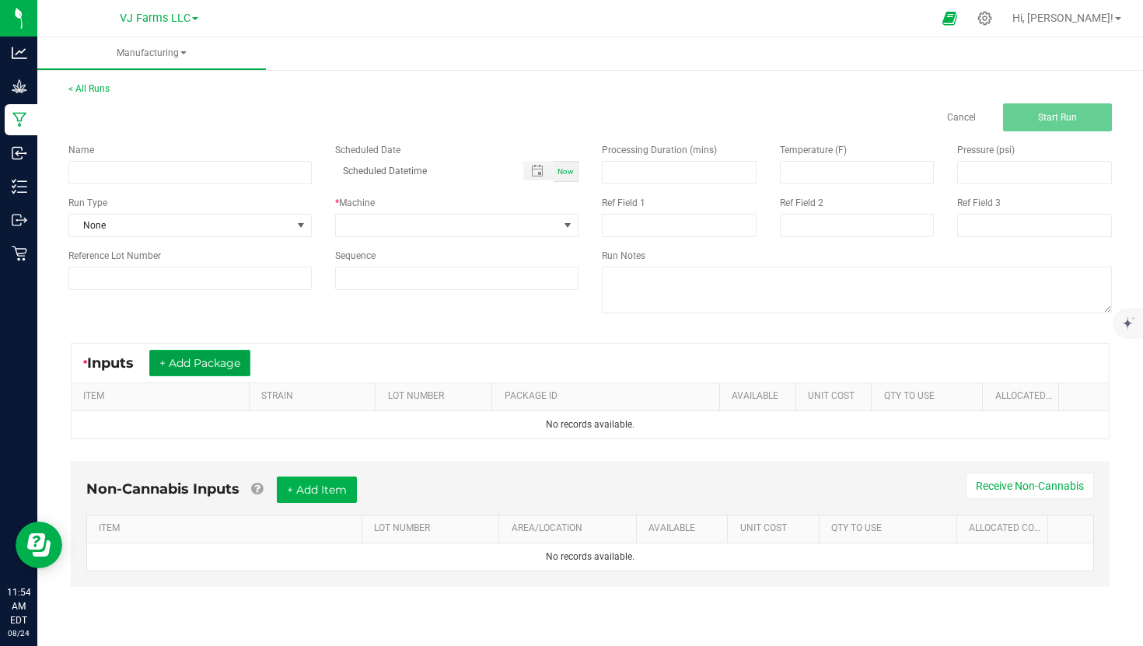
click at [222, 362] on button "+ Add Package" at bounding box center [199, 363] width 101 height 26
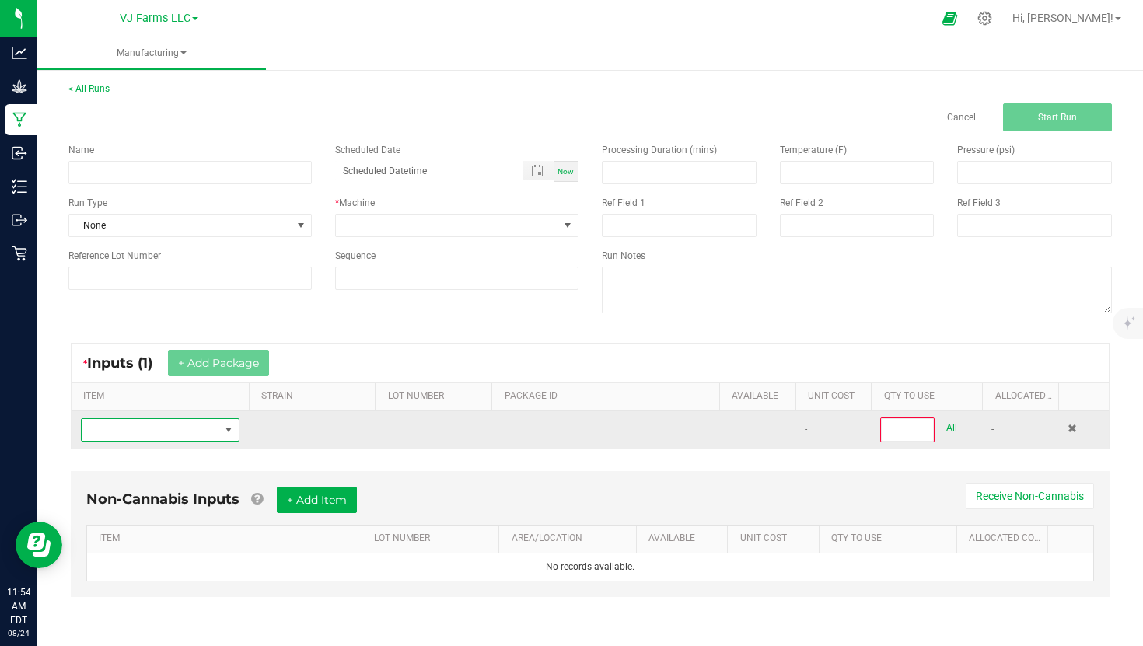
click at [190, 432] on span "NO DATA FOUND" at bounding box center [151, 430] width 138 height 22
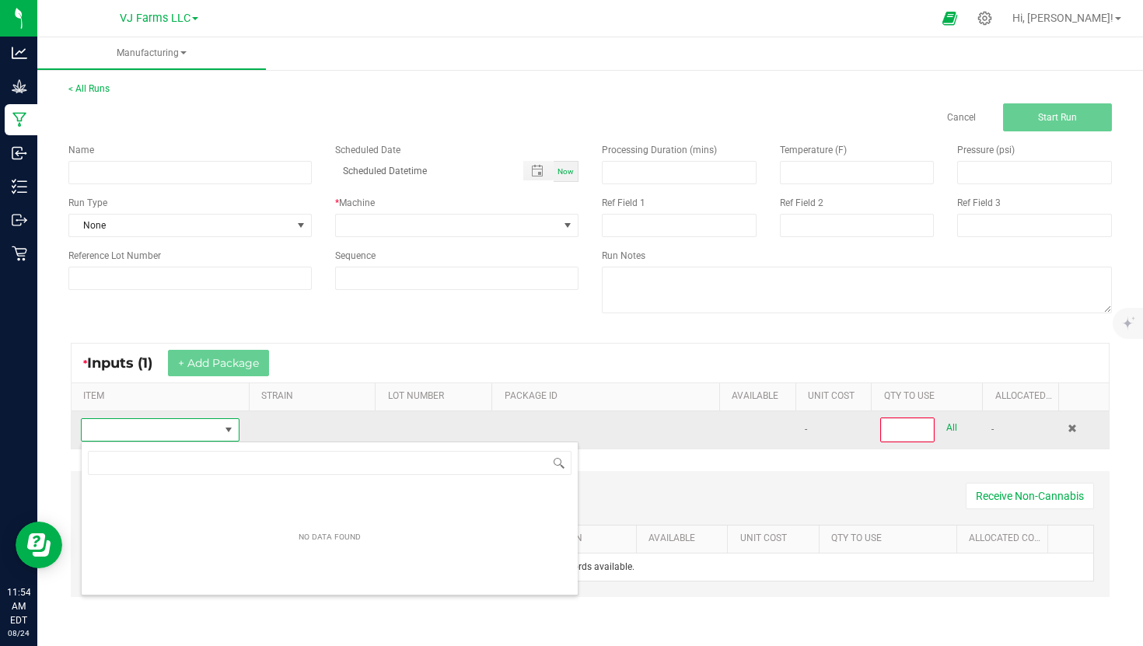
scroll to position [23, 158]
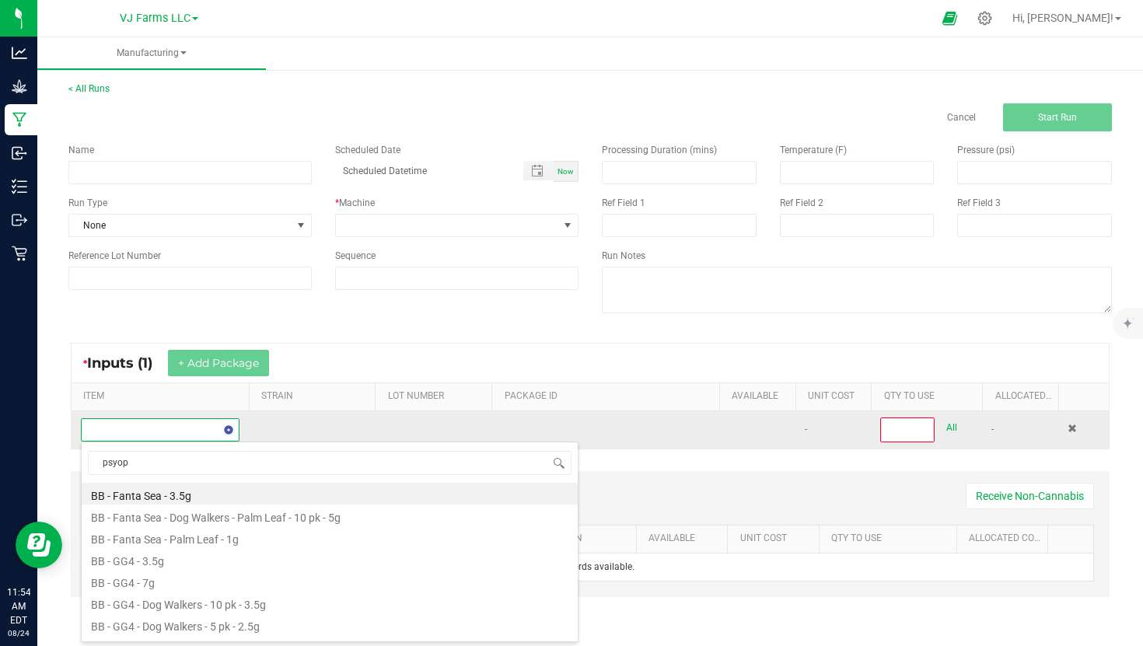
type input "psyops"
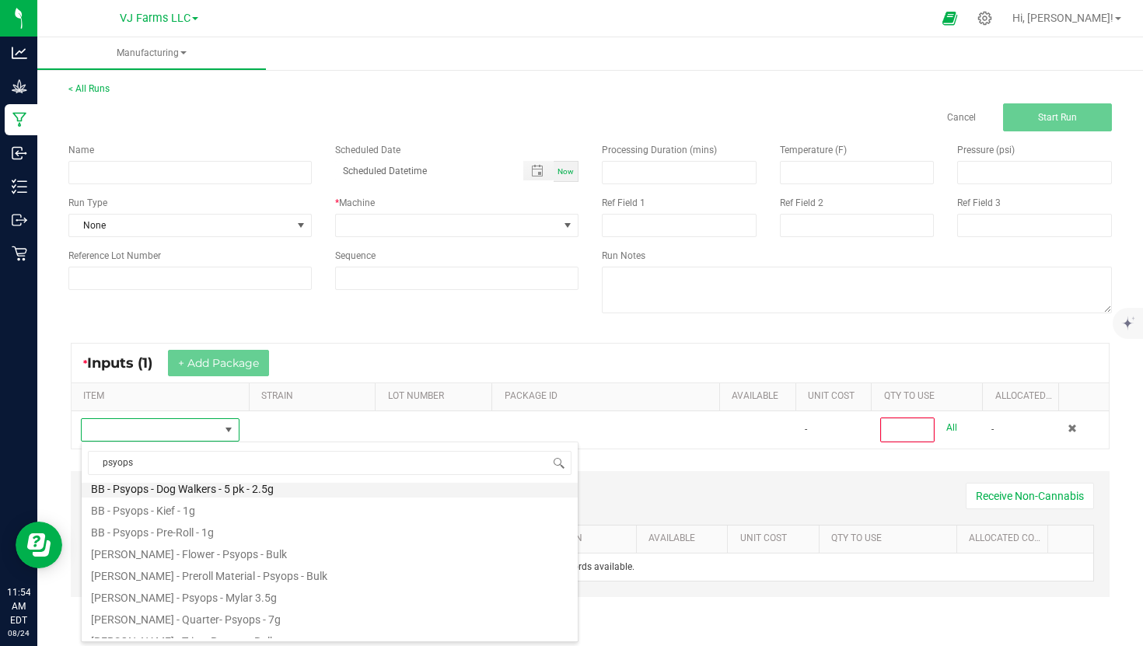
scroll to position [90, 0]
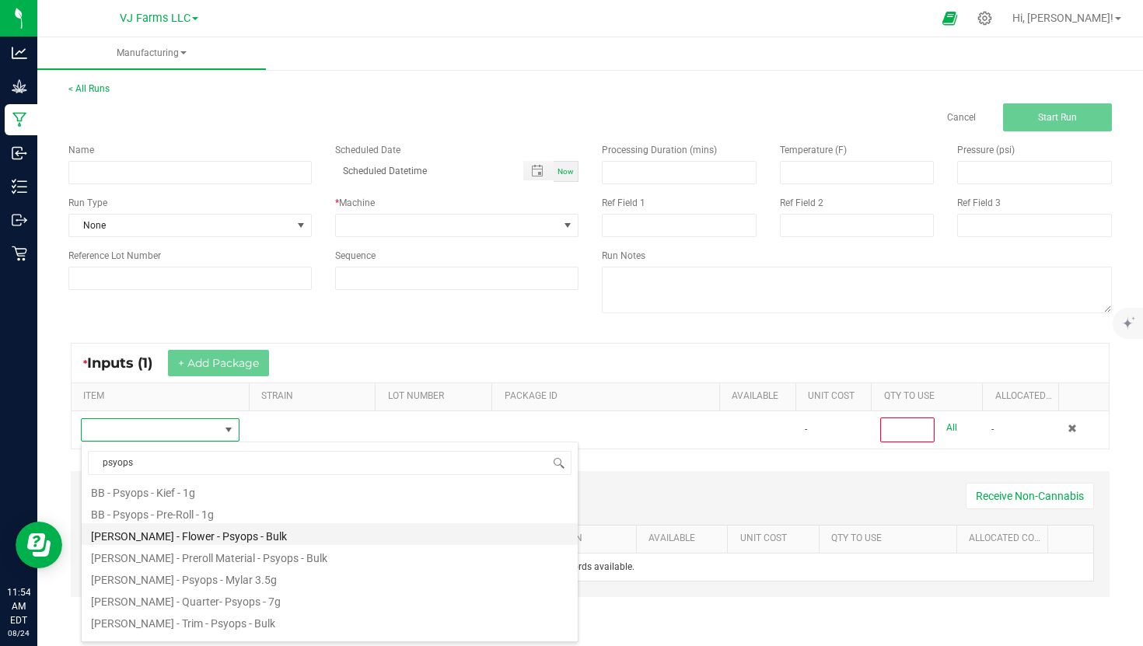
click at [239, 538] on li "[PERSON_NAME] - Flower - Psyops - Bulk" at bounding box center [330, 534] width 496 height 22
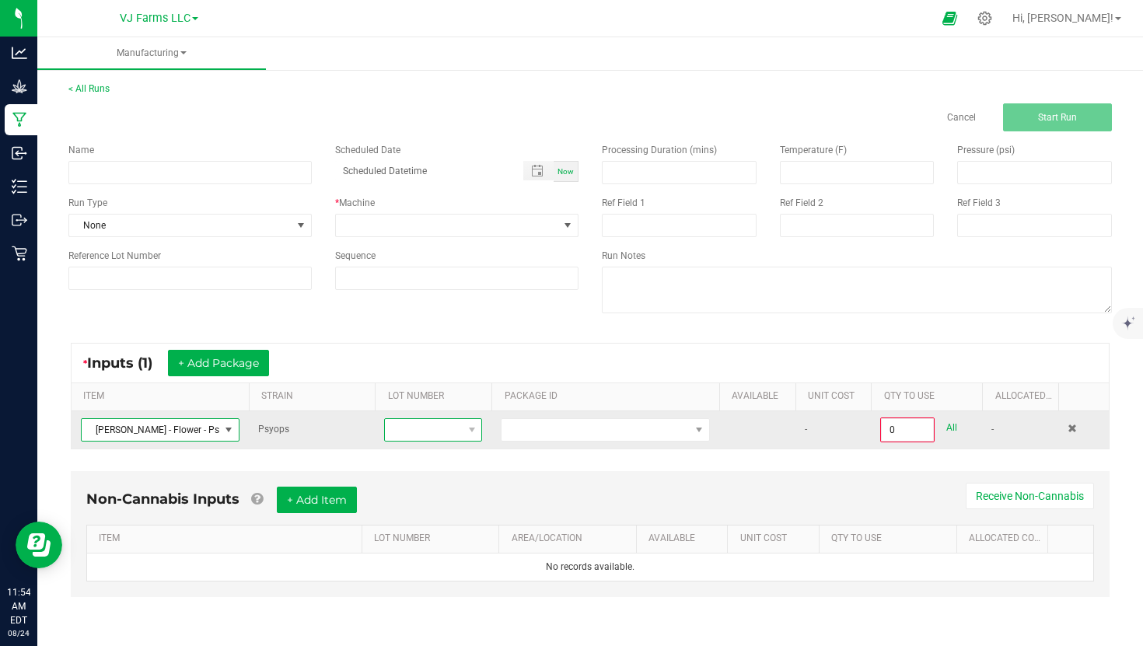
click at [459, 435] on span at bounding box center [423, 430] width 77 height 22
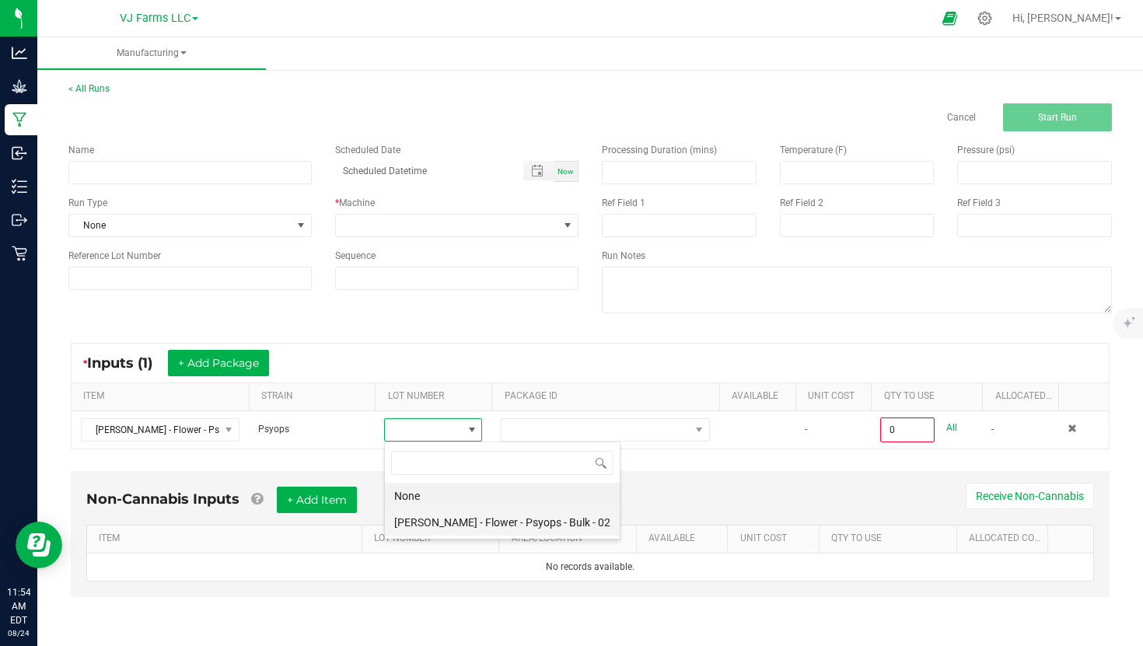
click at [466, 522] on 02 "[PERSON_NAME] - Flower - Psyops - Bulk - 02" at bounding box center [502, 522] width 235 height 26
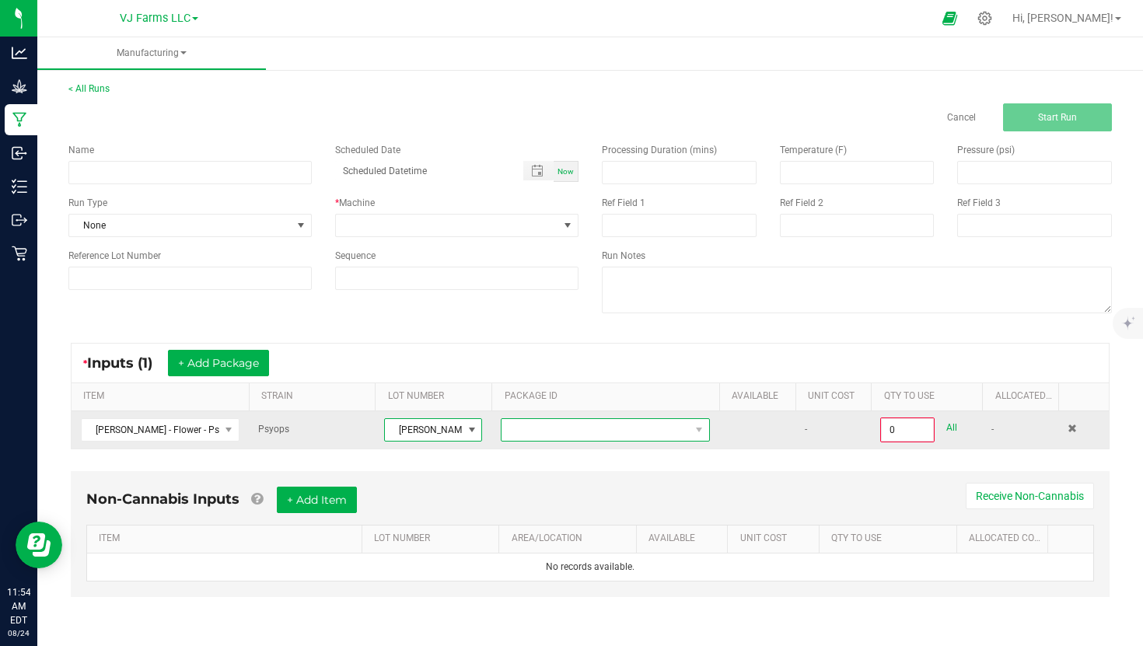
click at [614, 431] on span at bounding box center [595, 430] width 188 height 22
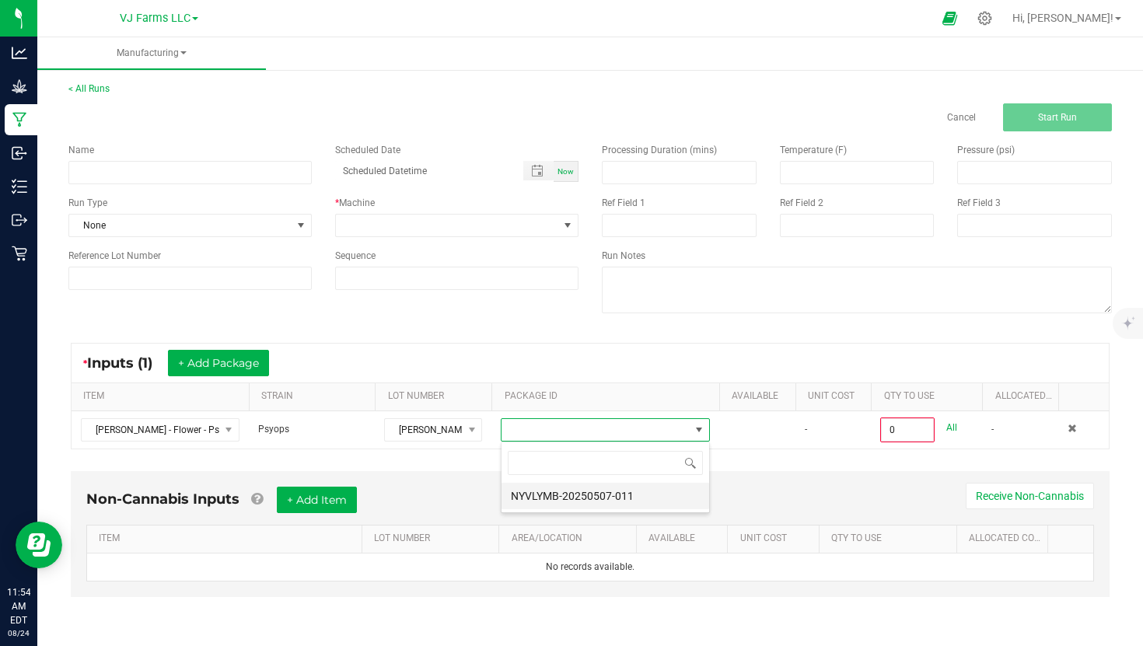
click at [622, 498] on li "NYVLYMB-20250507-011" at bounding box center [605, 496] width 208 height 26
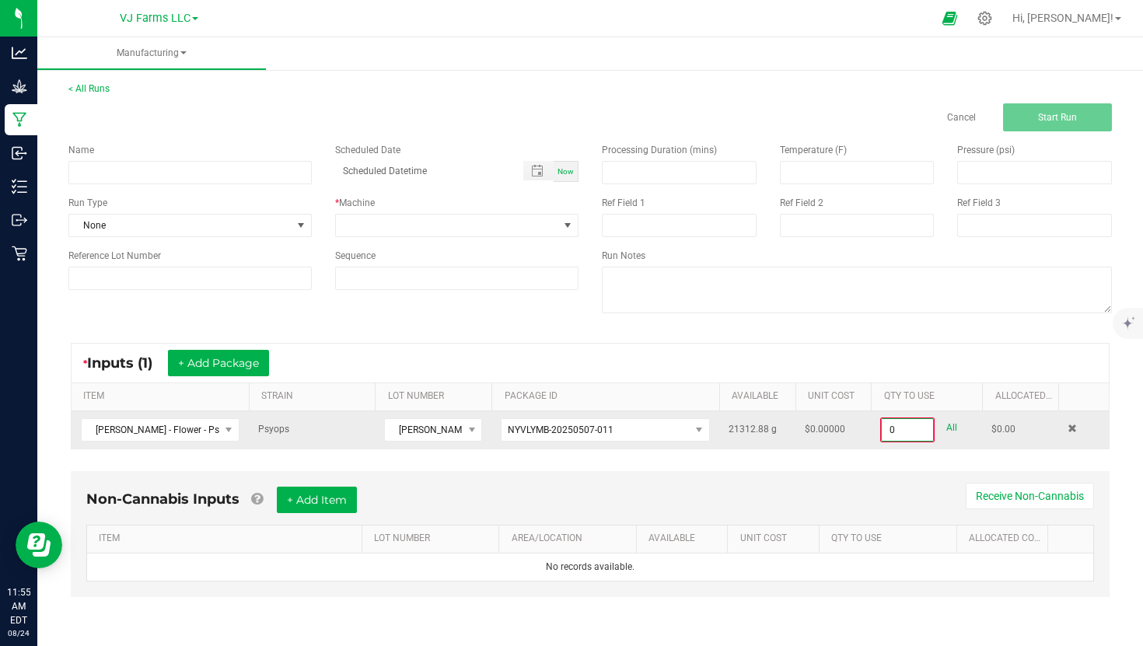
click at [914, 433] on input "0" at bounding box center [906, 430] width 51 height 22
type input "50.0000 g"
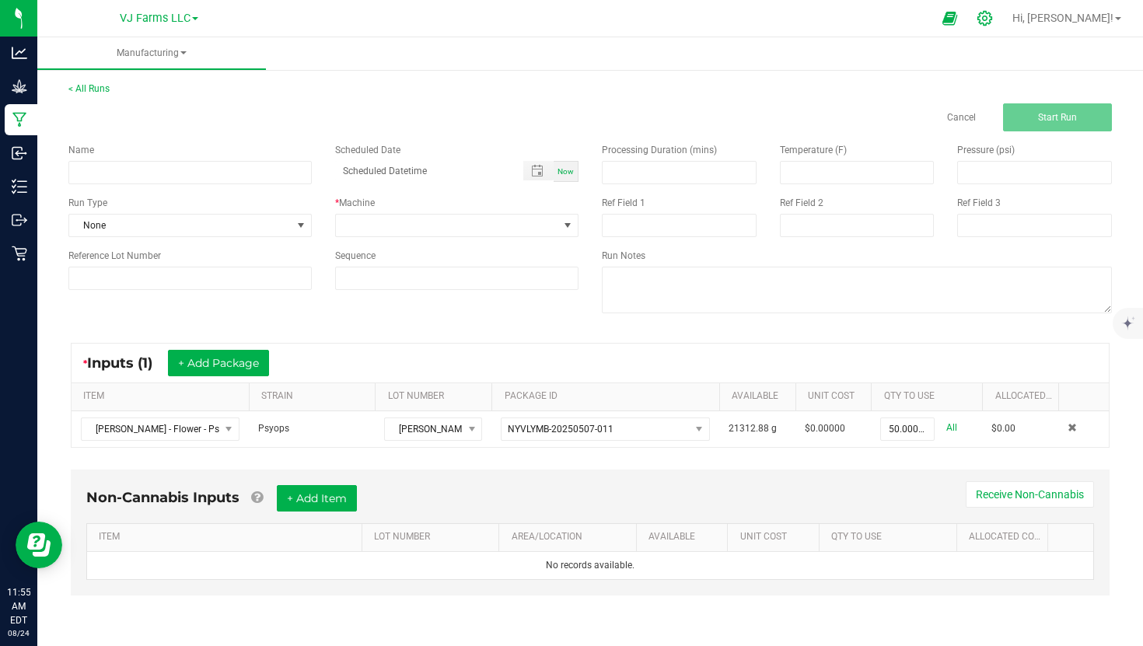
click at [993, 24] on icon at bounding box center [984, 18] width 16 height 16
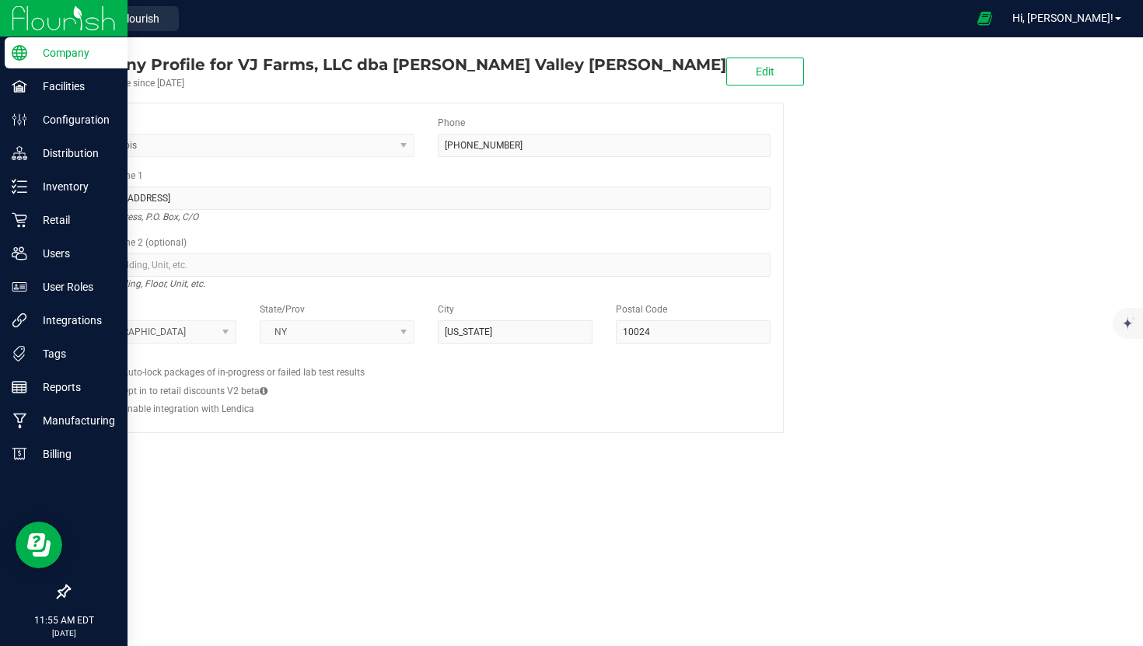
click at [26, 23] on img at bounding box center [64, 18] width 104 height 37
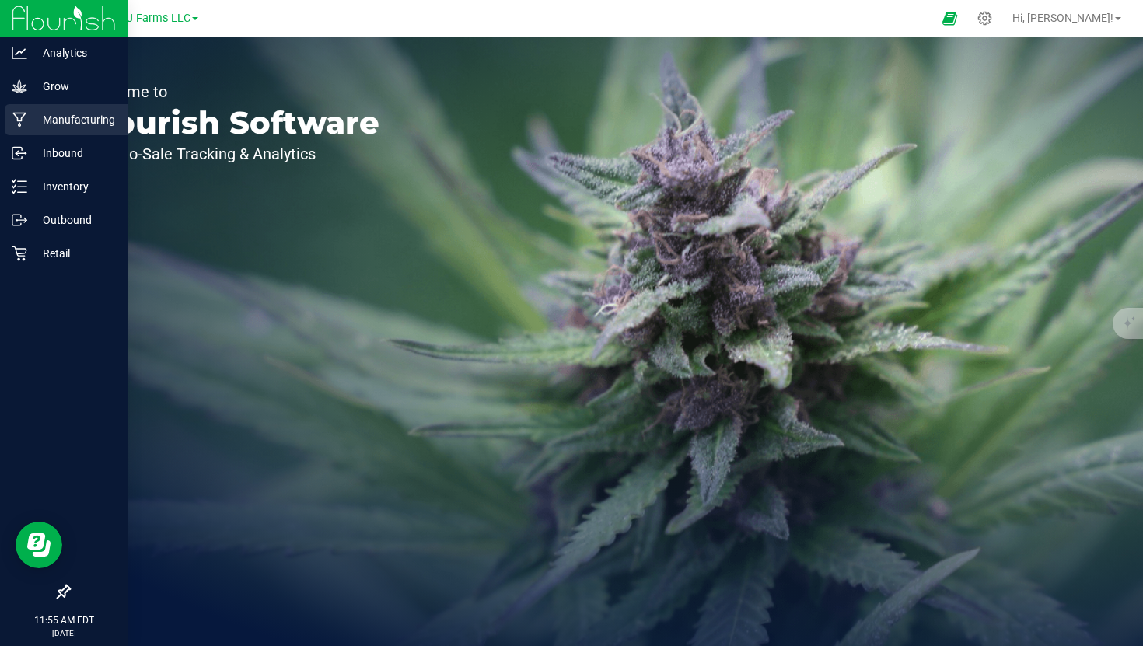
click at [80, 127] on p "Manufacturing" at bounding box center [73, 119] width 93 height 19
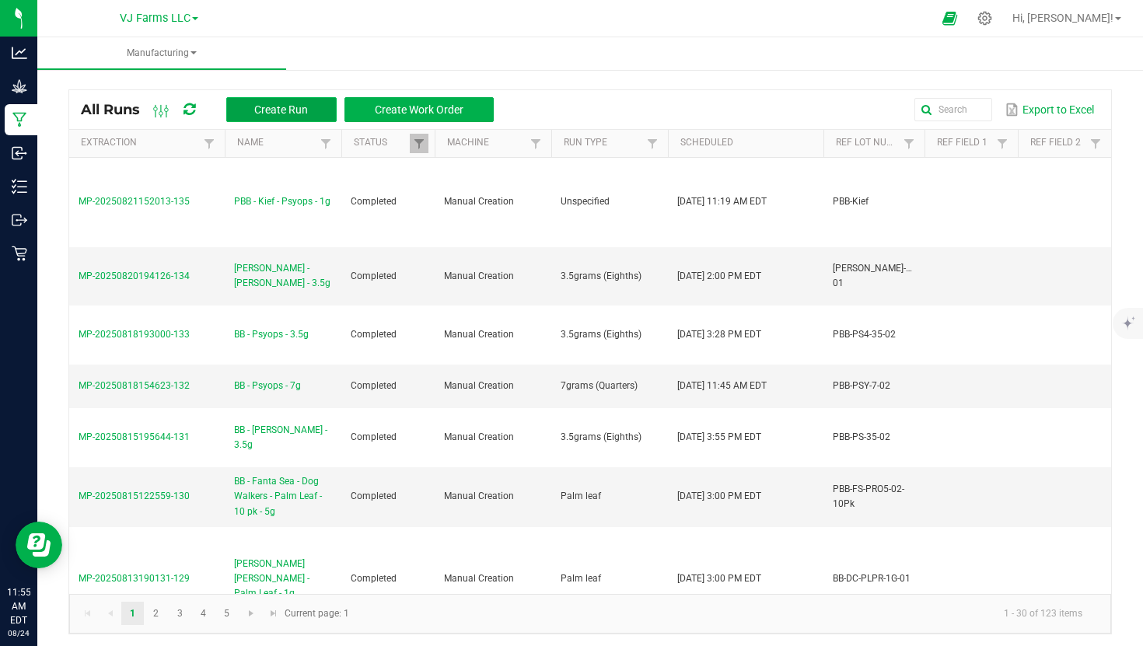
click at [309, 103] on button "Create Run" at bounding box center [281, 109] width 110 height 25
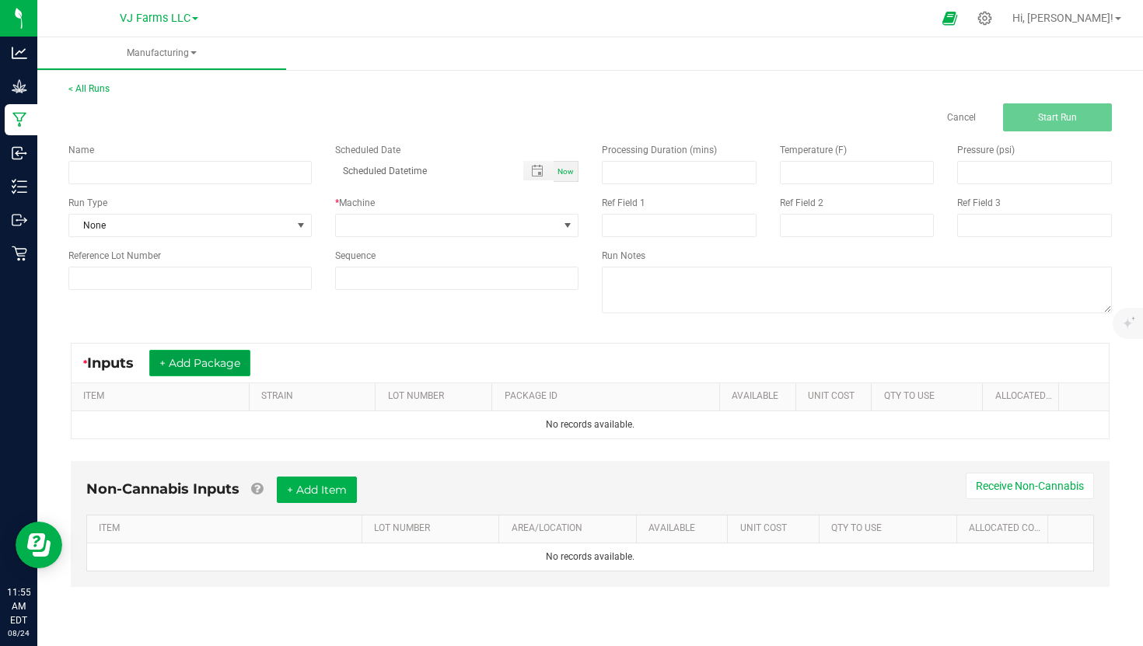
click at [210, 356] on button "+ Add Package" at bounding box center [199, 363] width 101 height 26
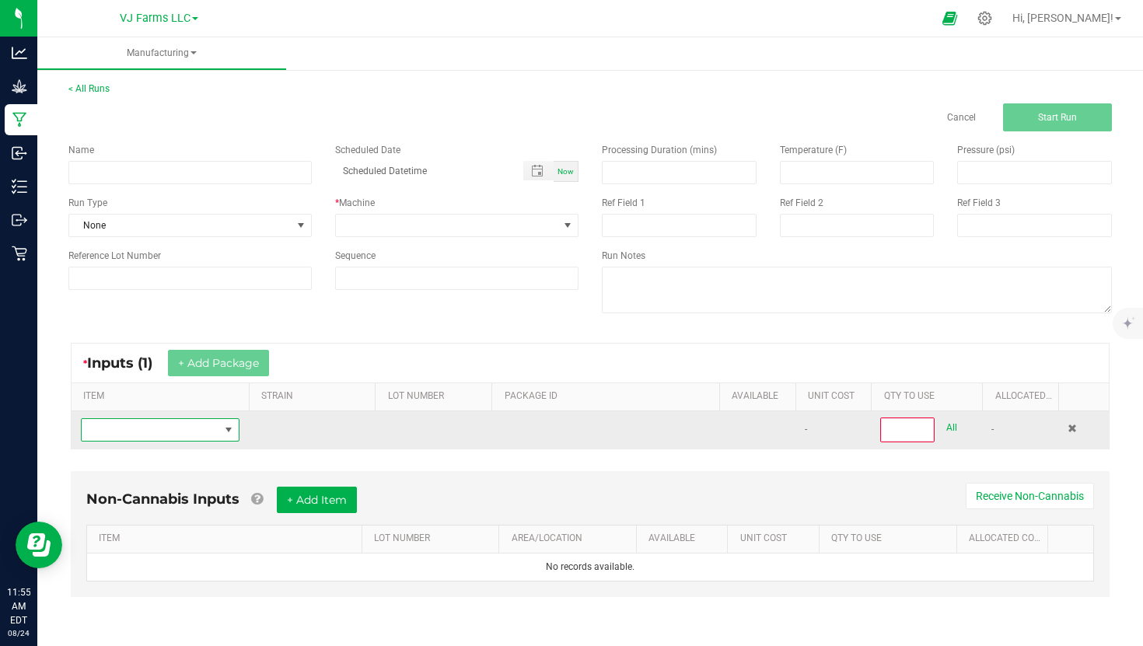
click at [194, 425] on span "NO DATA FOUND" at bounding box center [151, 430] width 138 height 22
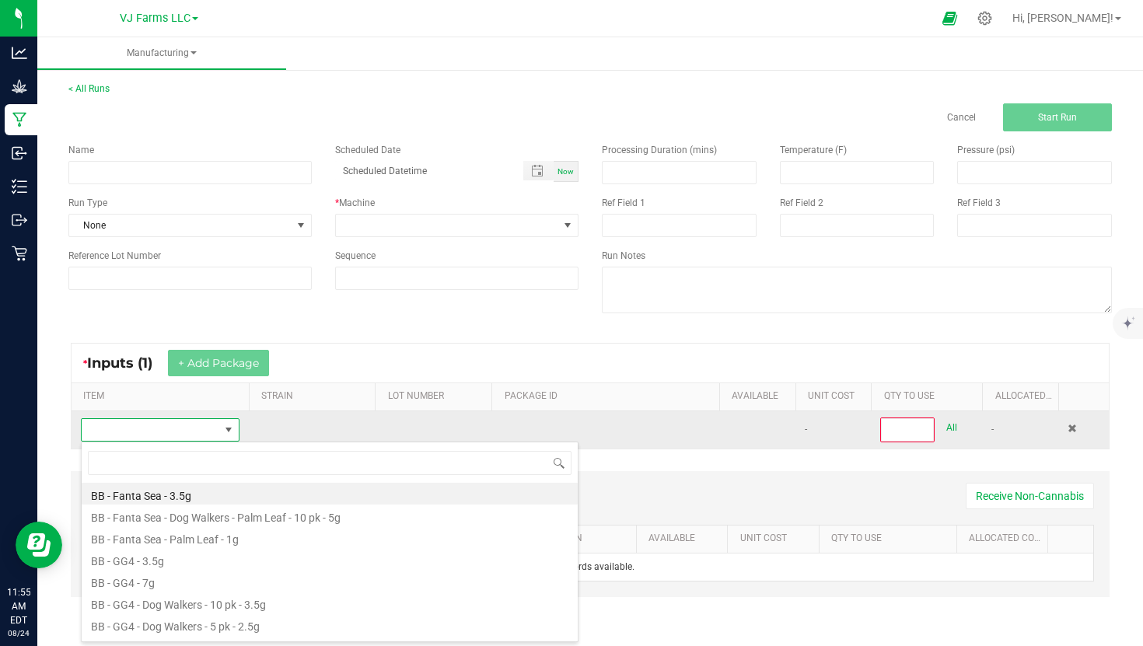
scroll to position [23, 158]
type input "psyops"
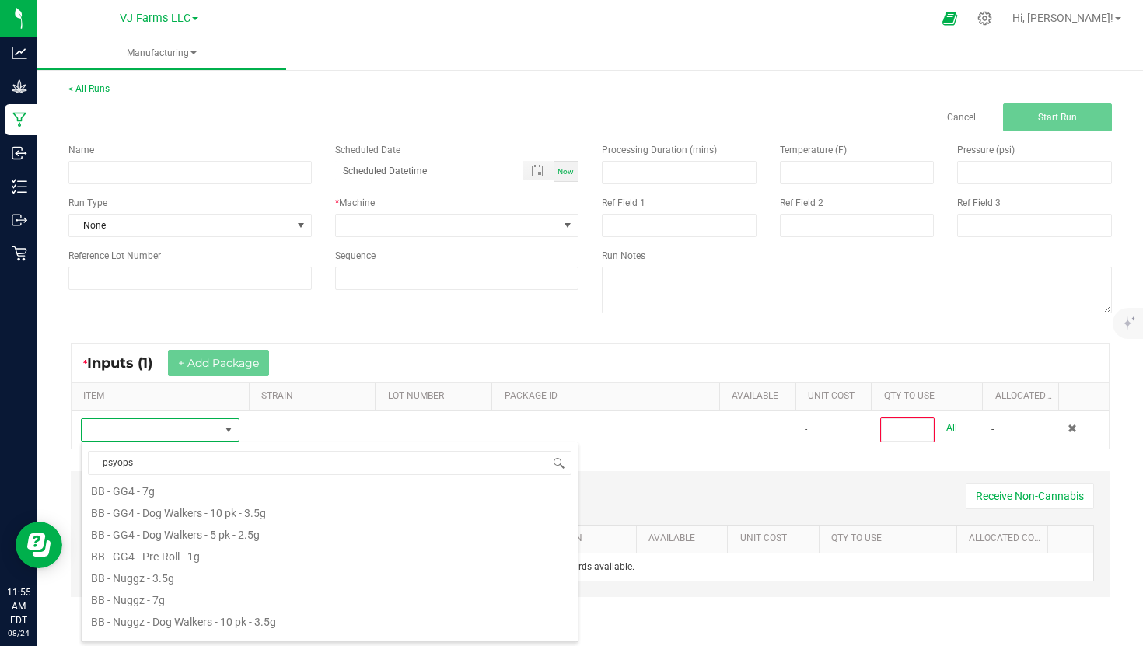
scroll to position [106, 0]
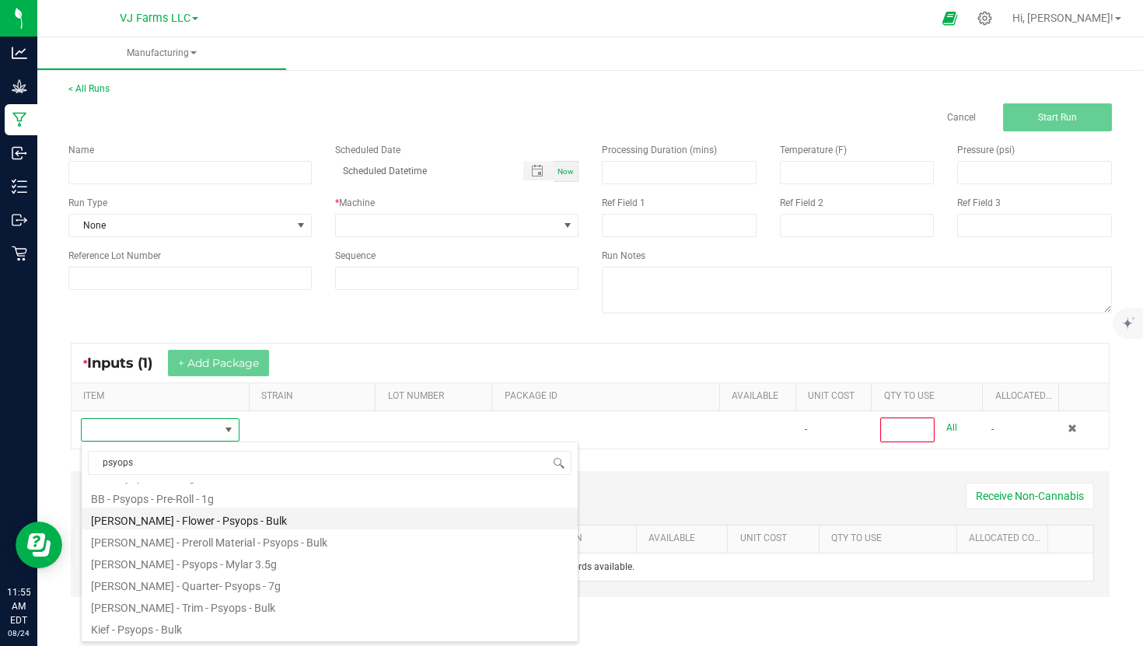
click at [236, 526] on li "[PERSON_NAME] - Flower - Psyops - Bulk" at bounding box center [330, 519] width 496 height 22
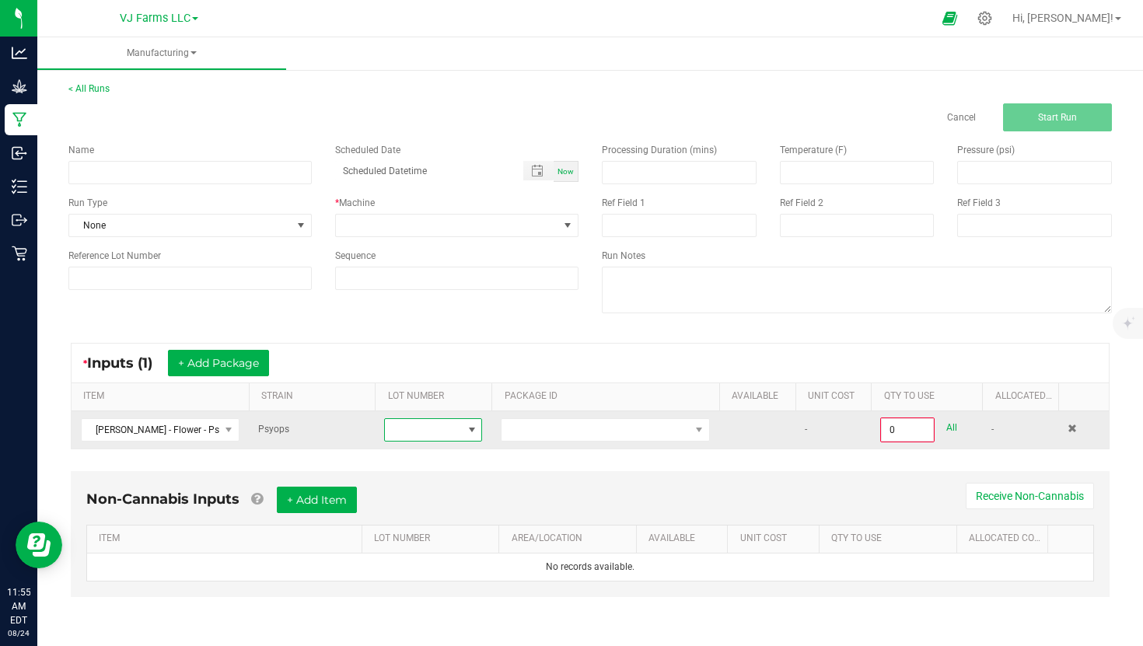
click at [457, 428] on span at bounding box center [423, 430] width 77 height 22
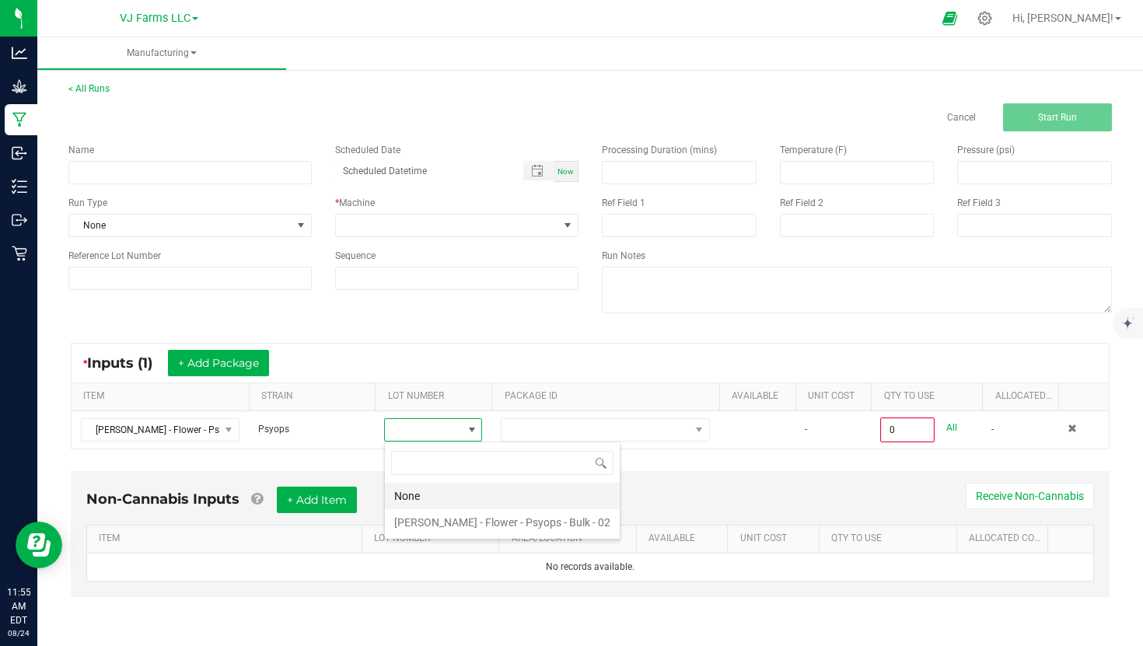
scroll to position [23, 98]
click at [469, 532] on 02 "[PERSON_NAME] - Flower - Psyops - Bulk - 02" at bounding box center [502, 522] width 235 height 26
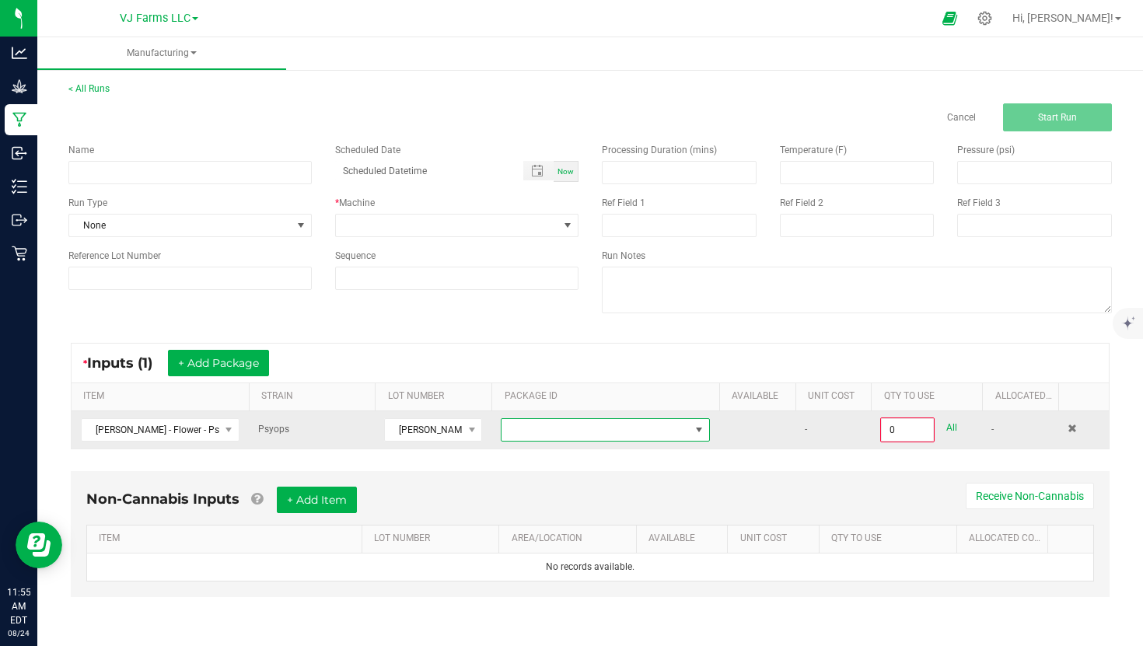
click at [599, 439] on span at bounding box center [595, 430] width 188 height 22
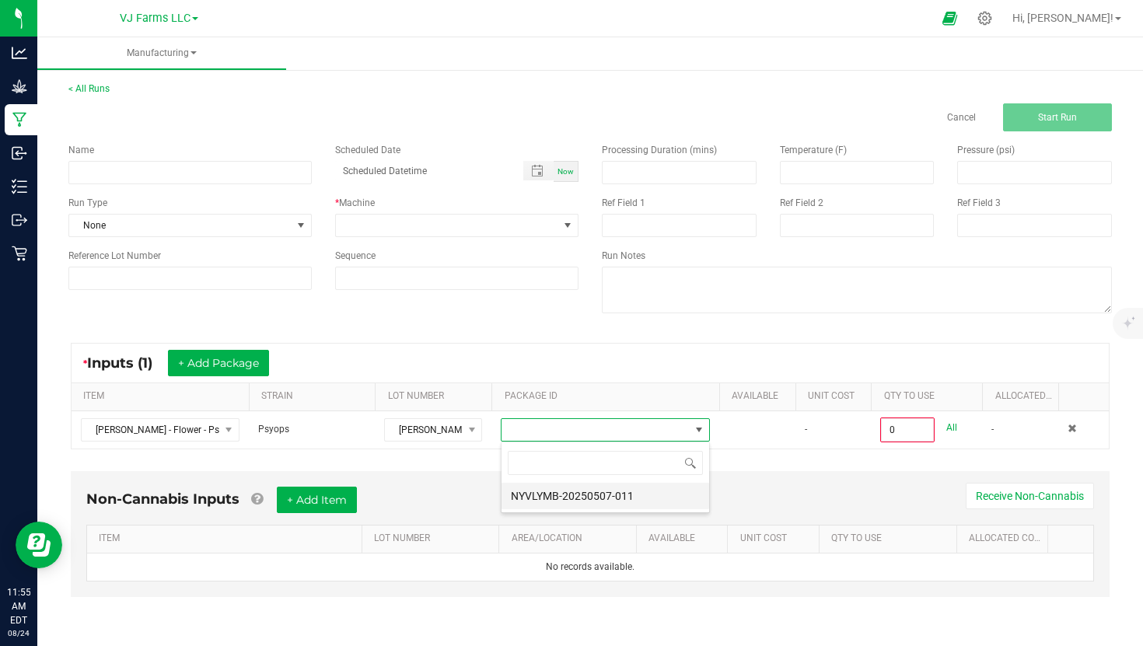
scroll to position [23, 208]
click at [606, 503] on li "NYVLYMB-20250507-011" at bounding box center [605, 496] width 208 height 26
type input "0.0000 g"
click at [330, 504] on button "+ Add Item" at bounding box center [317, 500] width 80 height 26
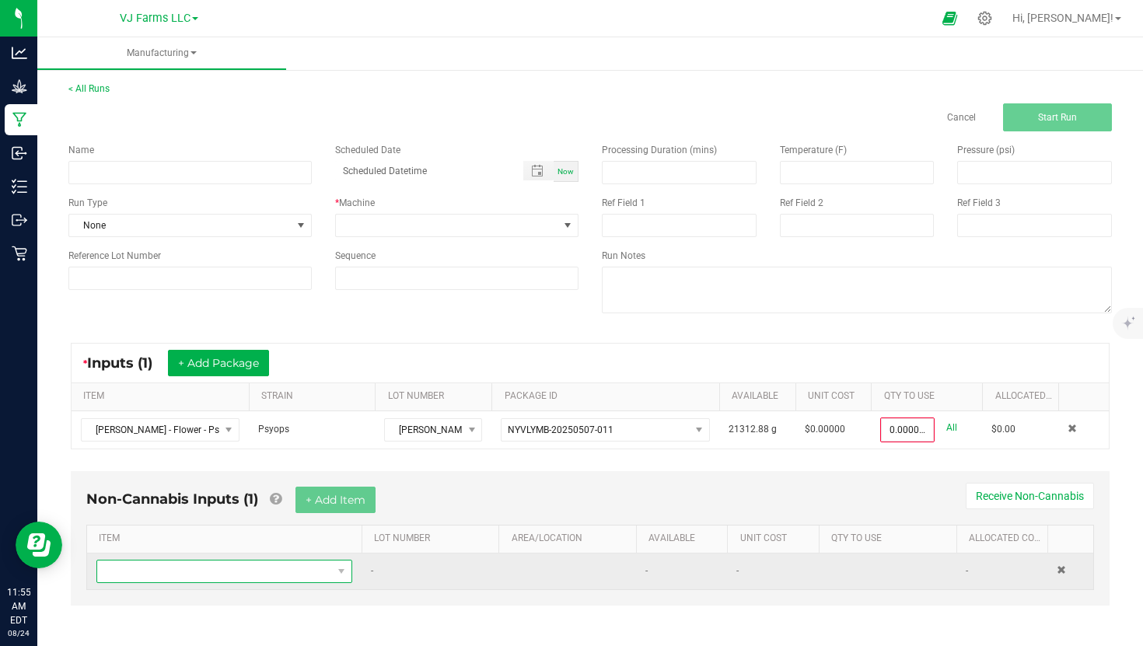
click at [340, 563] on span "NO DATA FOUND" at bounding box center [341, 571] width 19 height 22
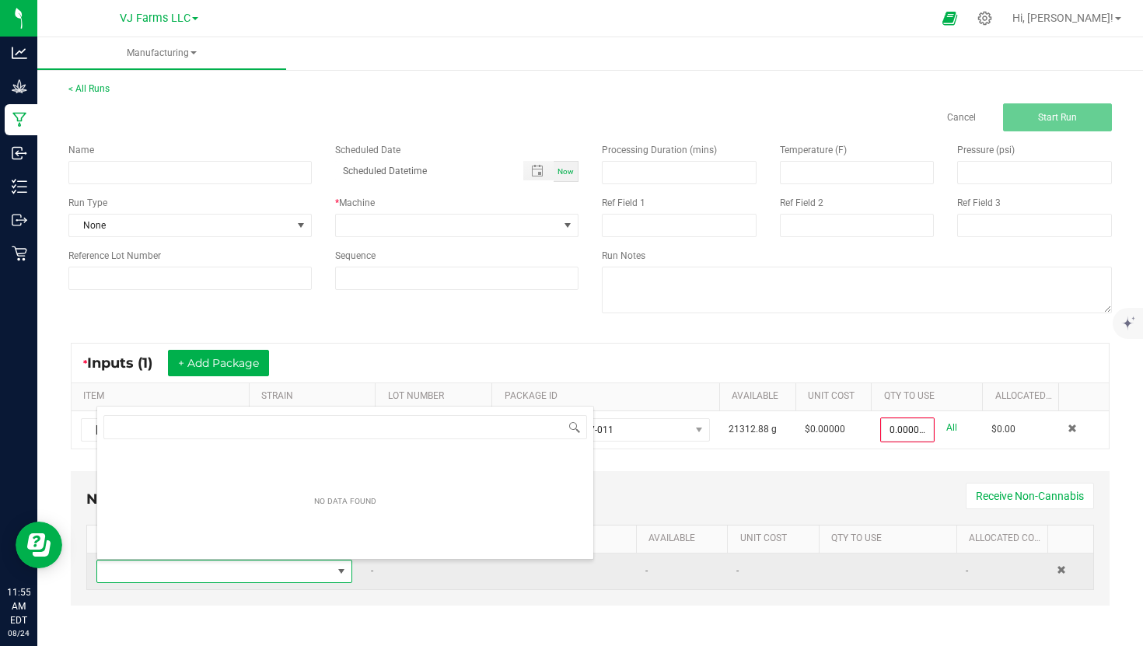
scroll to position [23, 256]
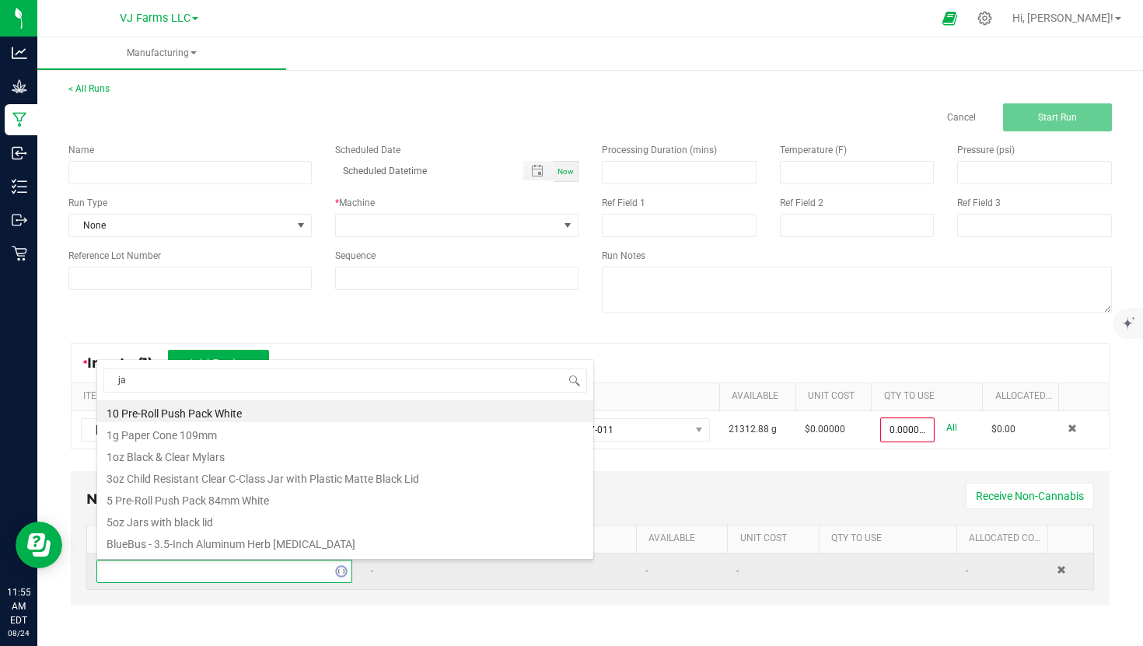
type input "jar"
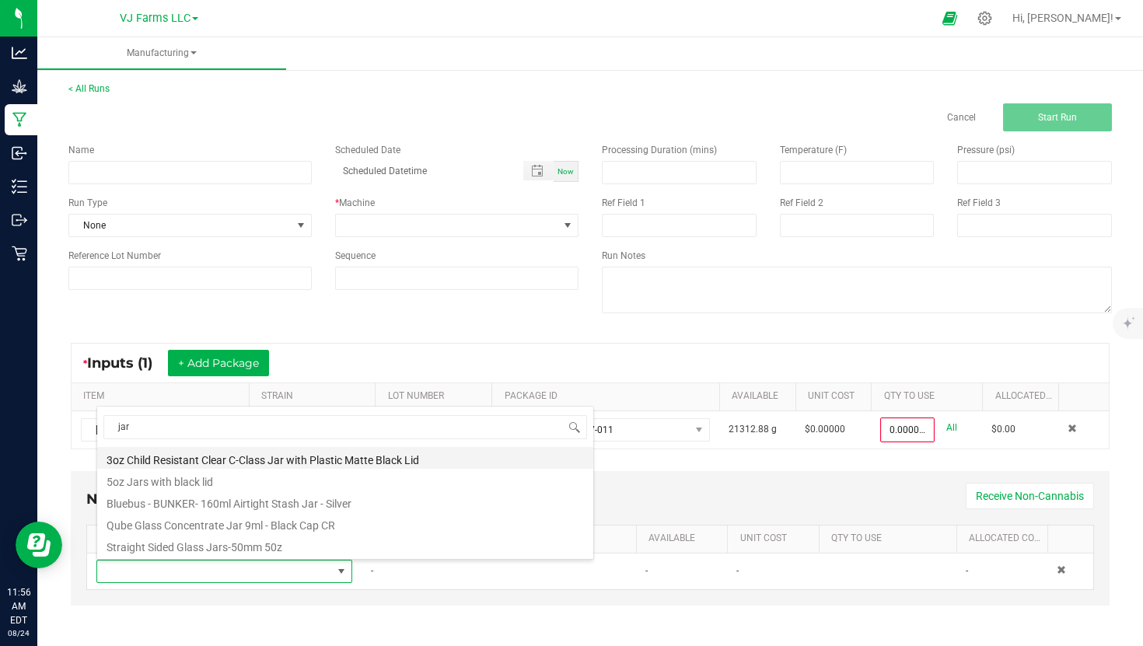
click at [220, 465] on li "3oz Child Resistant Clear C-Class Jar with Plastic Matte Black Lid" at bounding box center [345, 458] width 496 height 22
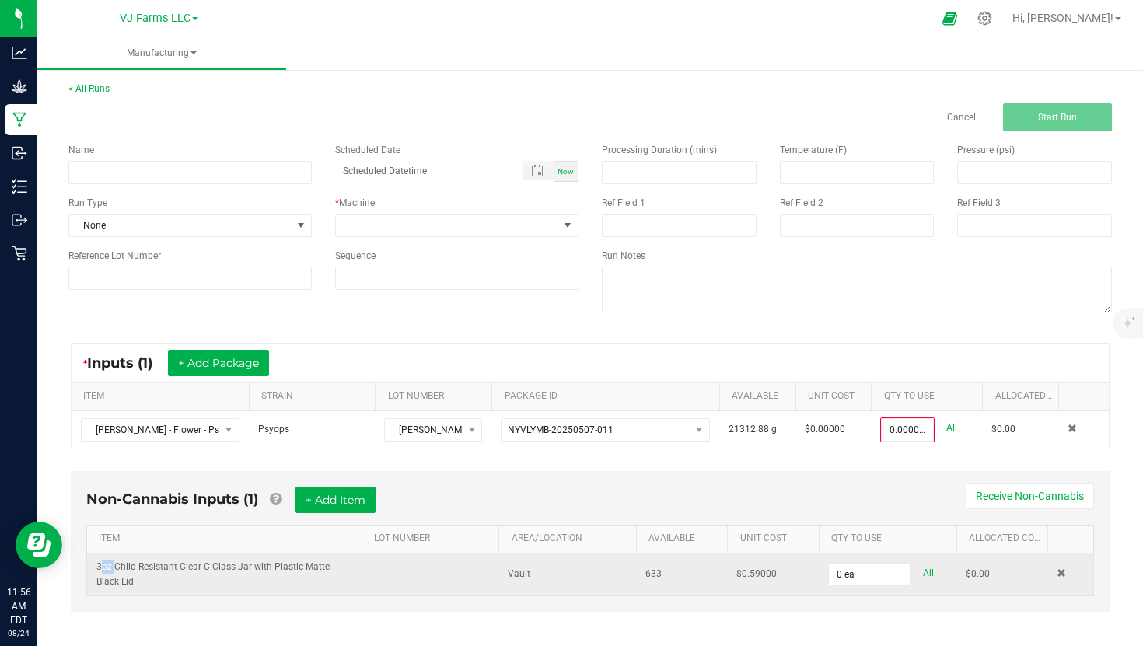
drag, startPoint x: 98, startPoint y: 567, endPoint x: 112, endPoint y: 570, distance: 14.2
click at [112, 570] on span "3oz Child Resistant Clear C-Class Jar with Plastic Matte Black Lid" at bounding box center [212, 574] width 233 height 26
click at [879, 572] on input "0" at bounding box center [869, 575] width 81 height 22
type input "20 ea"
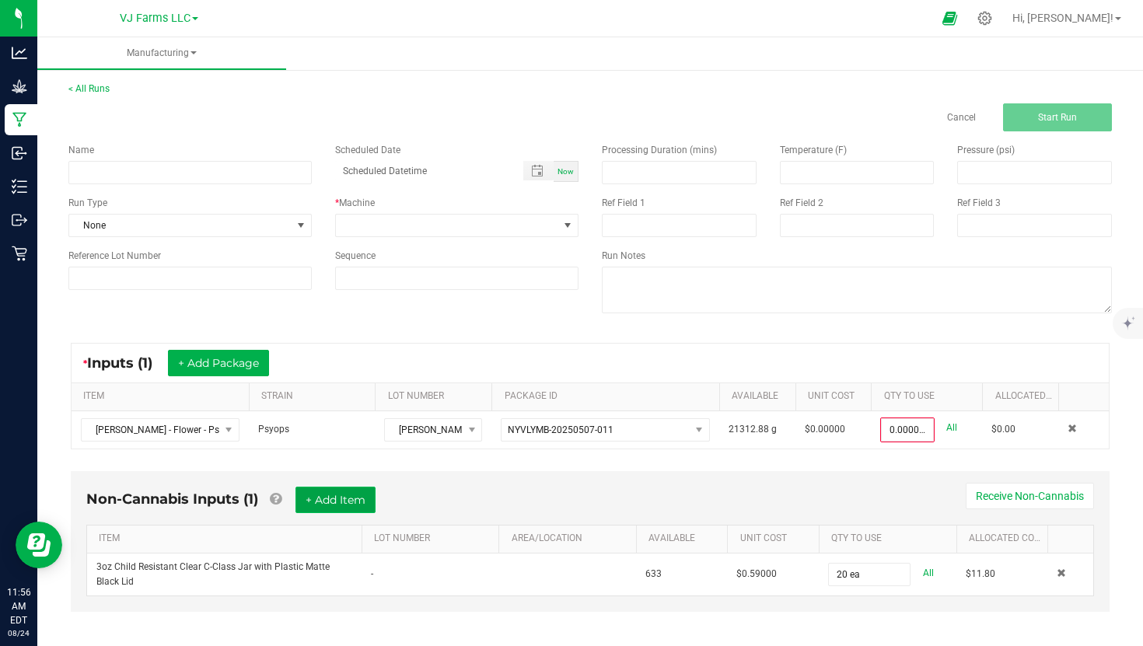
click at [353, 501] on button "+ Add Item" at bounding box center [335, 500] width 80 height 26
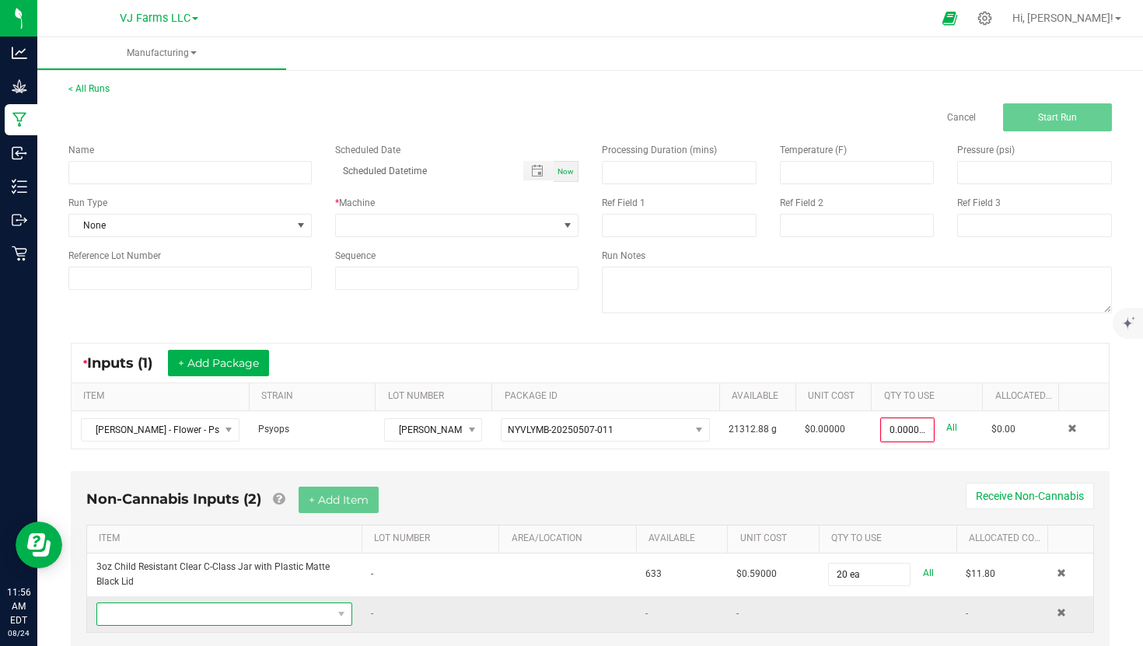
click at [231, 608] on span "NO DATA FOUND" at bounding box center [214, 614] width 235 height 22
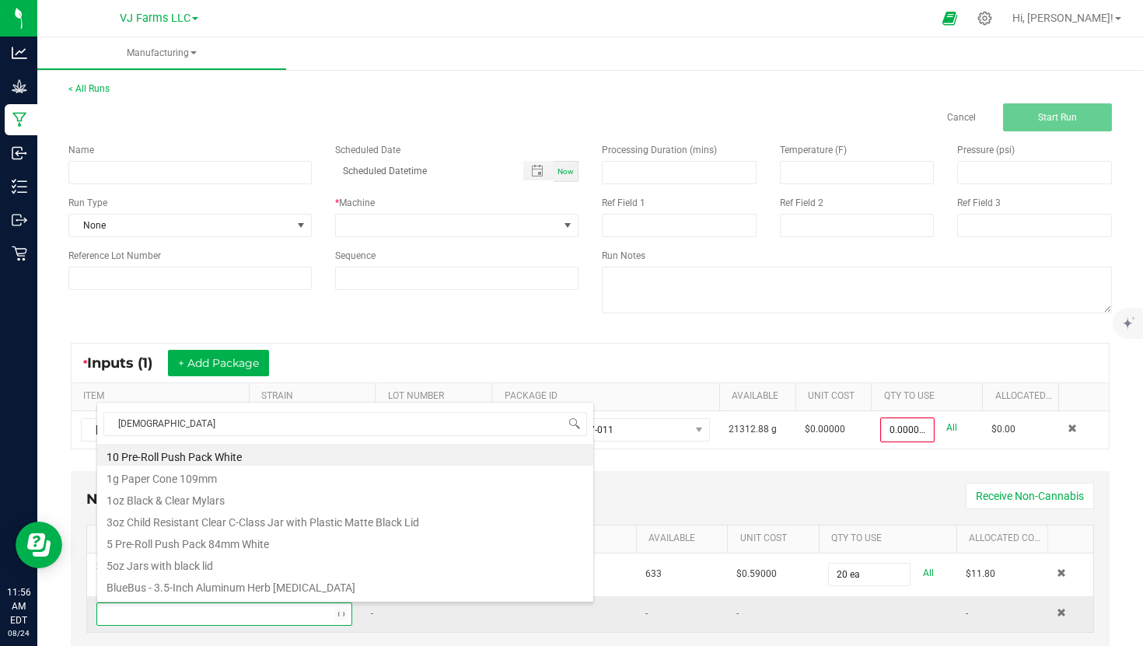
type input "paper"
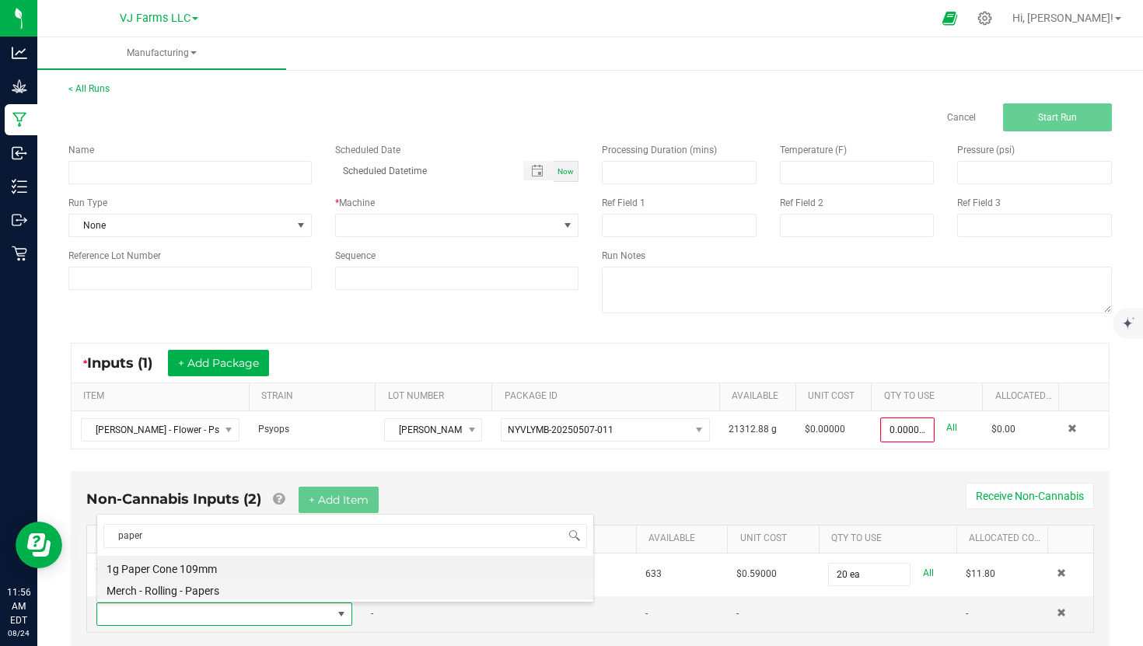
click at [183, 584] on li "Merch - Rolling - Papers" at bounding box center [345, 589] width 496 height 22
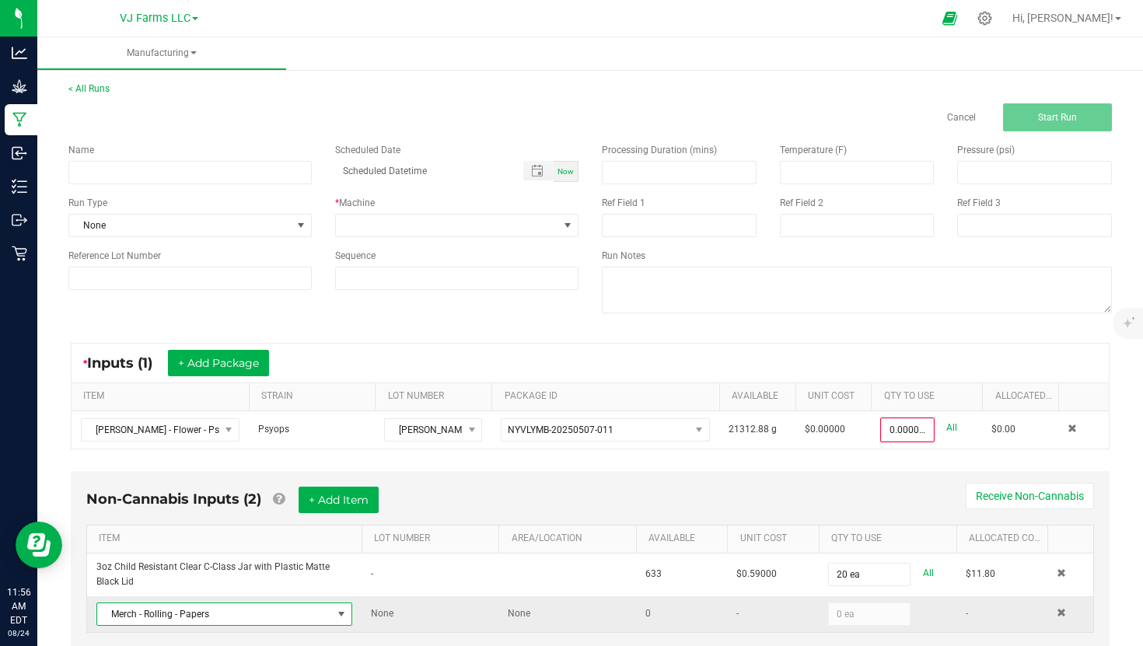
click at [198, 606] on span "Merch - Rolling - Papers" at bounding box center [214, 614] width 235 height 22
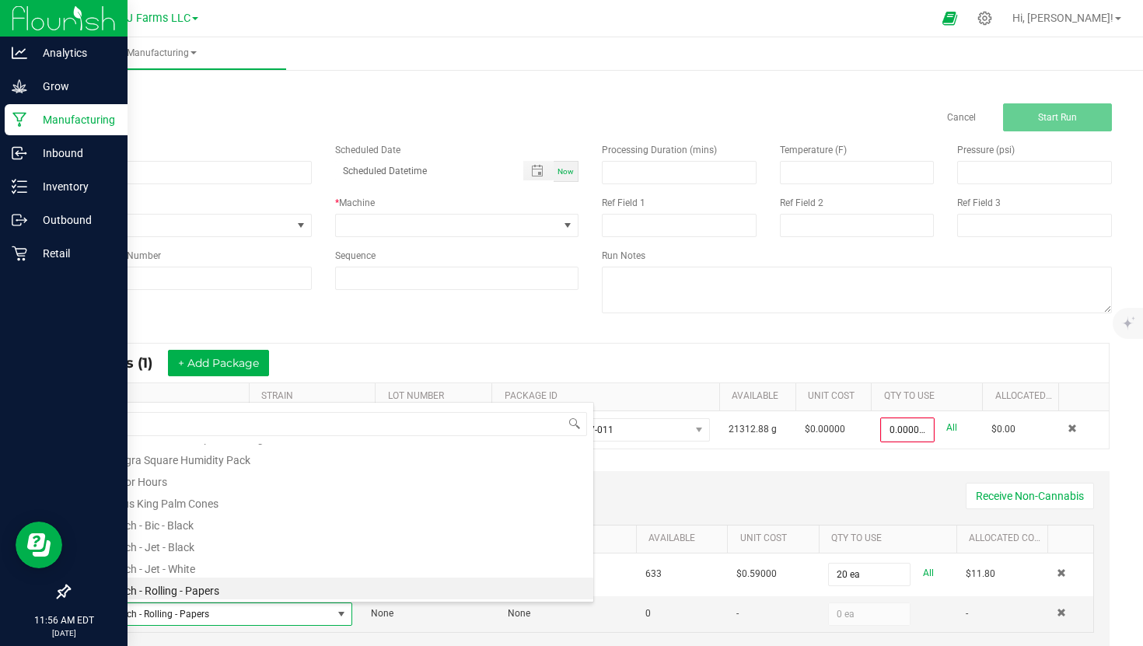
click at [45, 120] on p "Manufacturing" at bounding box center [73, 119] width 93 height 19
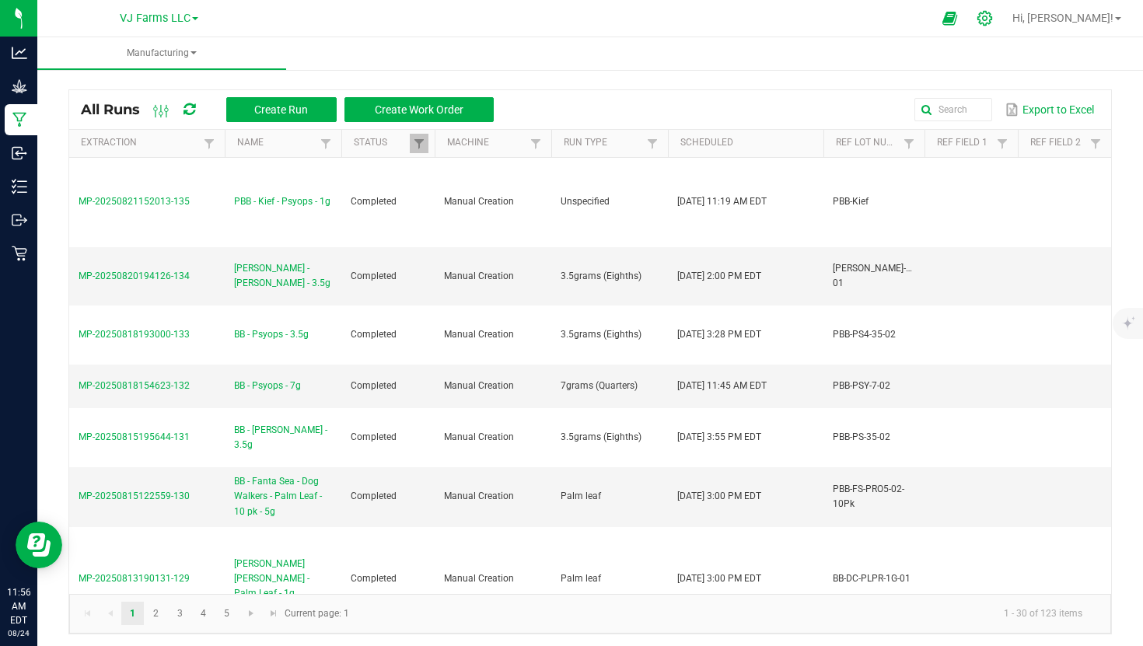
click at [993, 23] on icon at bounding box center [984, 18] width 16 height 16
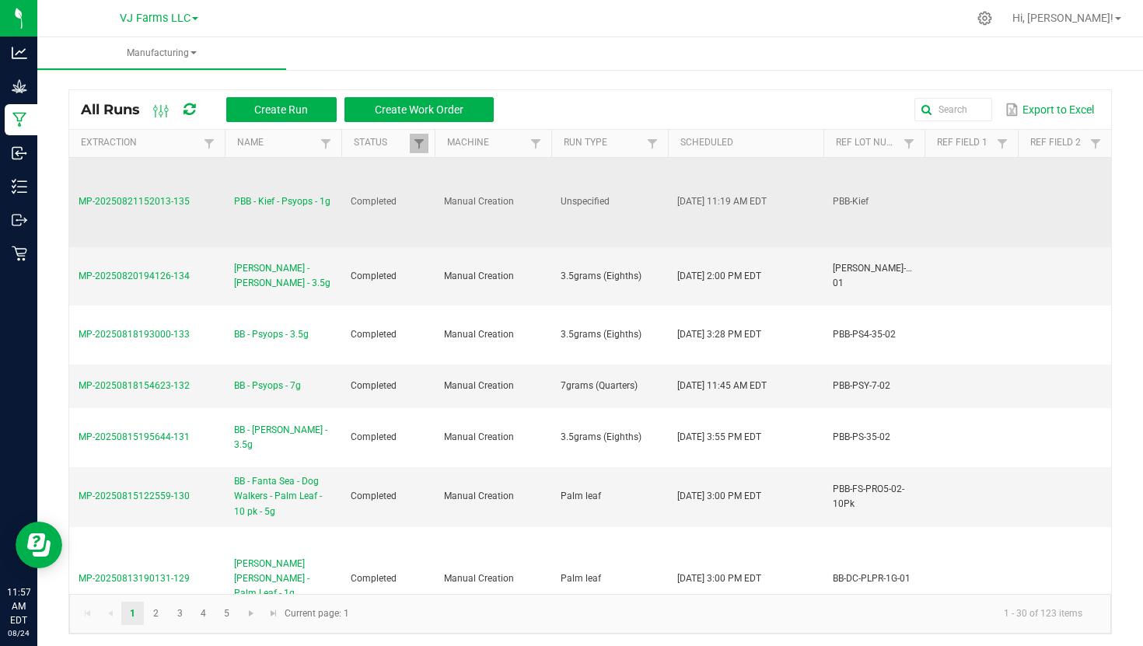
click at [848, 164] on td "PBB-Kief" at bounding box center [873, 202] width 101 height 89
